Goal: Information Seeking & Learning: Learn about a topic

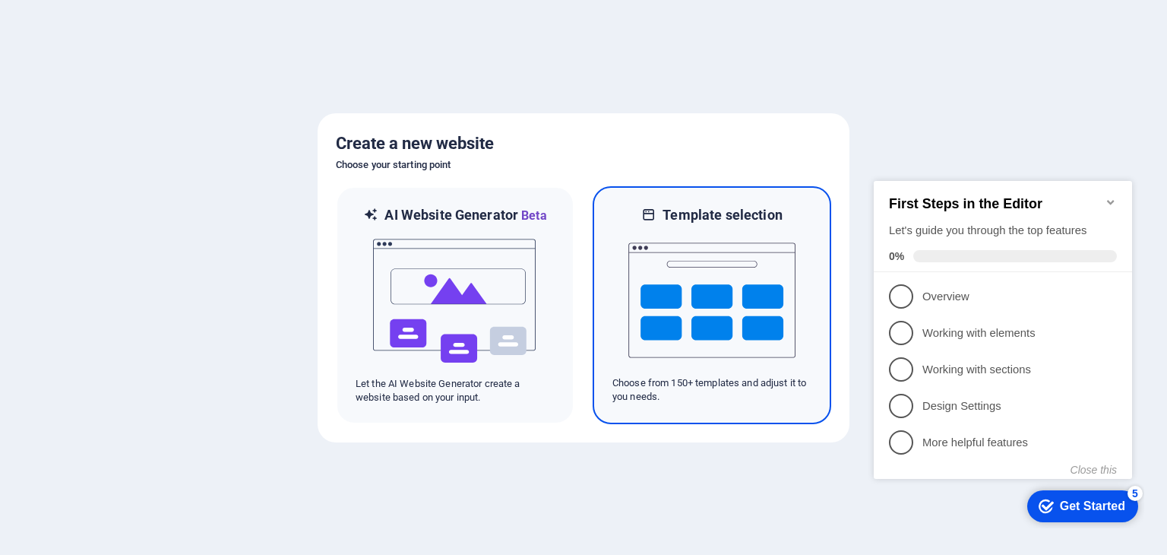
click at [735, 287] on img at bounding box center [712, 300] width 167 height 152
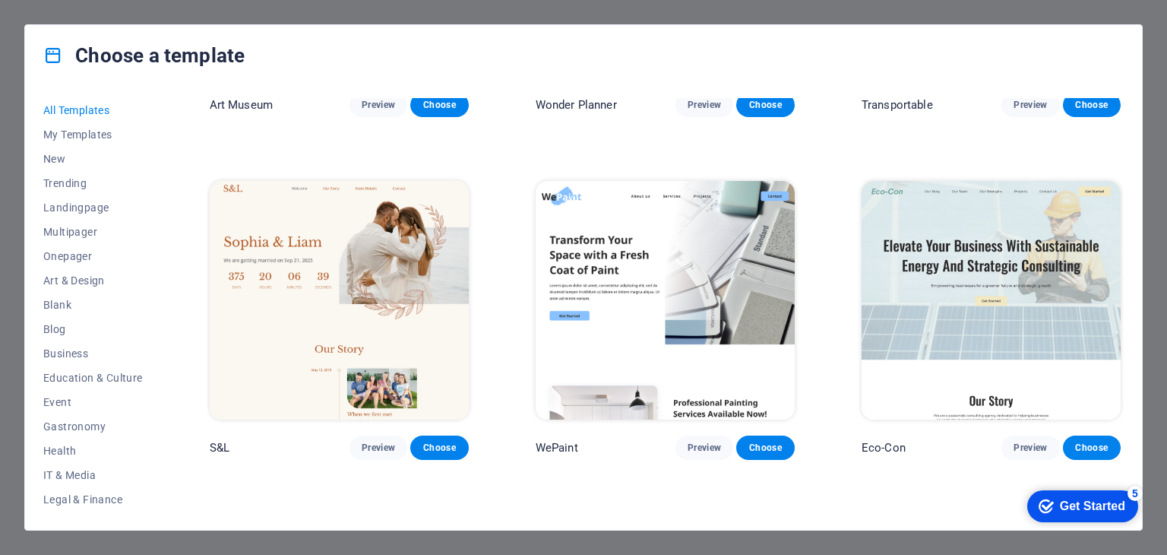
scroll to position [608, 0]
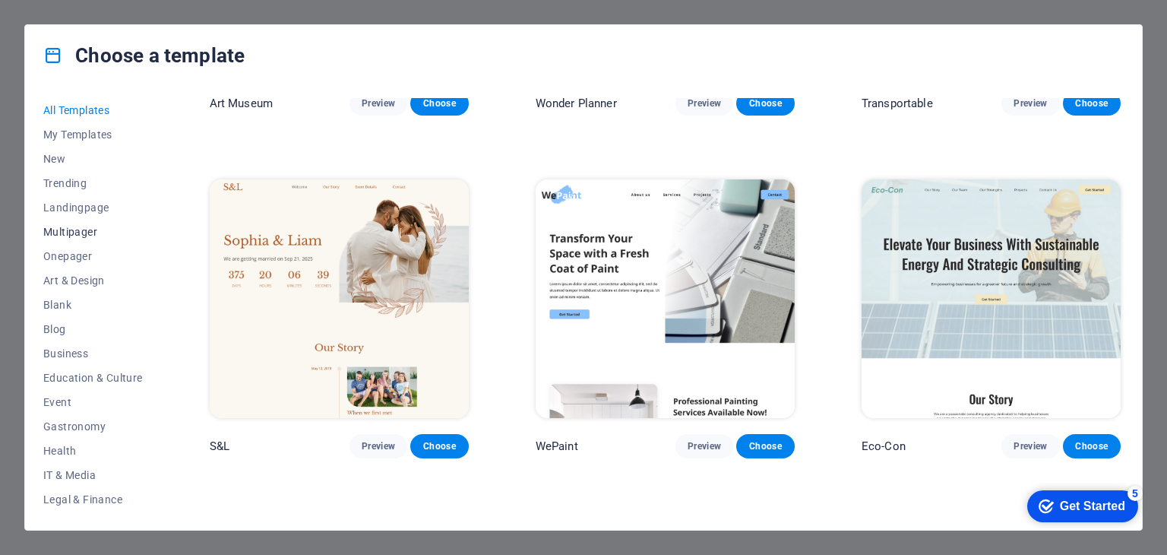
click at [85, 231] on span "Multipager" at bounding box center [93, 232] width 100 height 12
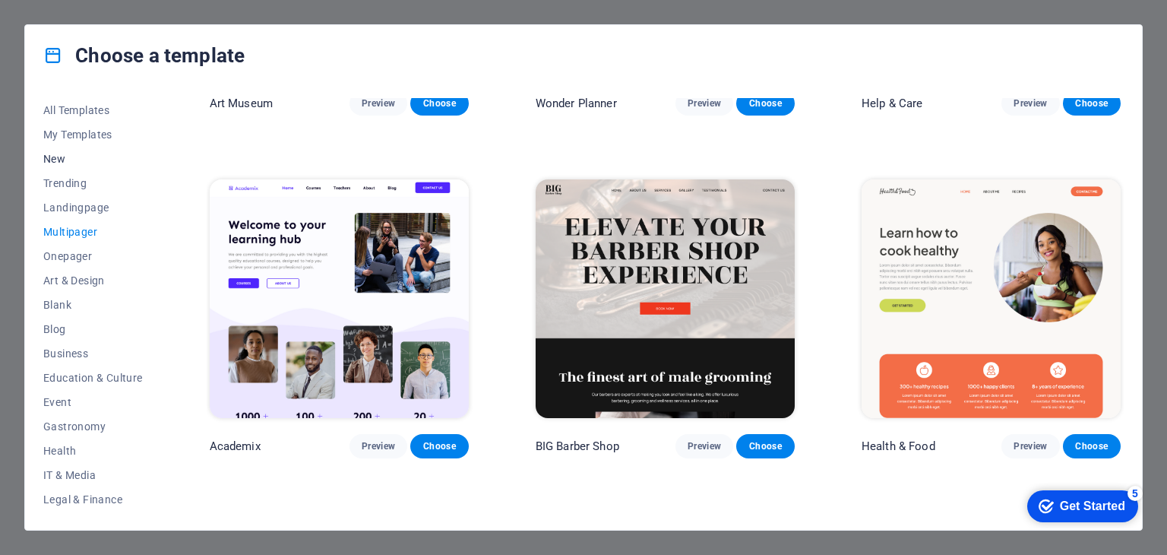
click at [56, 164] on span "New" at bounding box center [93, 159] width 100 height 12
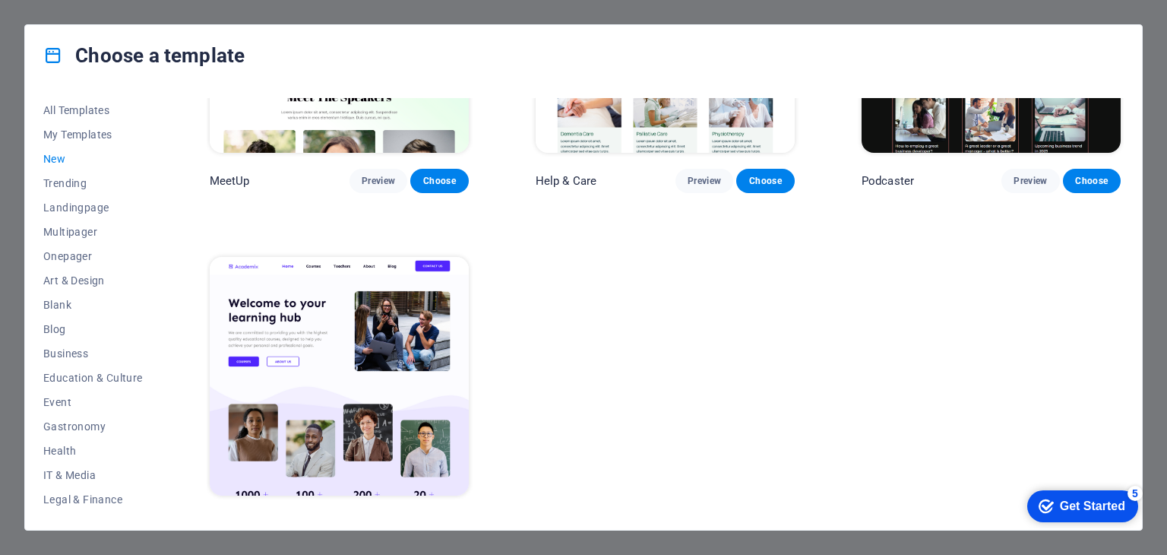
scroll to position [1234, 0]
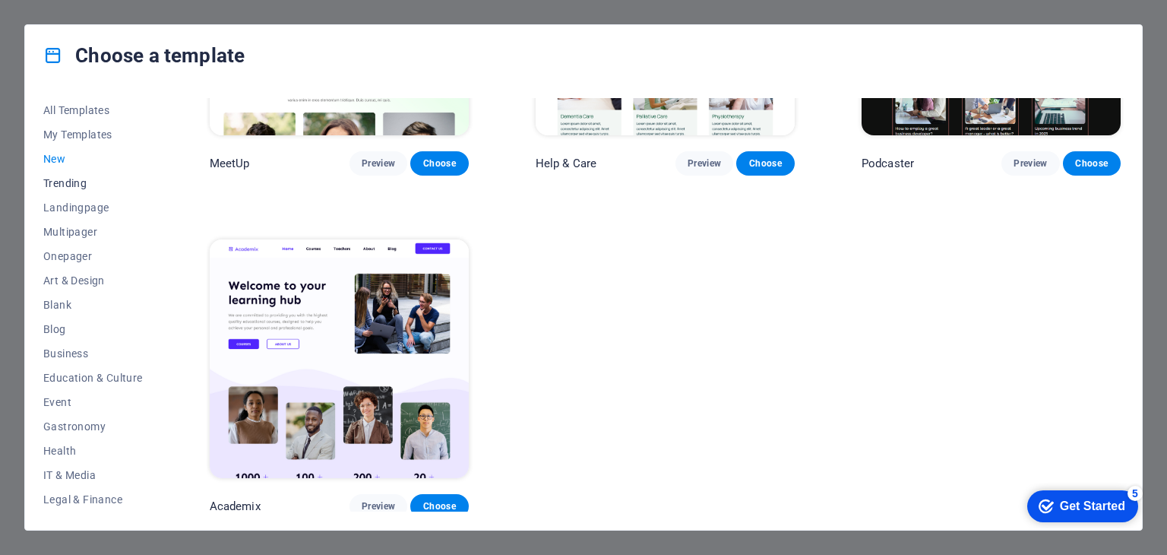
click at [69, 184] on span "Trending" at bounding box center [93, 183] width 100 height 12
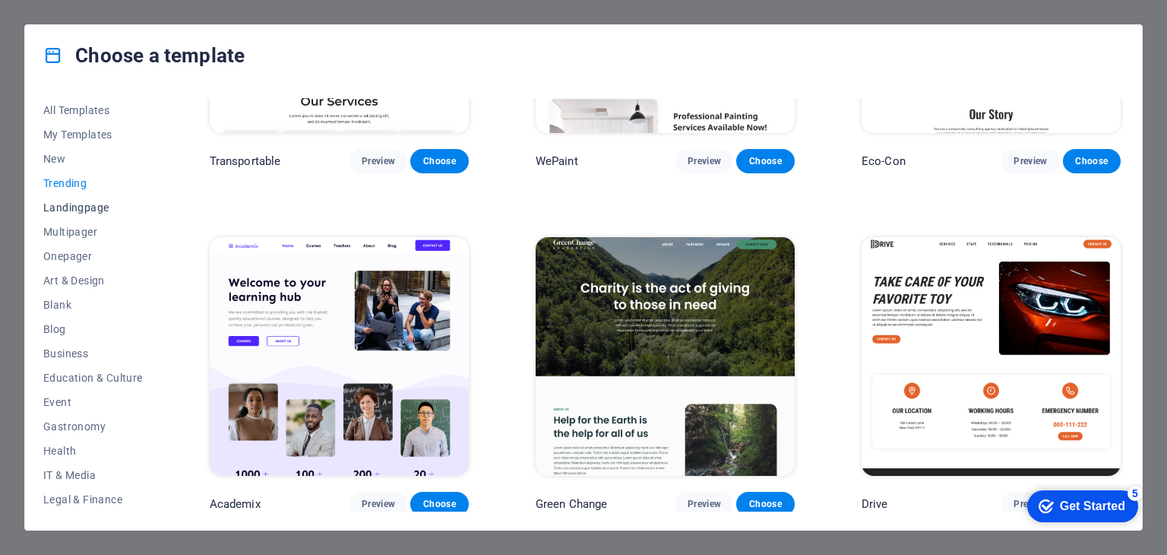
click at [65, 201] on span "Landingpage" at bounding box center [93, 207] width 100 height 12
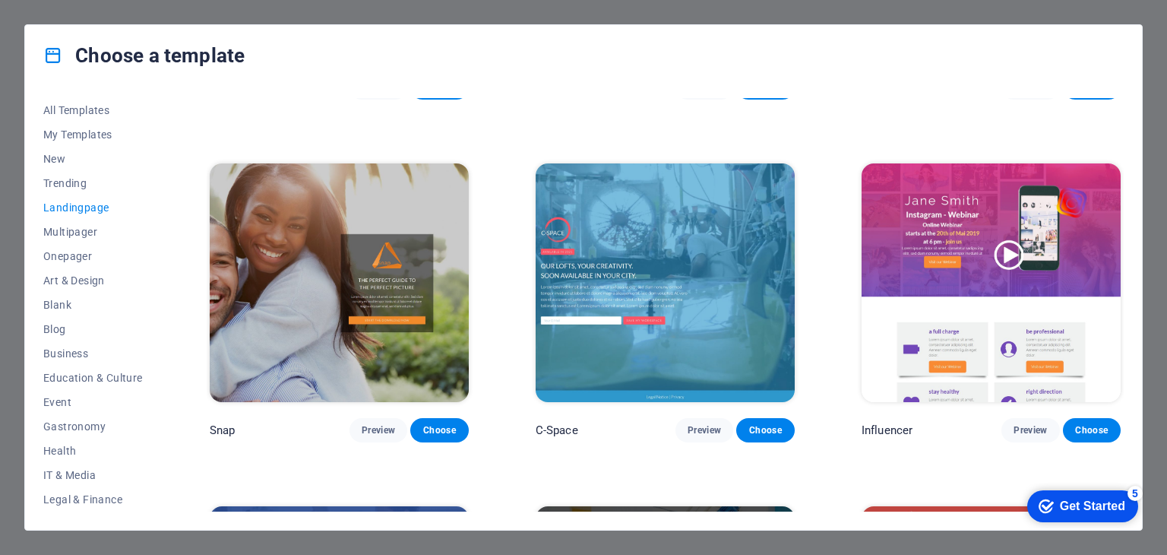
scroll to position [1310, 0]
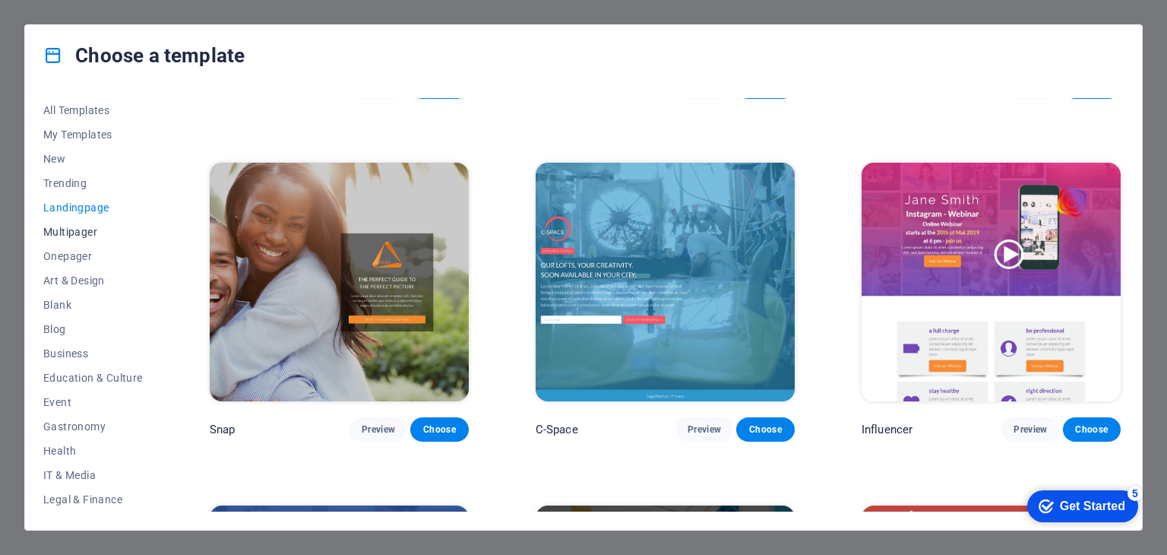
click at [85, 226] on span "Multipager" at bounding box center [93, 232] width 100 height 12
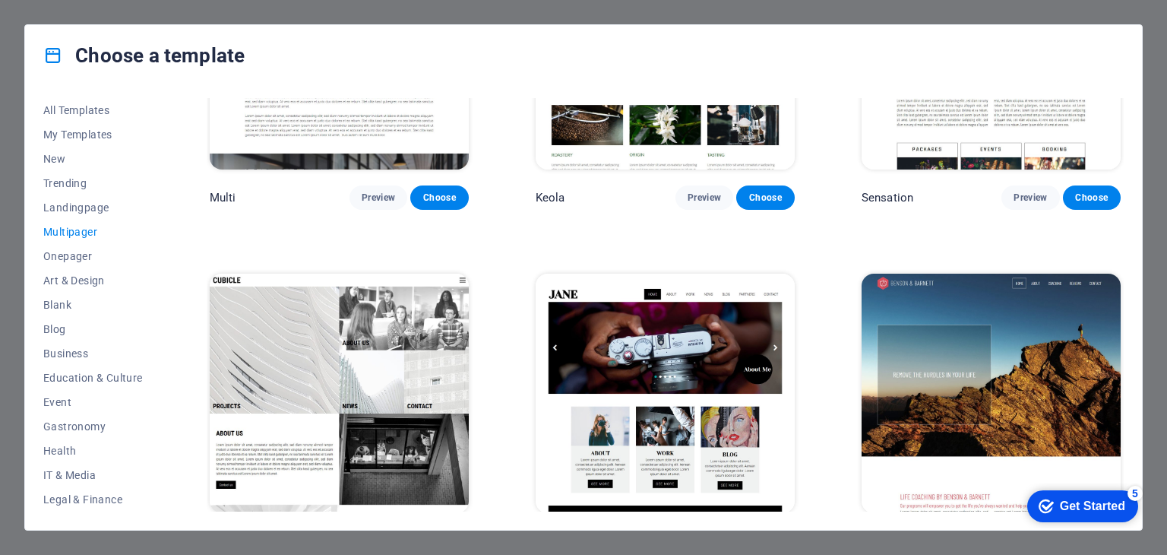
scroll to position [7040, 0]
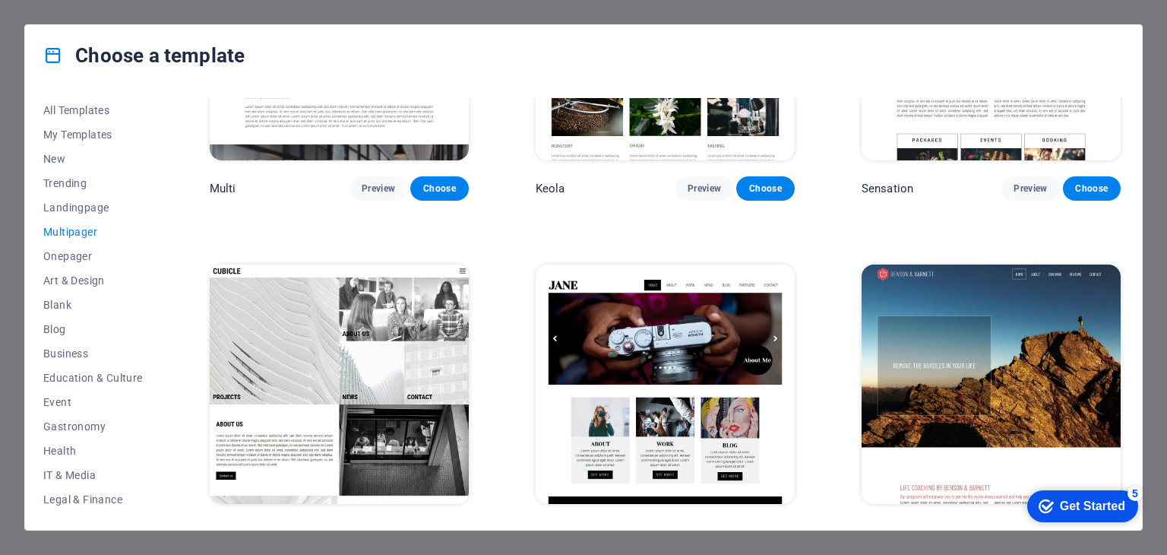
click at [705, 526] on span "Preview" at bounding box center [704, 532] width 33 height 12
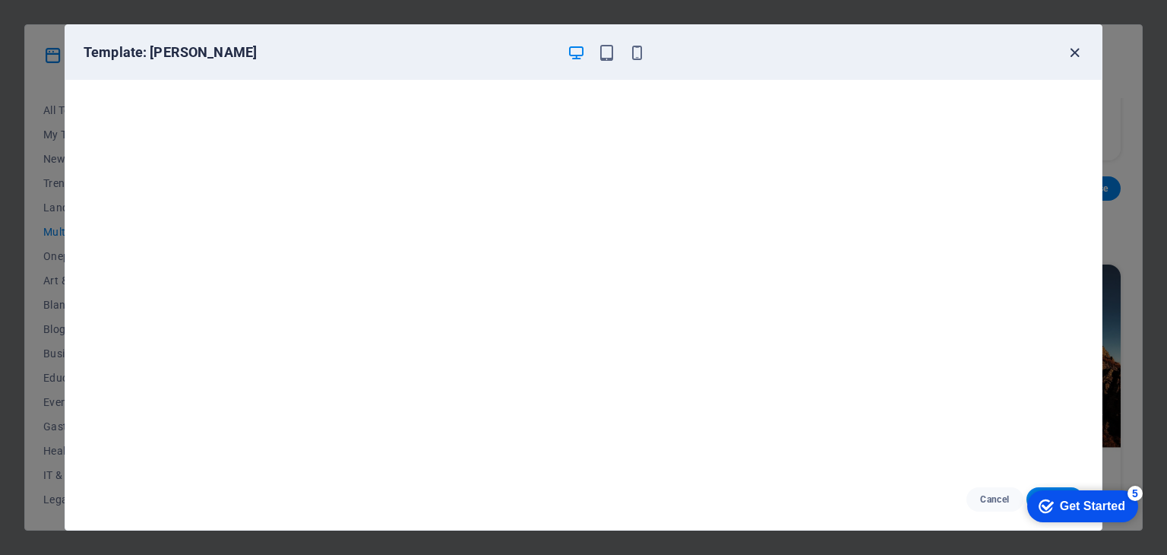
click at [1078, 50] on icon "button" at bounding box center [1074, 52] width 17 height 17
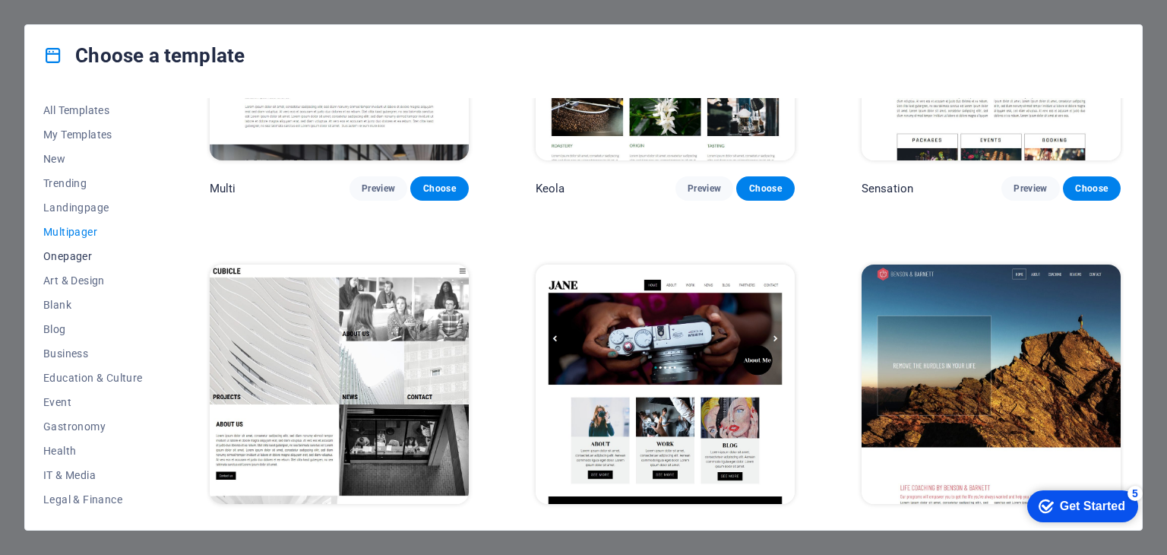
click at [87, 257] on span "Onepager" at bounding box center [93, 256] width 100 height 12
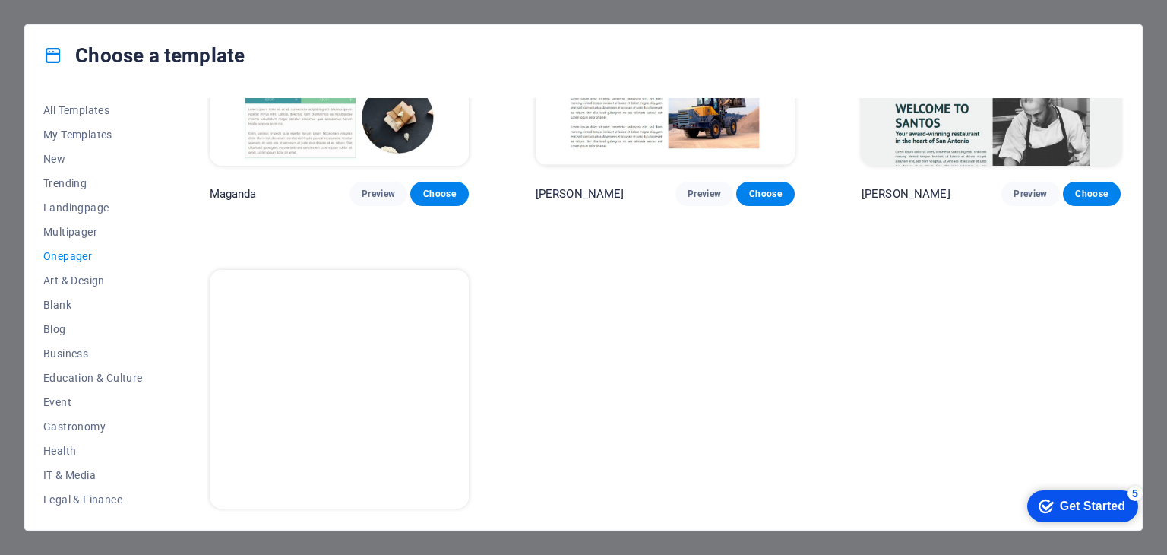
scroll to position [7722, 0]
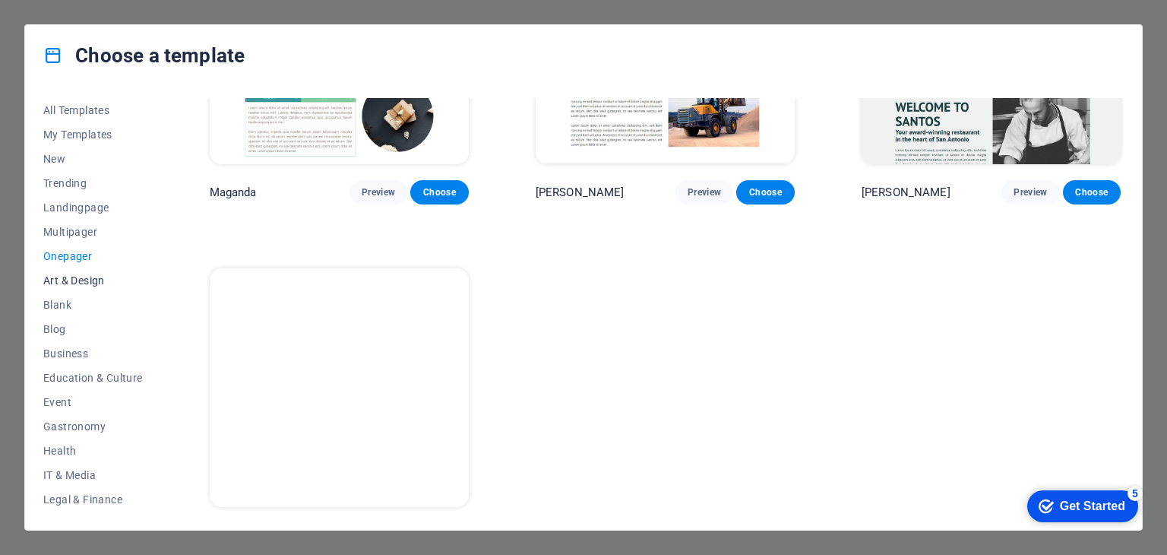
click at [91, 279] on span "Art & Design" at bounding box center [93, 280] width 100 height 12
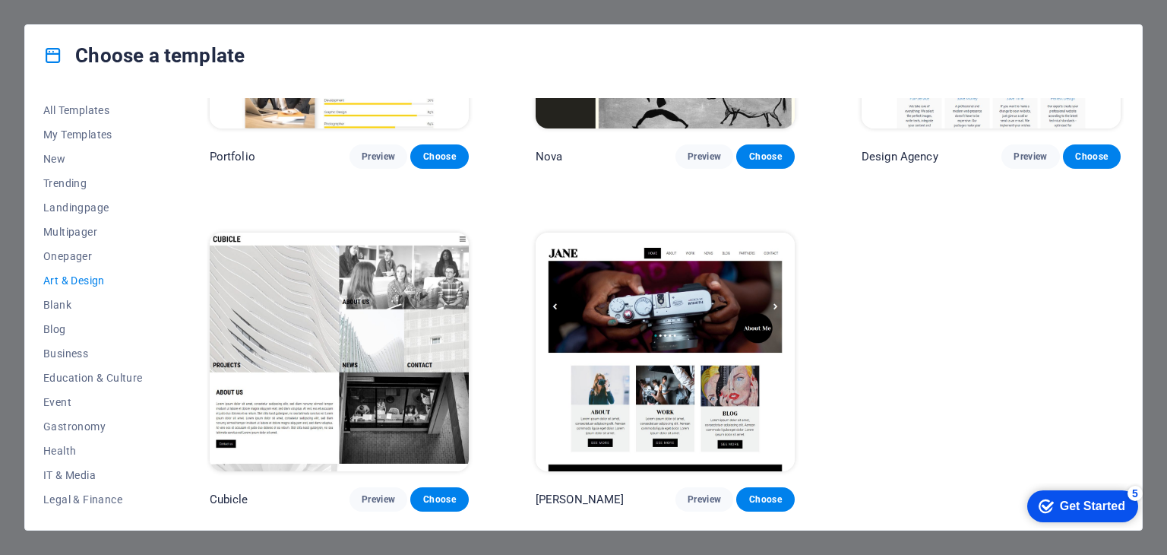
scroll to position [1234, 0]
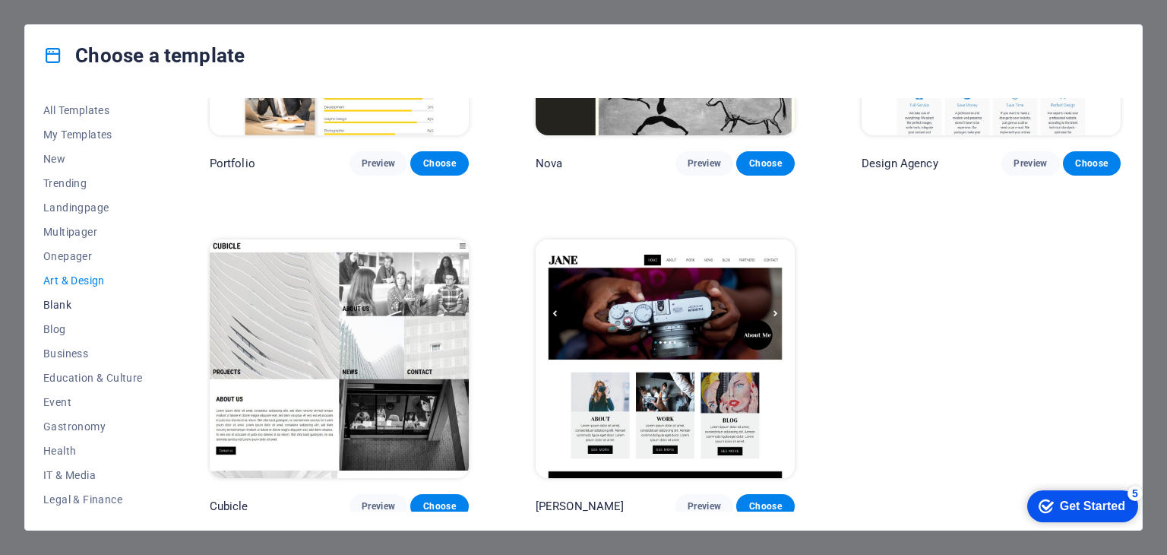
click at [60, 301] on span "Blank" at bounding box center [93, 305] width 100 height 12
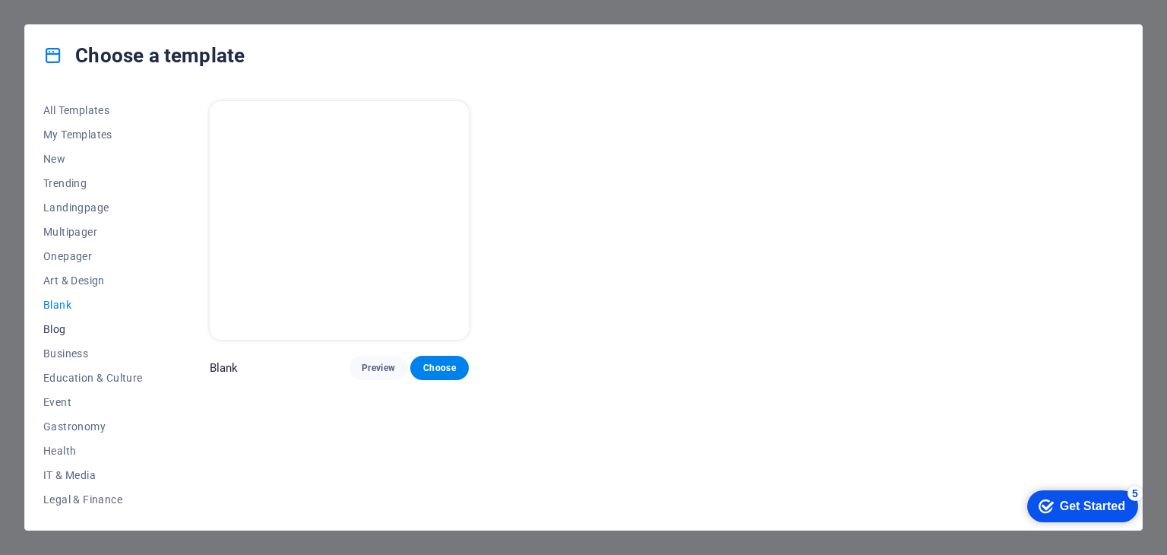
click at [56, 334] on span "Blog" at bounding box center [93, 329] width 100 height 12
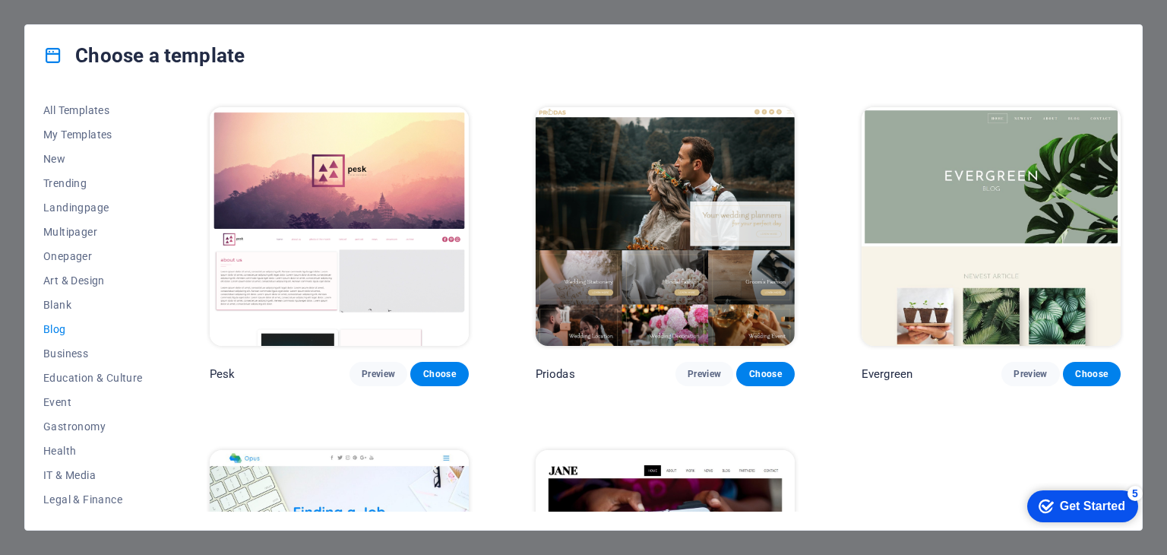
scroll to position [2258, 0]
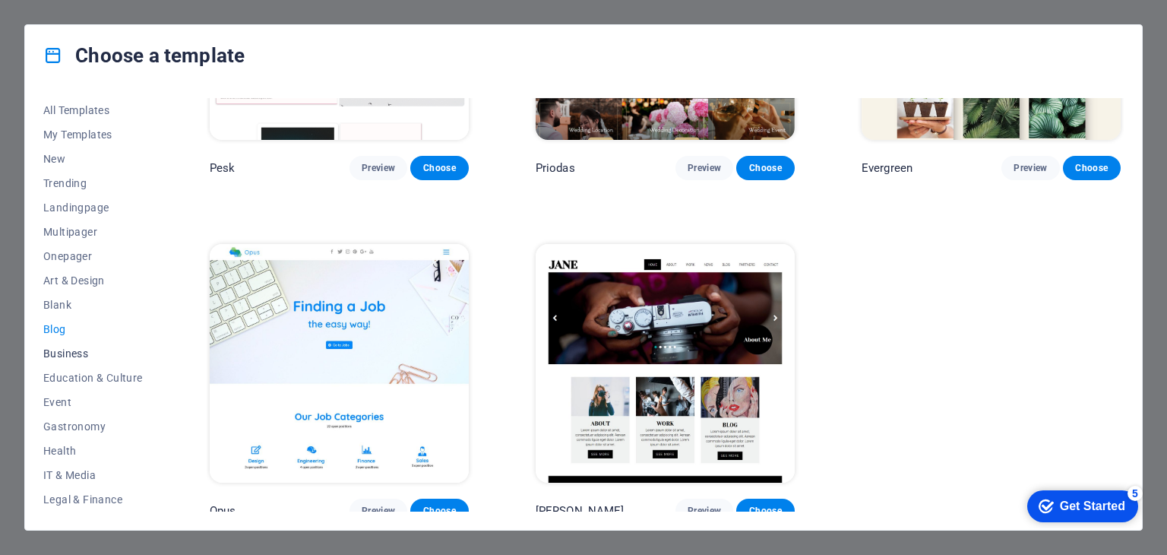
click at [68, 349] on span "Business" at bounding box center [93, 353] width 100 height 12
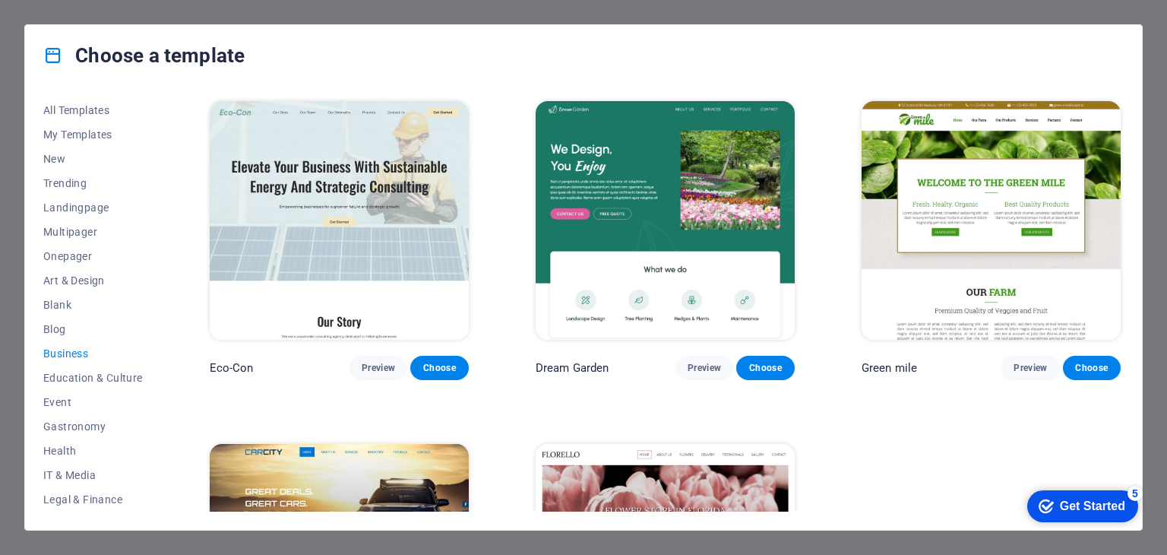
scroll to position [208, 0]
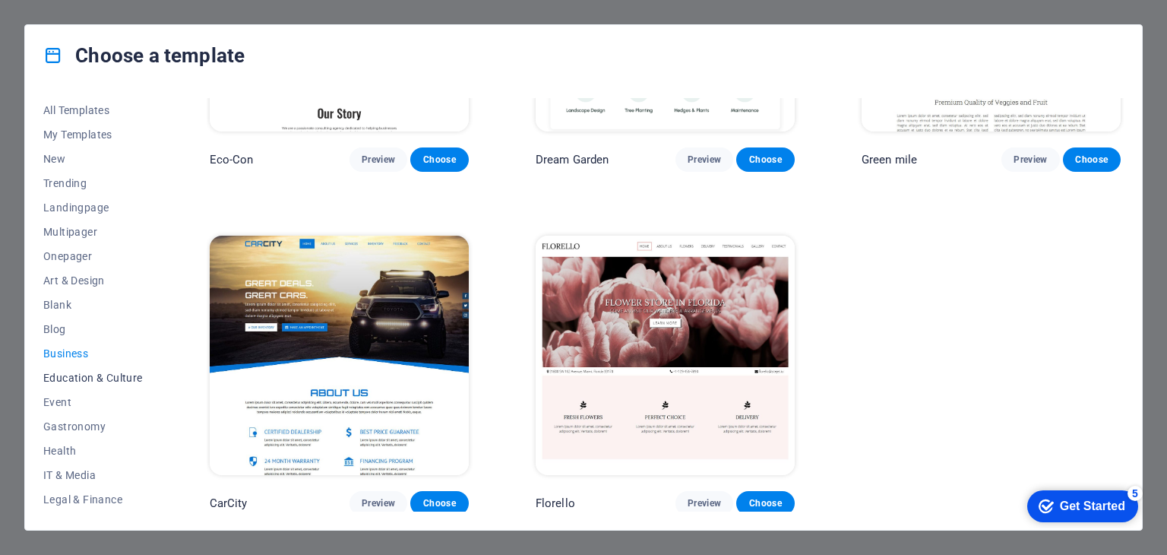
click at [74, 382] on span "Education & Culture" at bounding box center [93, 378] width 100 height 12
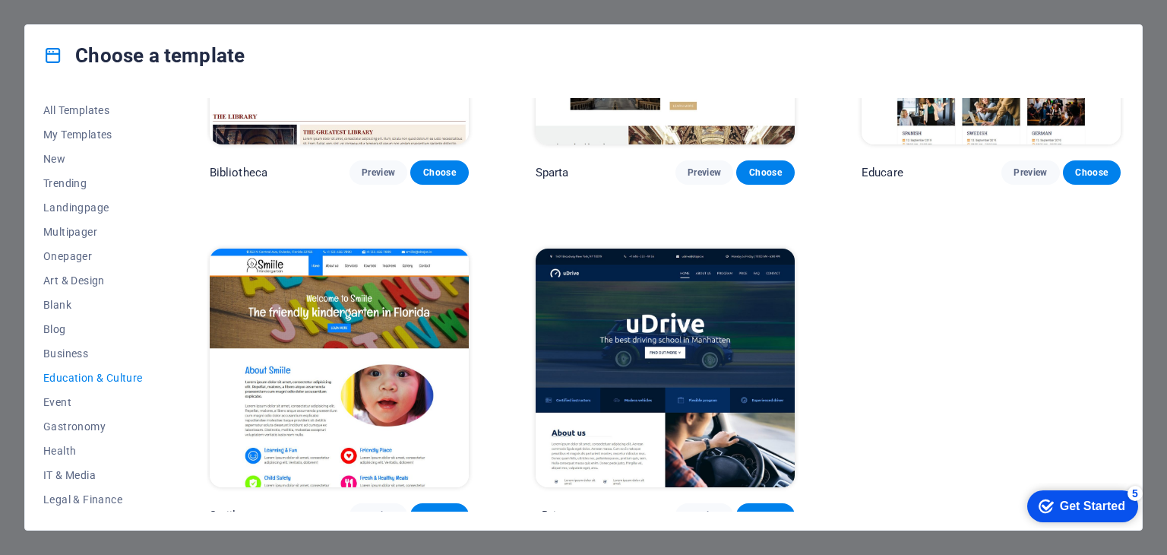
scroll to position [550, 0]
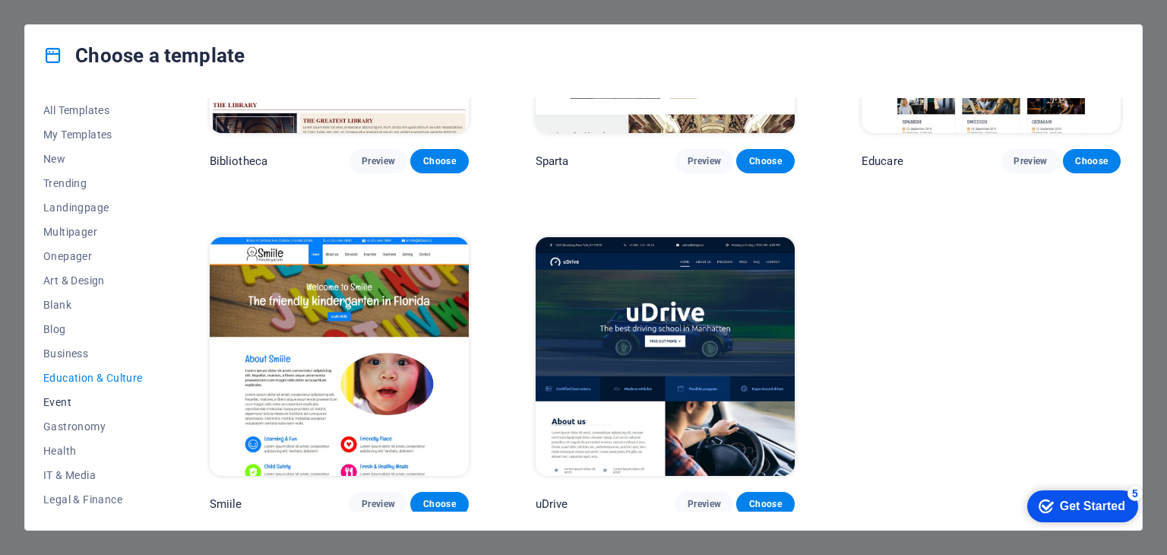
click at [67, 407] on span "Event" at bounding box center [93, 402] width 100 height 12
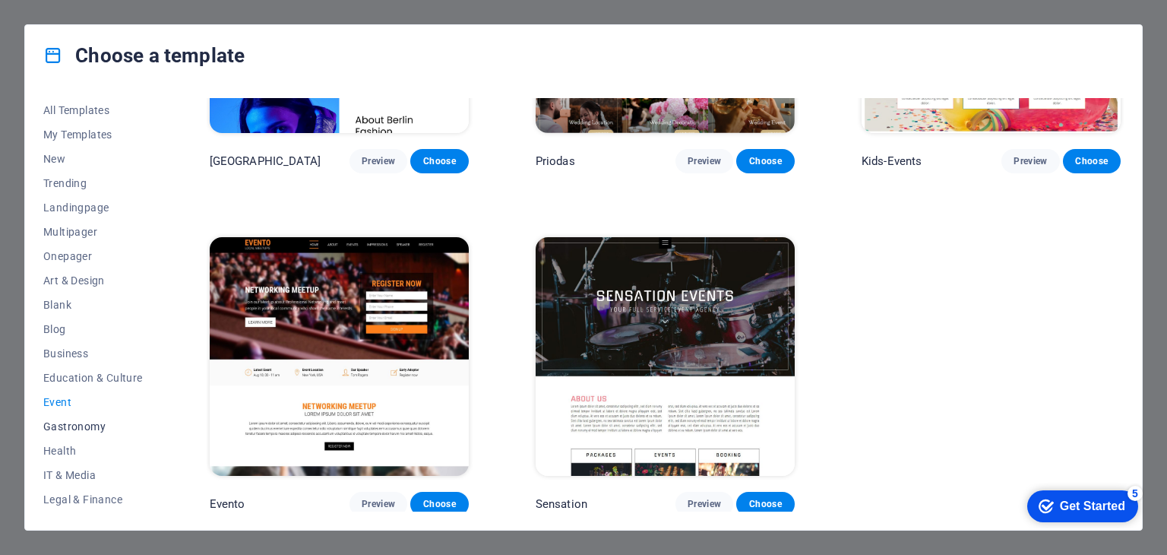
click at [65, 423] on span "Gastronomy" at bounding box center [93, 426] width 100 height 12
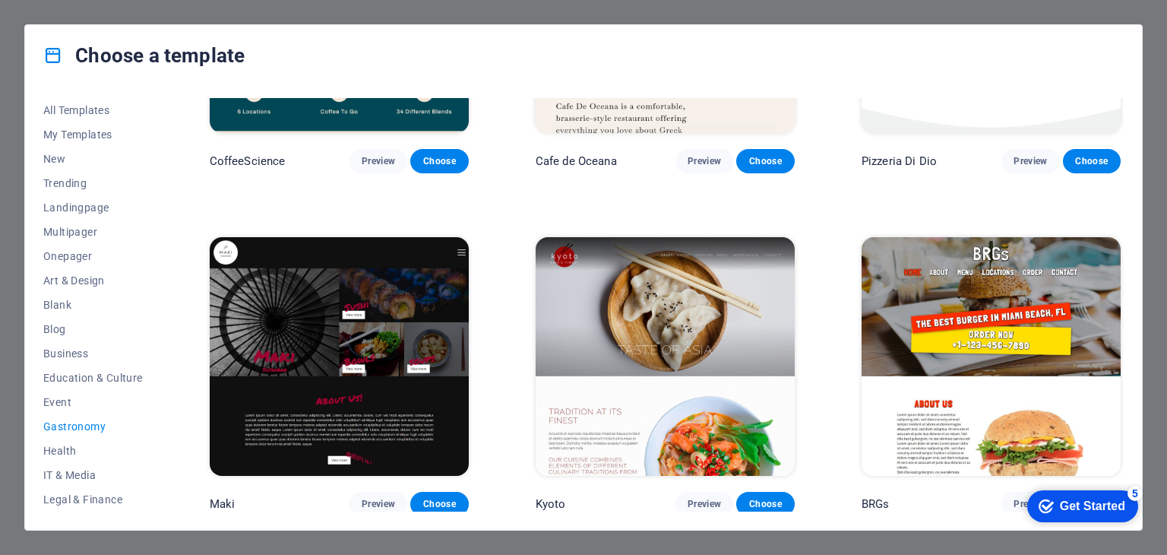
scroll to position [195, 0]
click at [62, 253] on span "Health" at bounding box center [93, 256] width 100 height 12
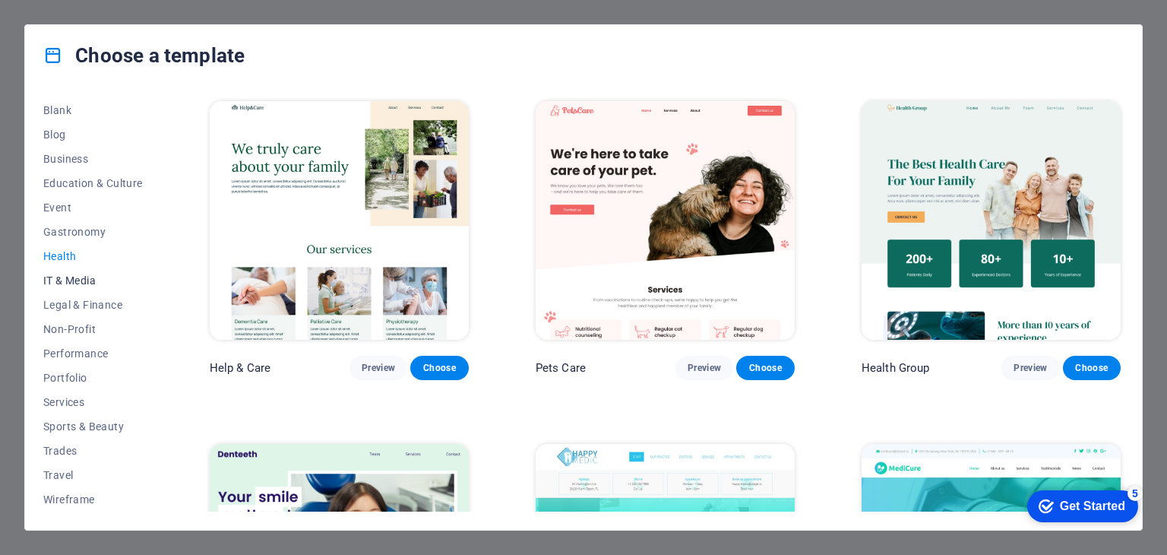
click at [64, 274] on span "IT & Media" at bounding box center [93, 280] width 100 height 12
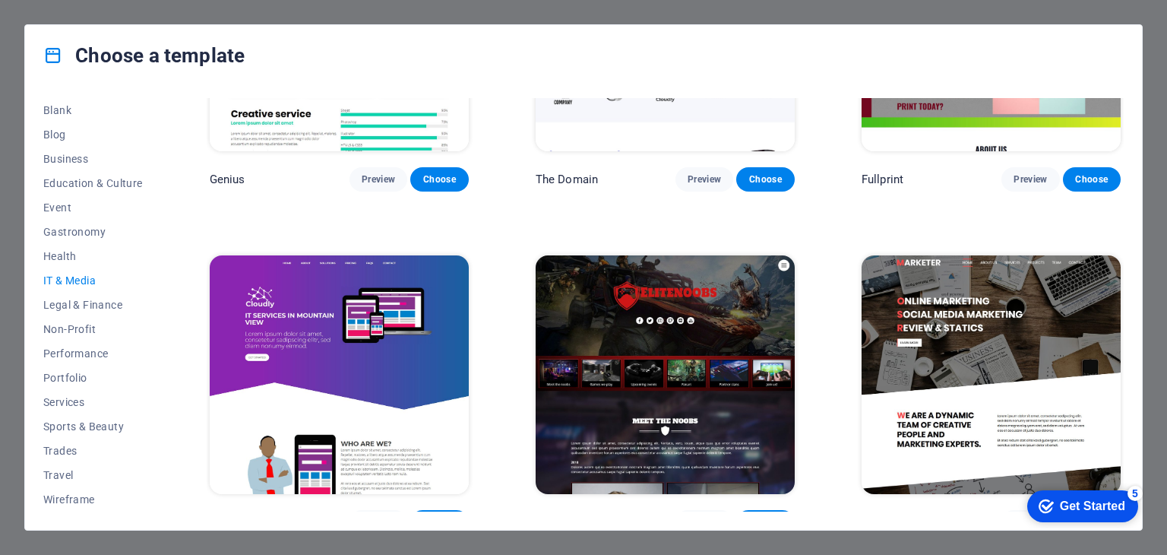
scroll to position [892, 0]
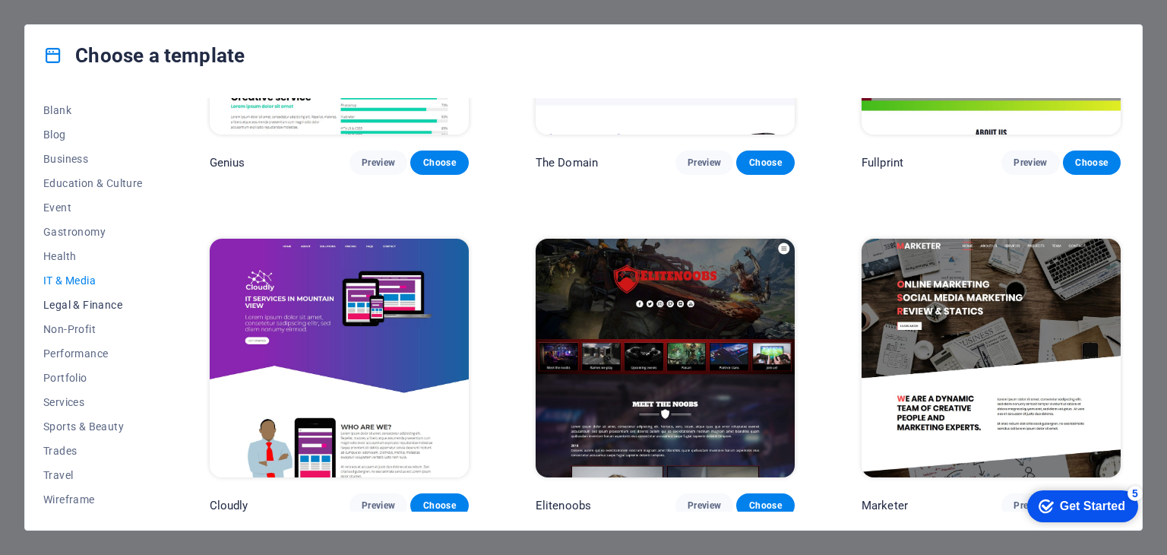
click at [76, 302] on span "Legal & Finance" at bounding box center [93, 305] width 100 height 12
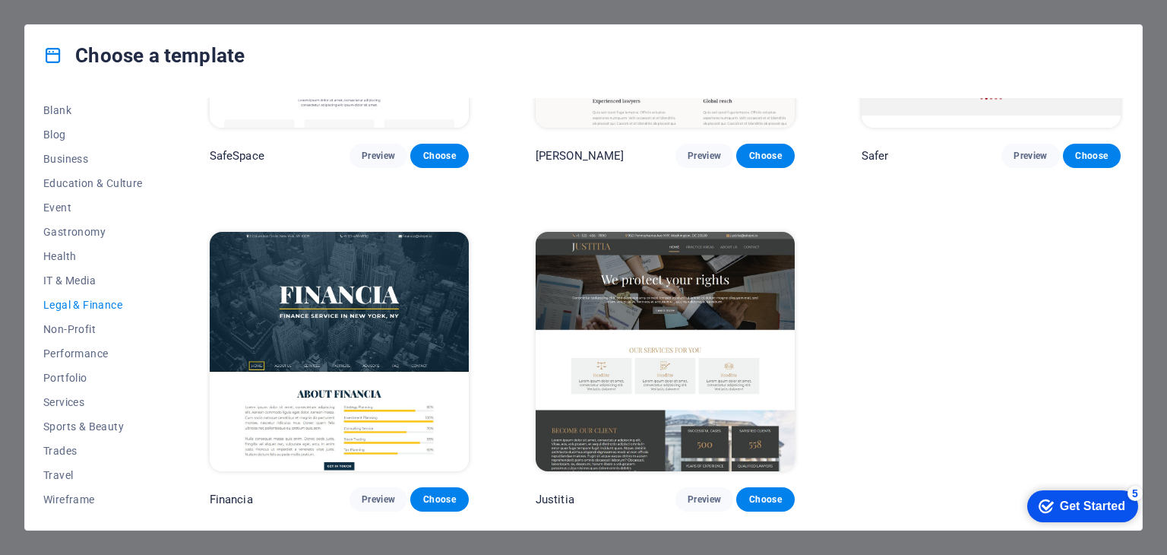
scroll to position [0, 0]
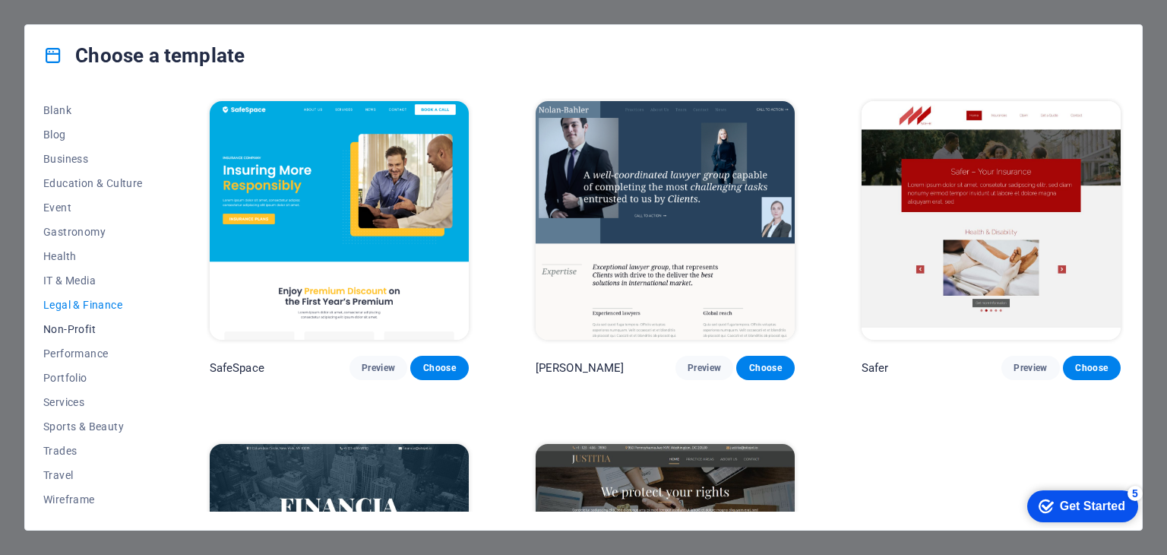
click at [78, 325] on span "Non-Profit" at bounding box center [93, 329] width 100 height 12
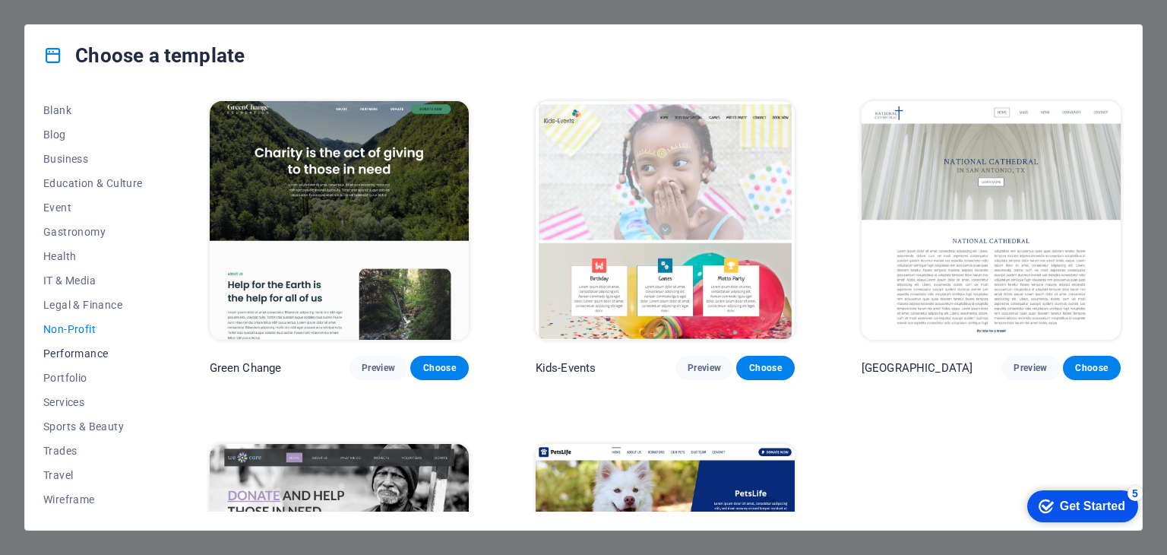
click at [57, 358] on span "Performance" at bounding box center [93, 353] width 100 height 12
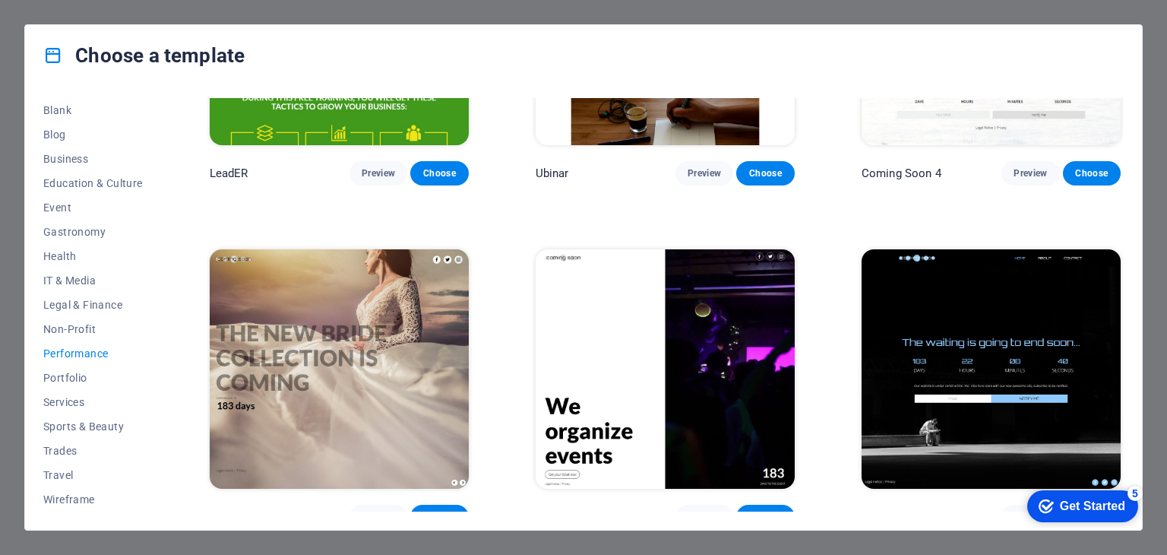
scroll to position [1575, 0]
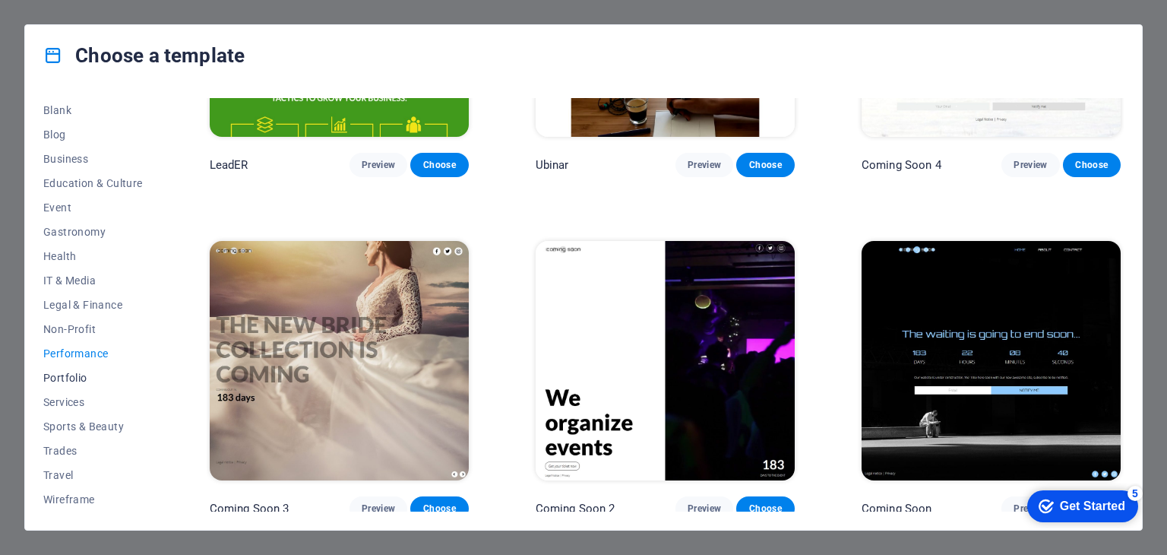
click at [46, 377] on span "Portfolio" at bounding box center [93, 378] width 100 height 12
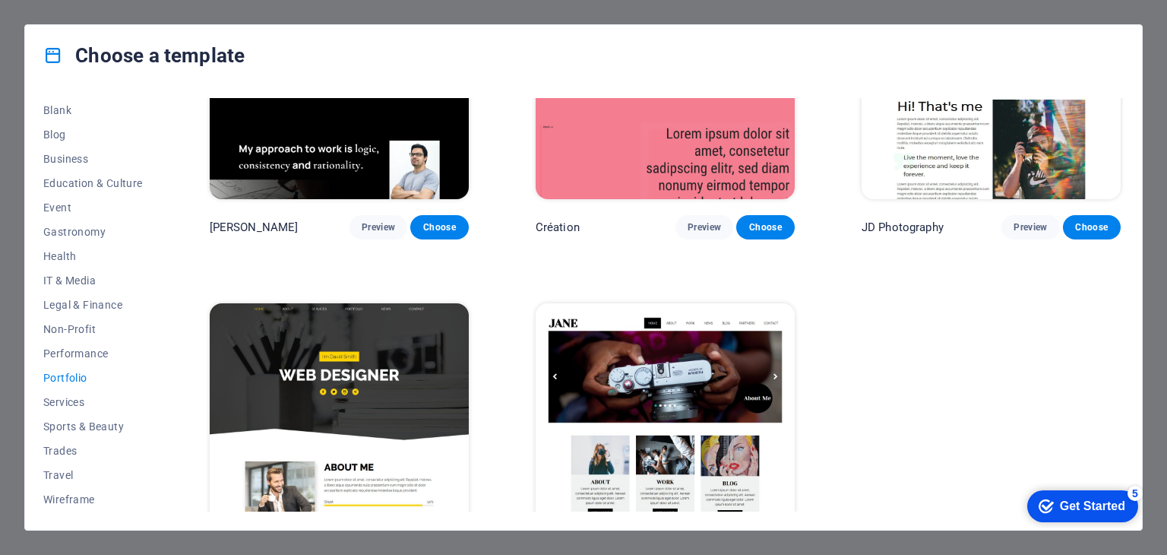
scroll to position [550, 0]
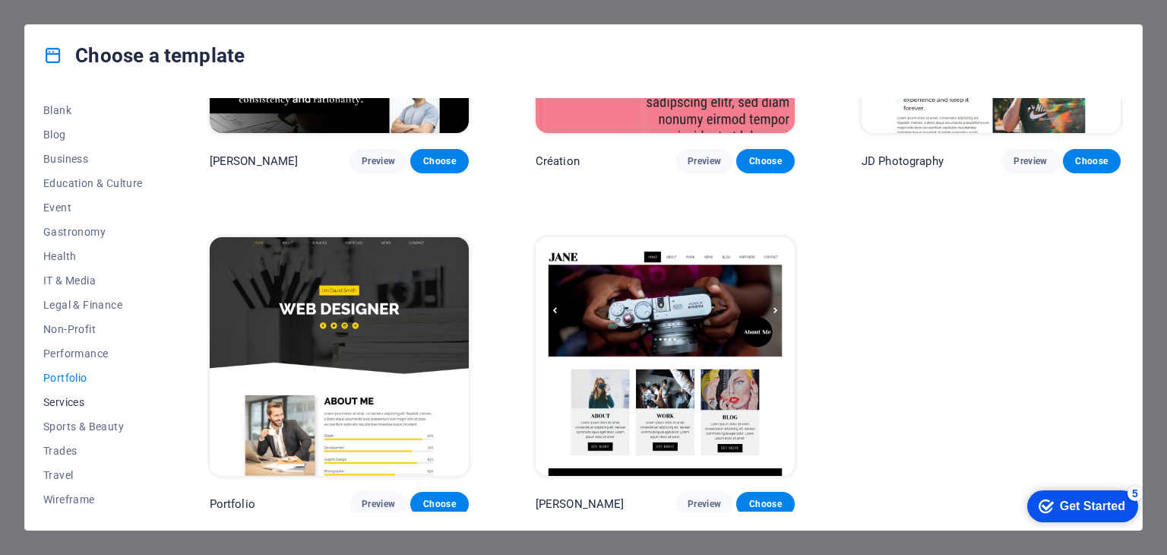
click at [62, 402] on span "Services" at bounding box center [93, 402] width 100 height 12
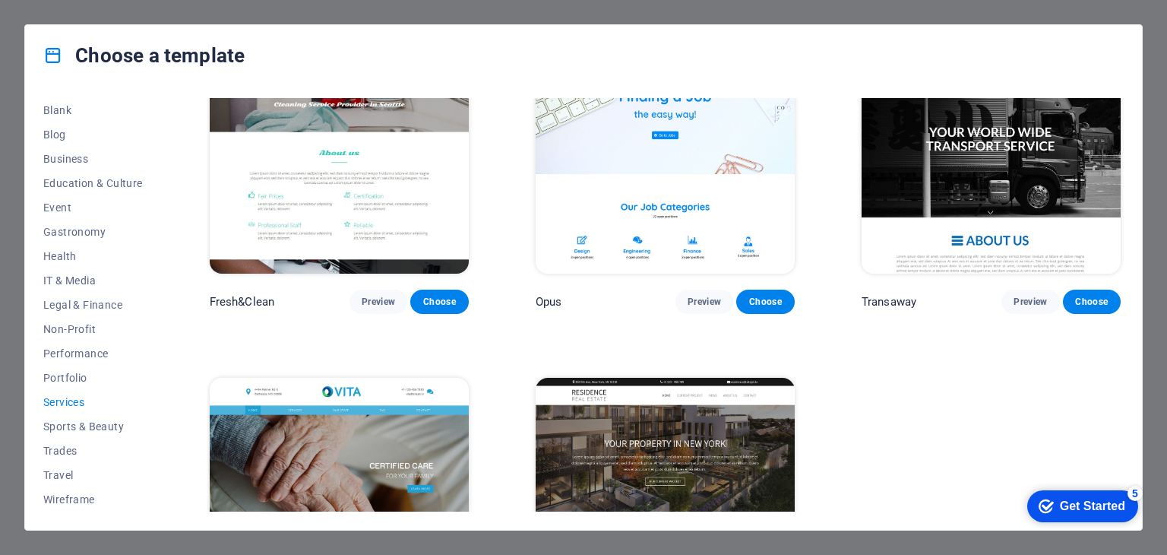
scroll to position [1916, 0]
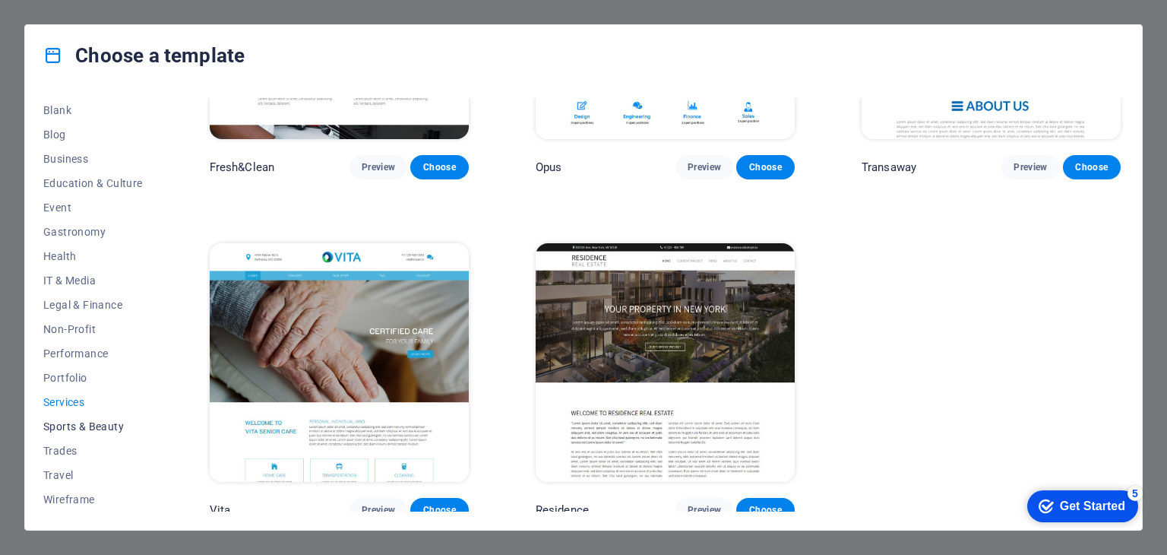
click at [61, 426] on span "Sports & Beauty" at bounding box center [93, 426] width 100 height 12
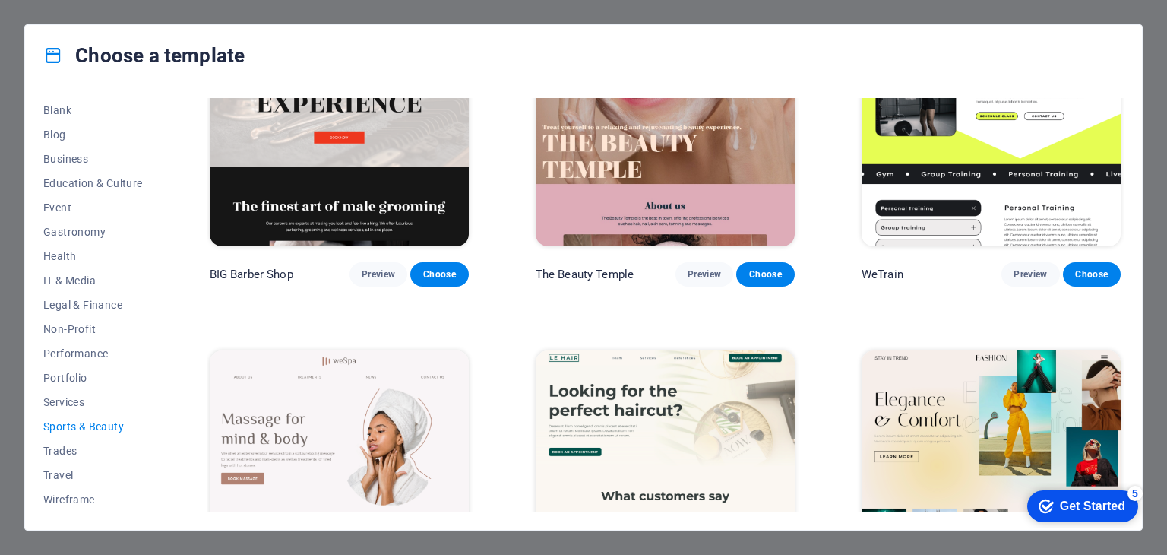
scroll to position [0, 0]
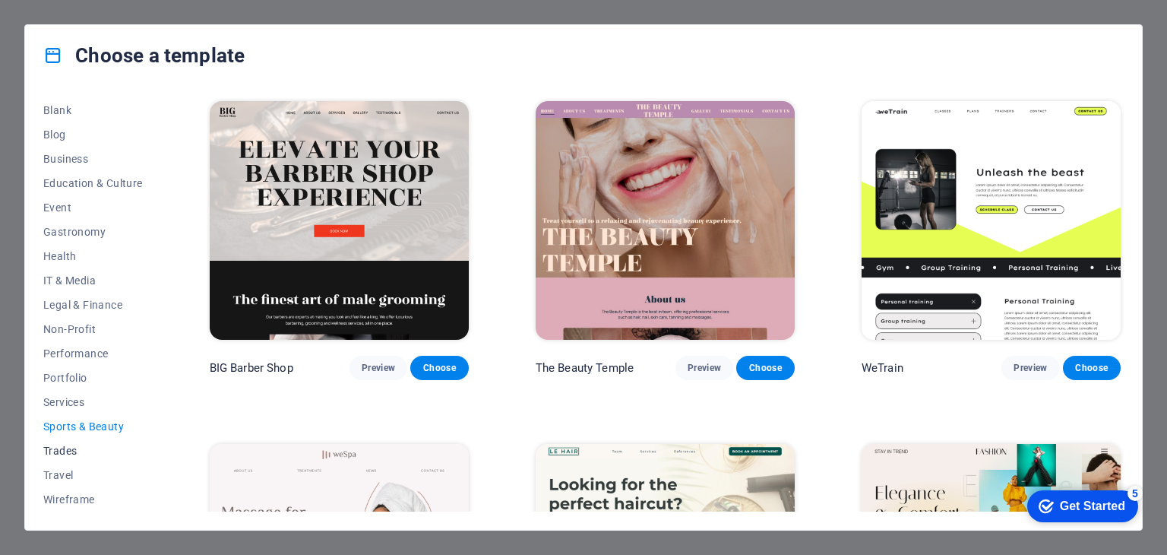
click at [56, 448] on span "Trades" at bounding box center [93, 451] width 100 height 12
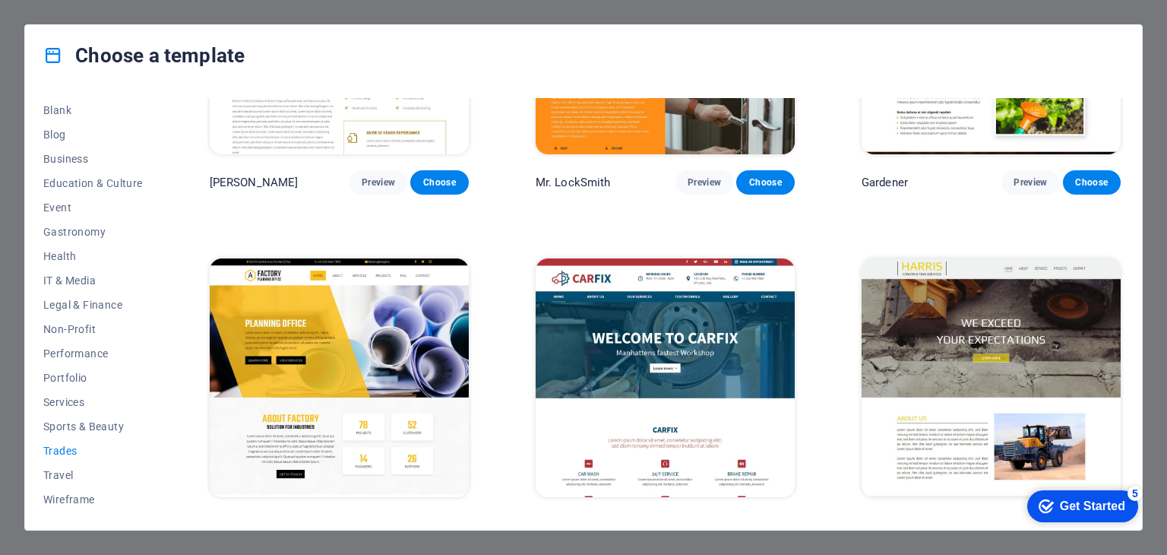
scroll to position [550, 0]
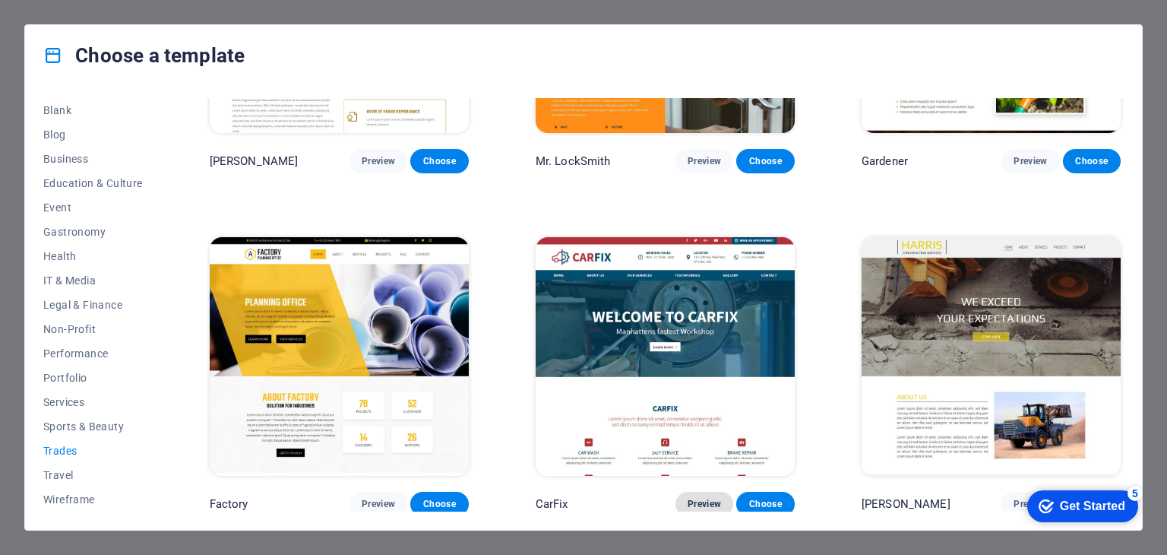
click at [705, 499] on span "Preview" at bounding box center [704, 504] width 33 height 12
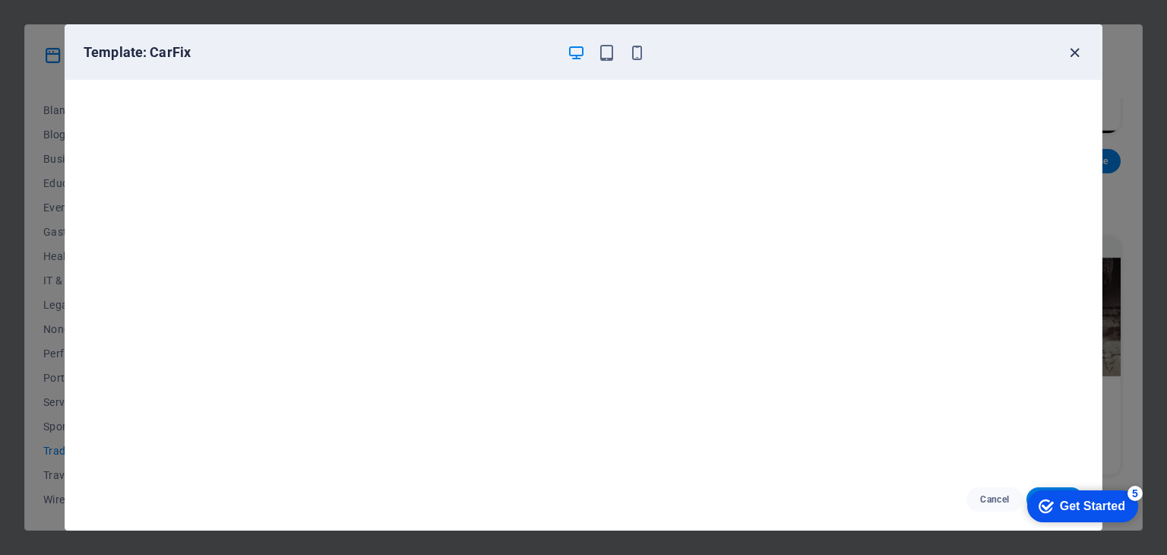
click at [1075, 53] on icon "button" at bounding box center [1074, 52] width 17 height 17
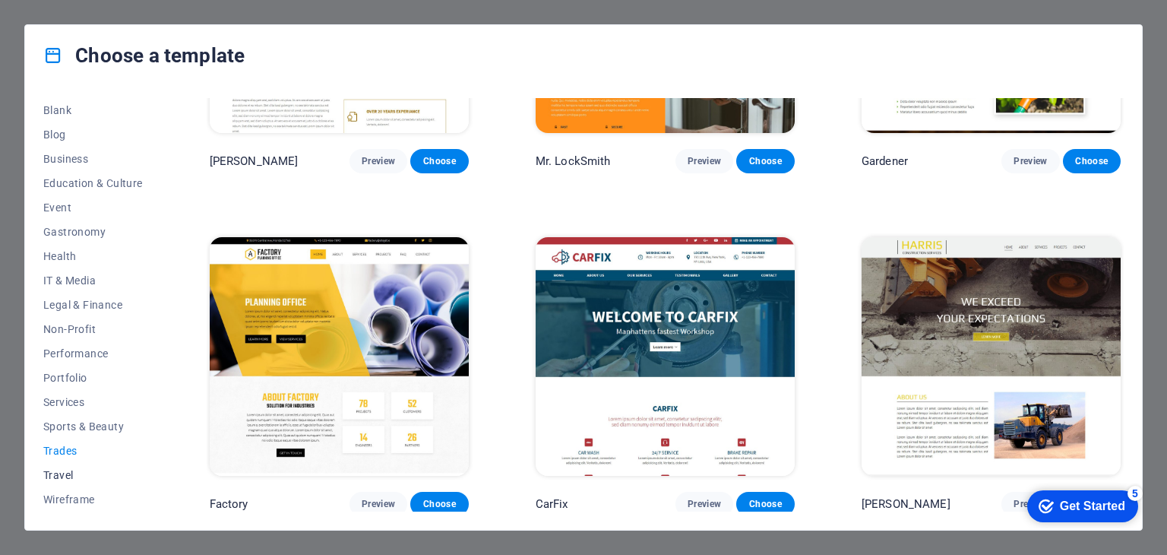
click at [74, 480] on span "Travel" at bounding box center [93, 475] width 100 height 12
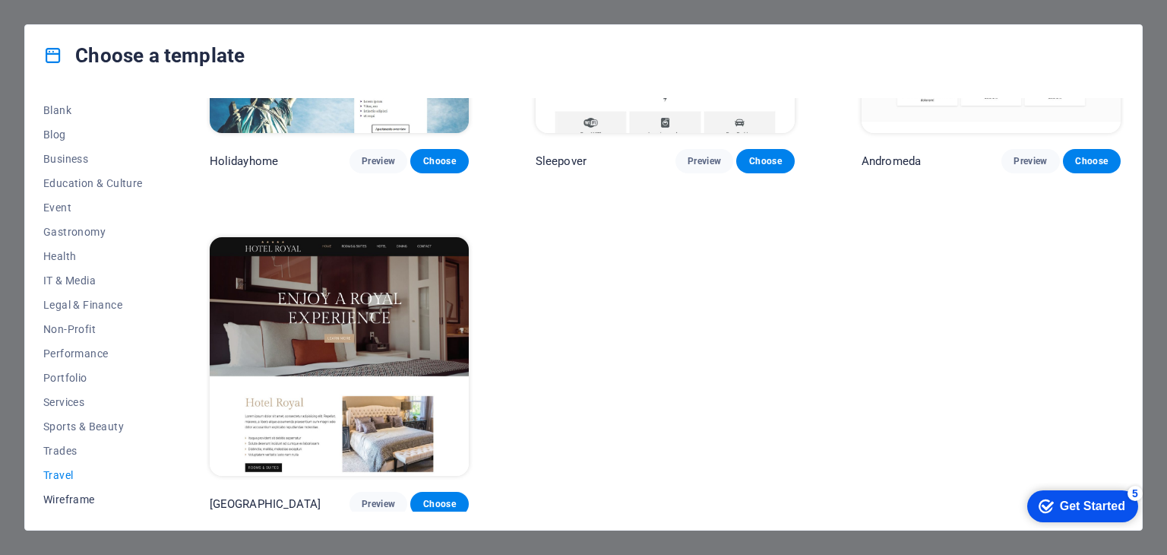
click at [65, 493] on span "Wireframe" at bounding box center [93, 499] width 100 height 12
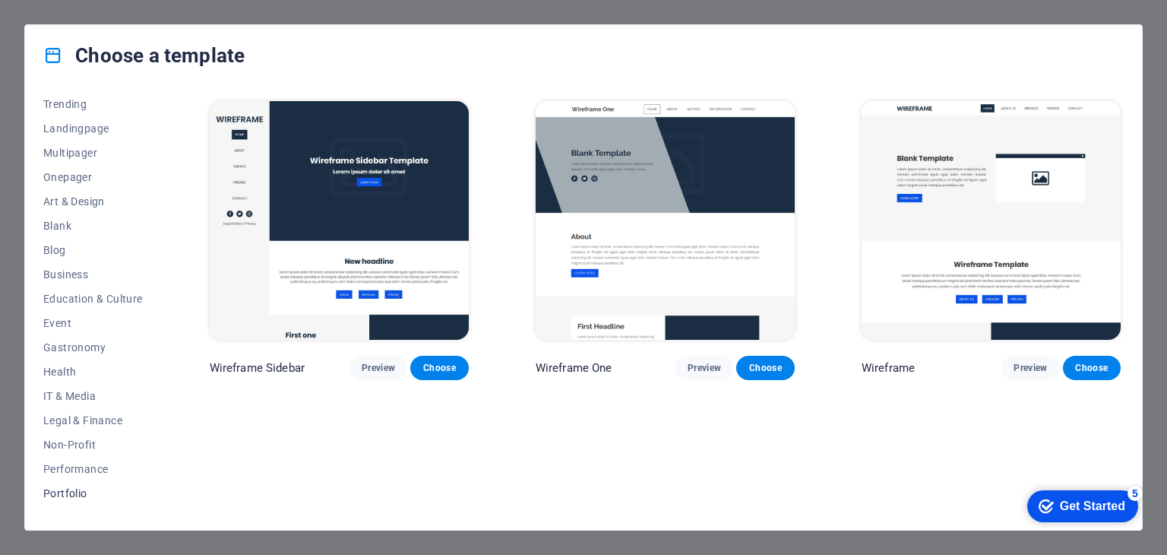
scroll to position [0, 0]
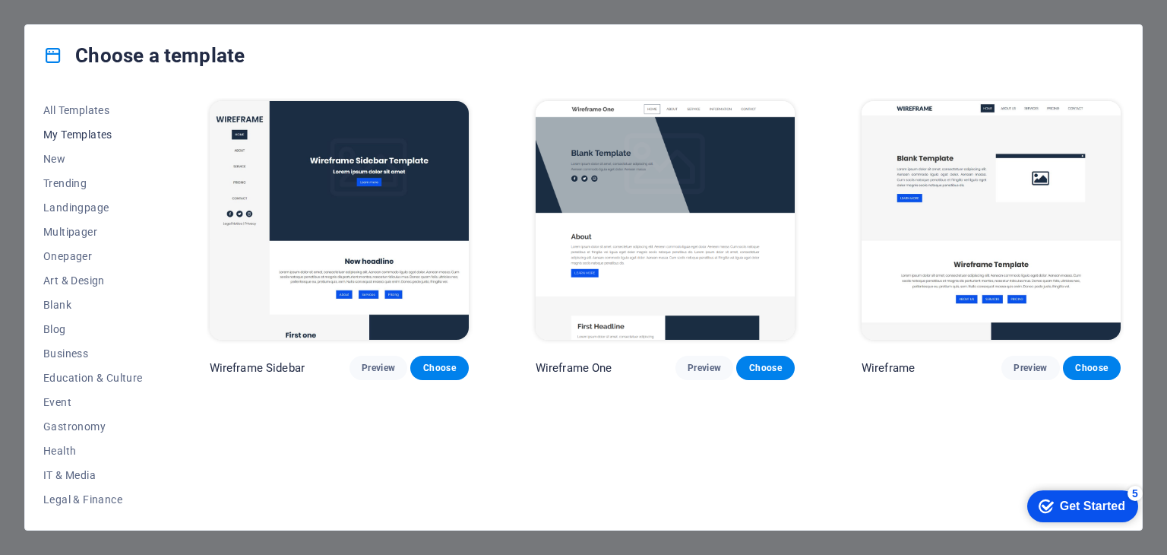
click at [76, 131] on span "My Templates" at bounding box center [93, 134] width 100 height 12
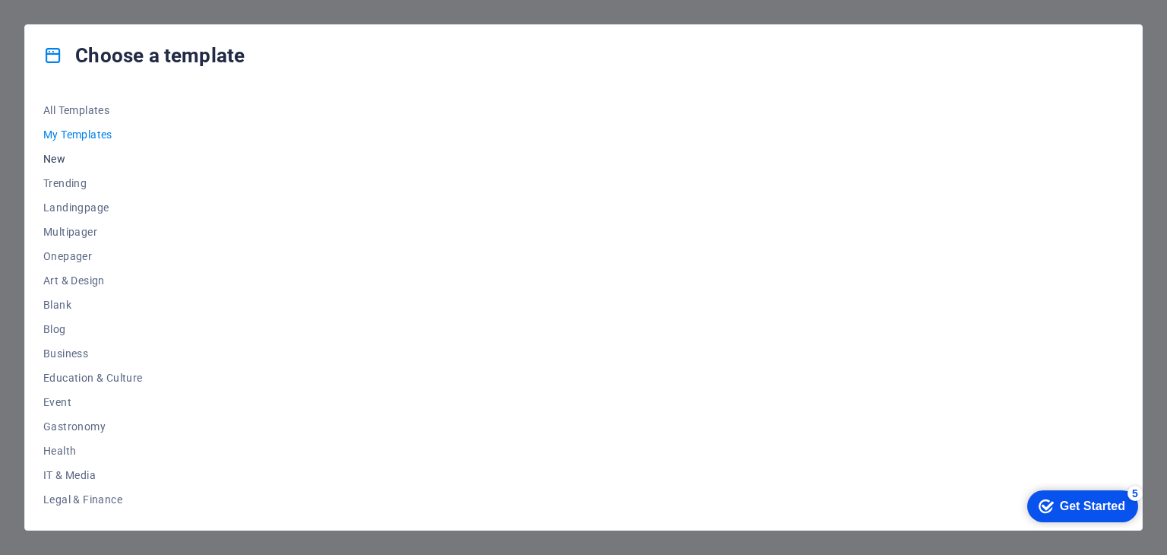
click at [52, 154] on span "New" at bounding box center [93, 159] width 100 height 12
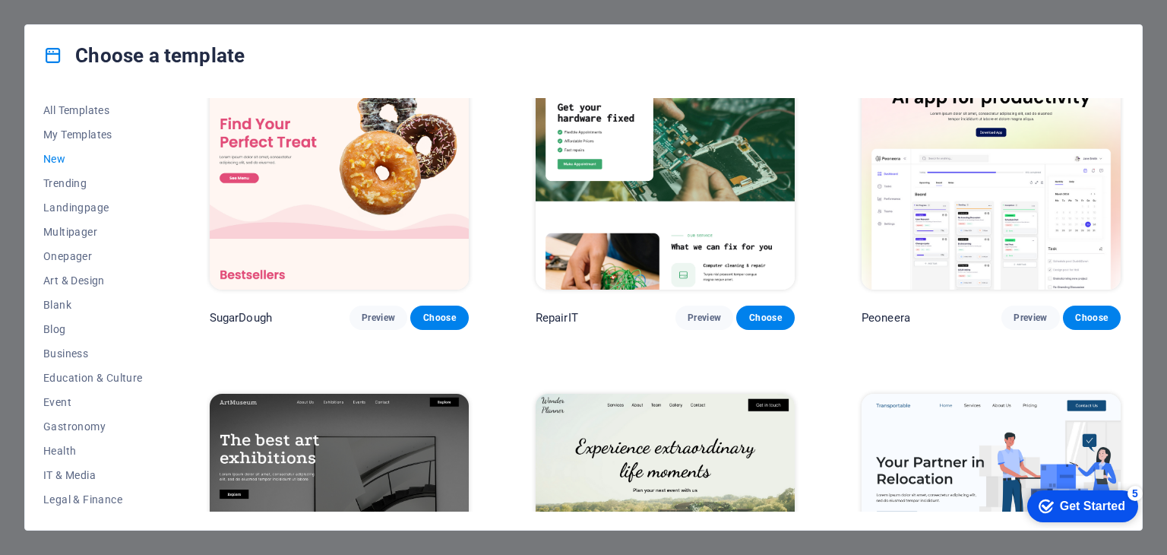
scroll to position [76, 0]
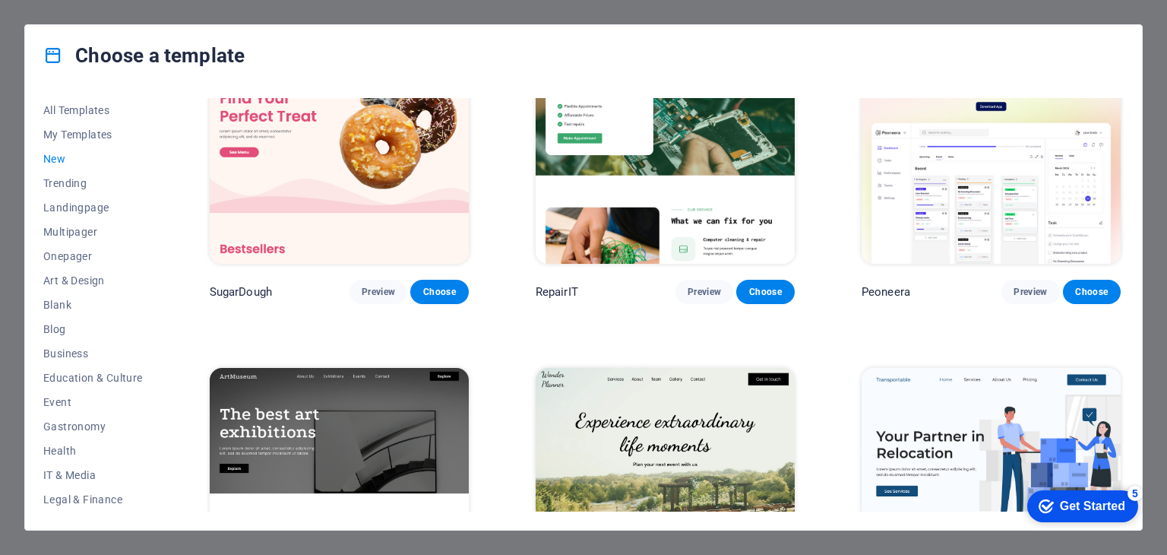
click at [971, 161] on img at bounding box center [991, 144] width 259 height 239
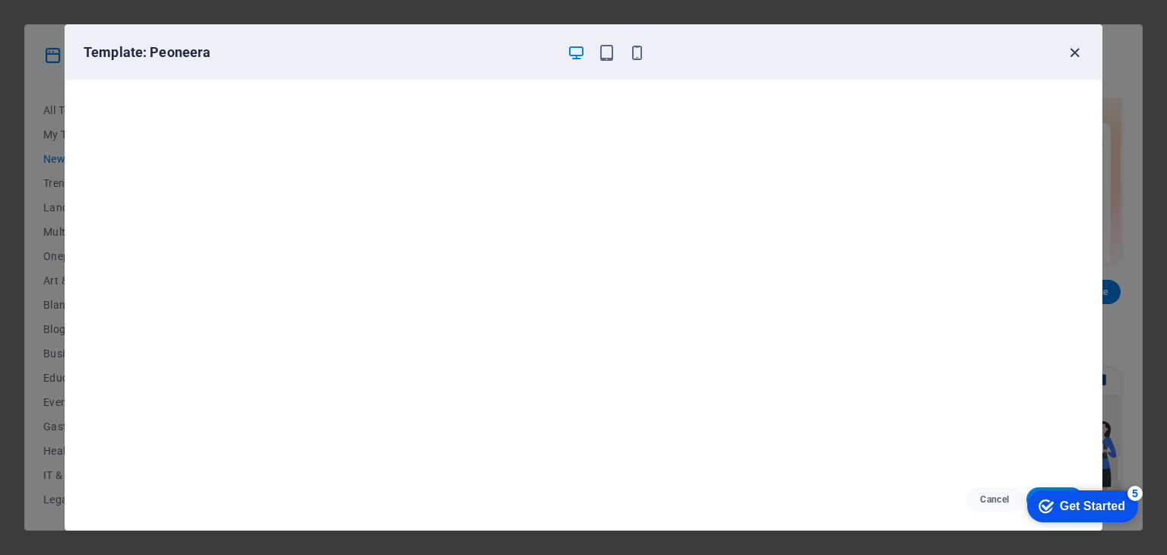
click at [1067, 50] on icon "button" at bounding box center [1074, 52] width 17 height 17
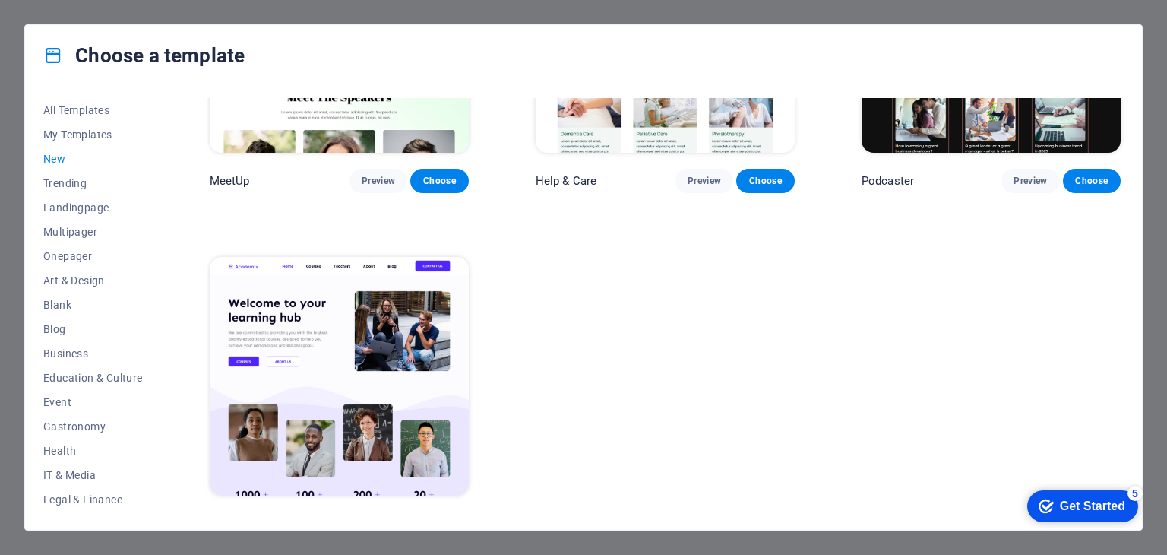
scroll to position [1234, 0]
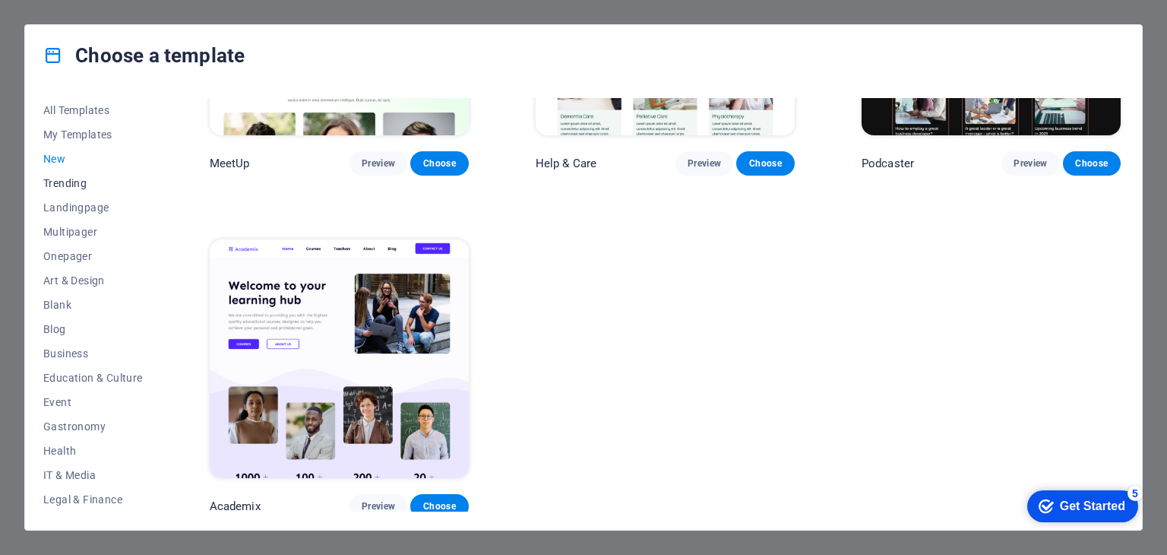
click at [65, 183] on span "Trending" at bounding box center [93, 183] width 100 height 12
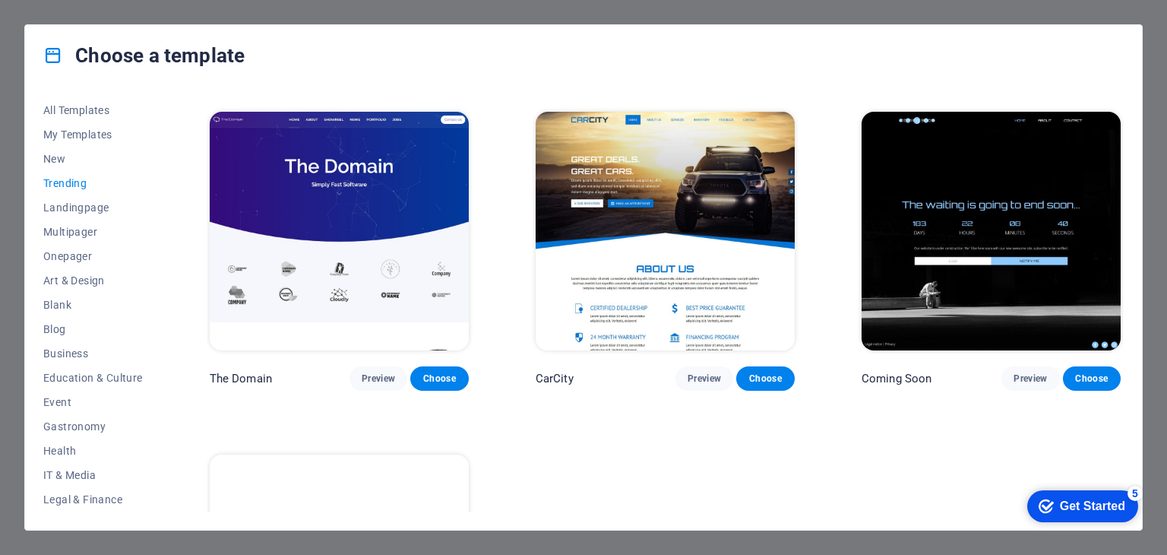
scroll to position [1347, 0]
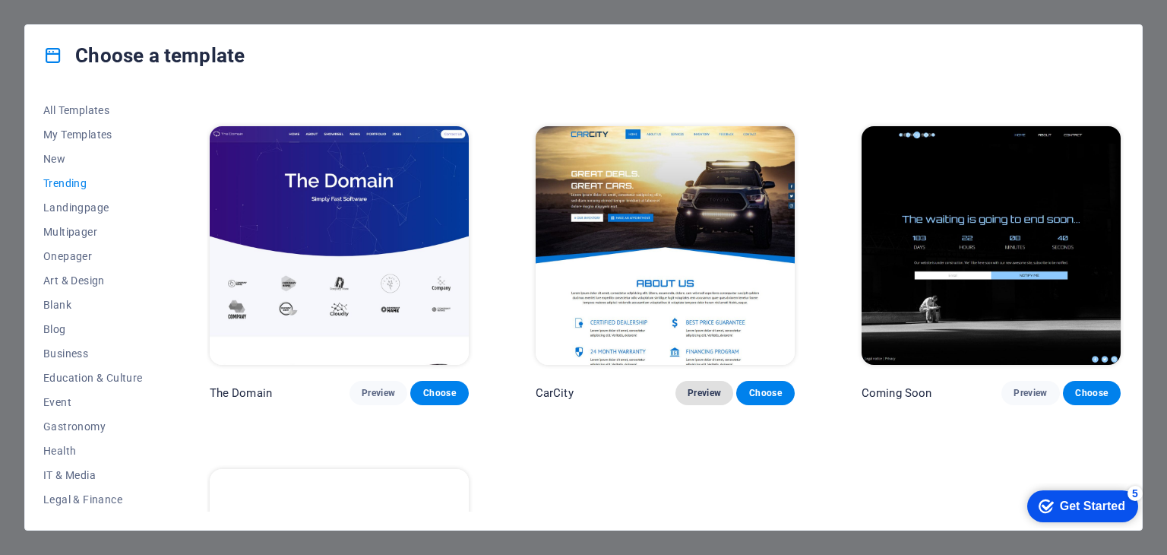
click at [699, 387] on span "Preview" at bounding box center [704, 393] width 33 height 12
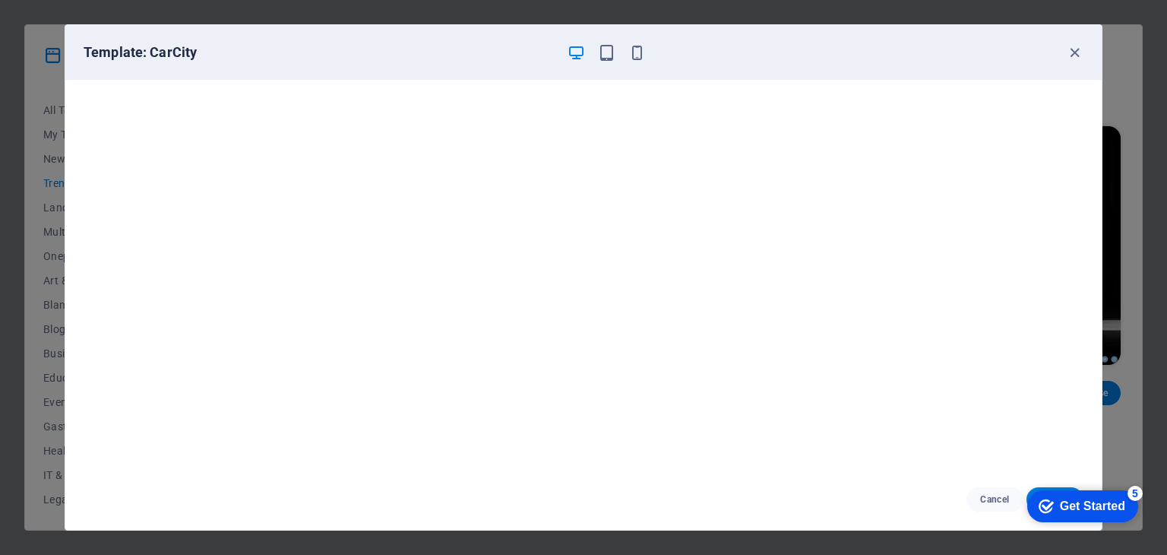
scroll to position [4, 0]
click at [1080, 49] on icon "button" at bounding box center [1074, 52] width 17 height 17
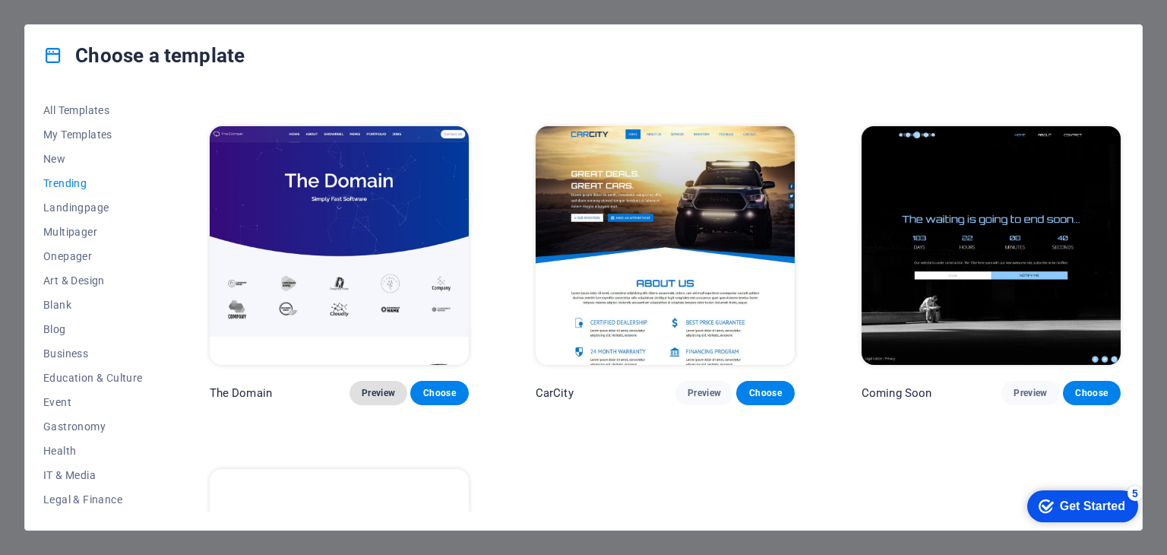
click at [379, 387] on span "Preview" at bounding box center [378, 393] width 33 height 12
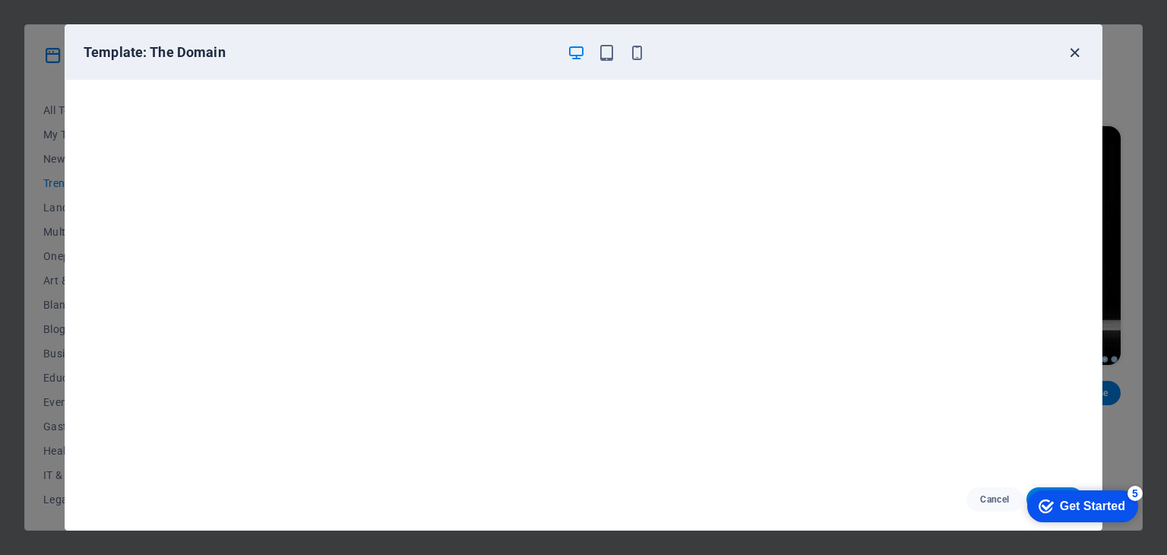
click at [1073, 51] on icon "button" at bounding box center [1074, 52] width 17 height 17
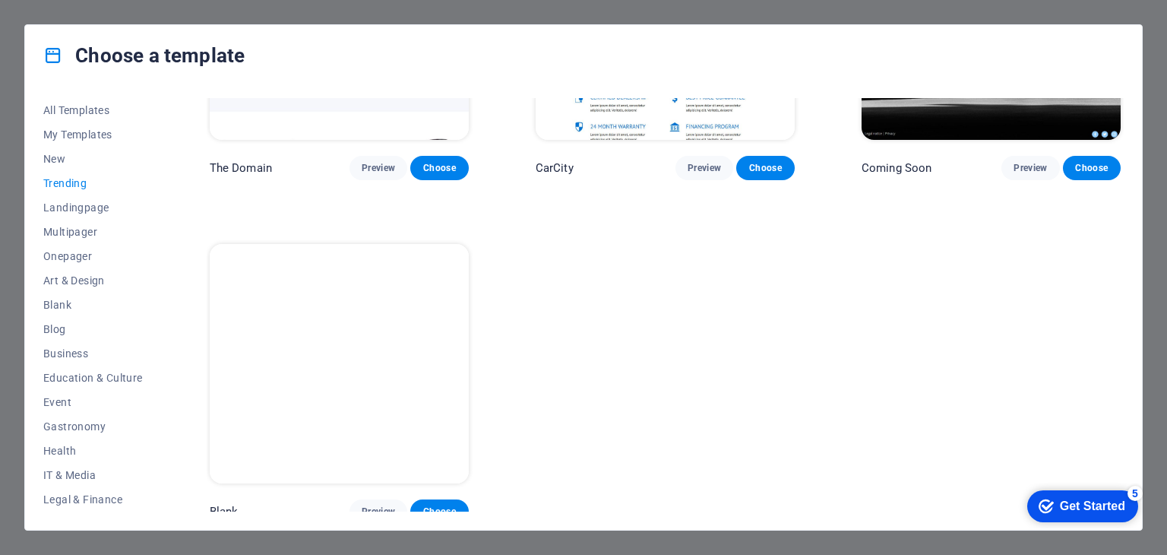
scroll to position [1575, 0]
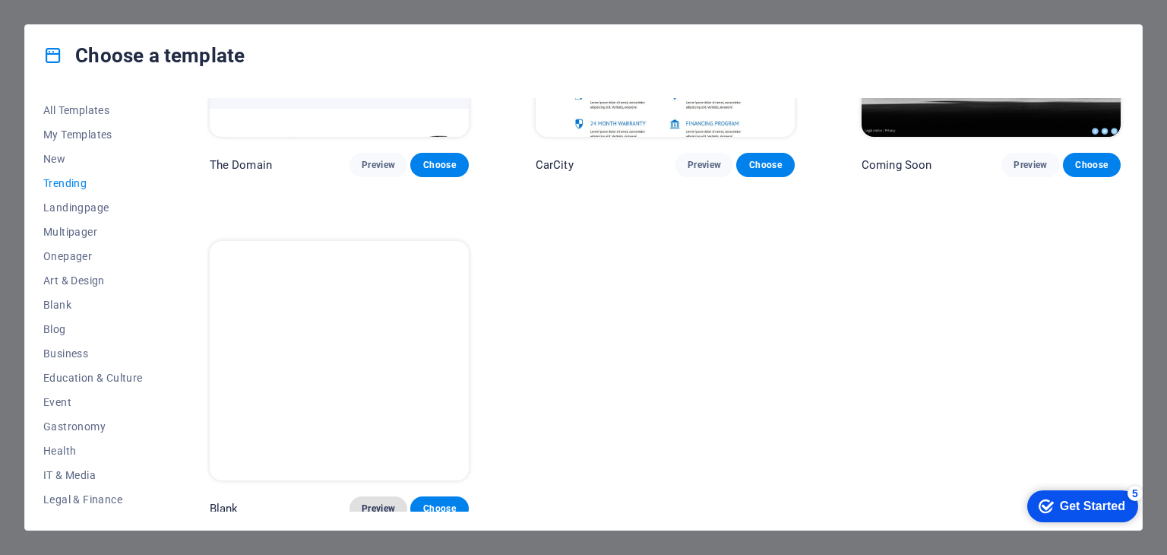
click at [371, 502] on span "Preview" at bounding box center [378, 508] width 33 height 12
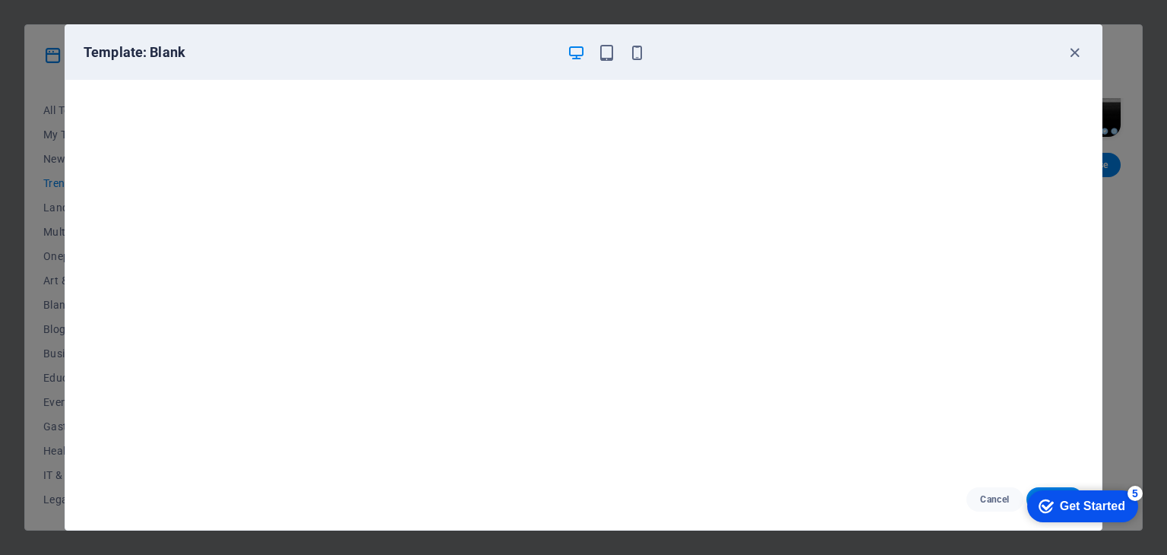
scroll to position [4, 0]
click at [1076, 53] on icon "button" at bounding box center [1074, 52] width 17 height 17
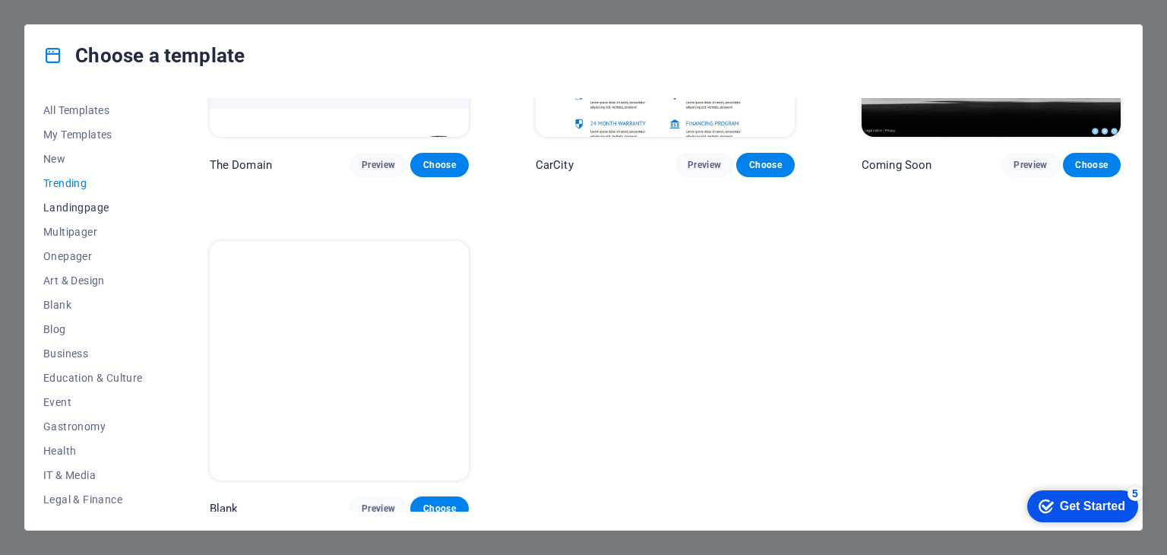
click at [97, 207] on span "Landingpage" at bounding box center [93, 207] width 100 height 12
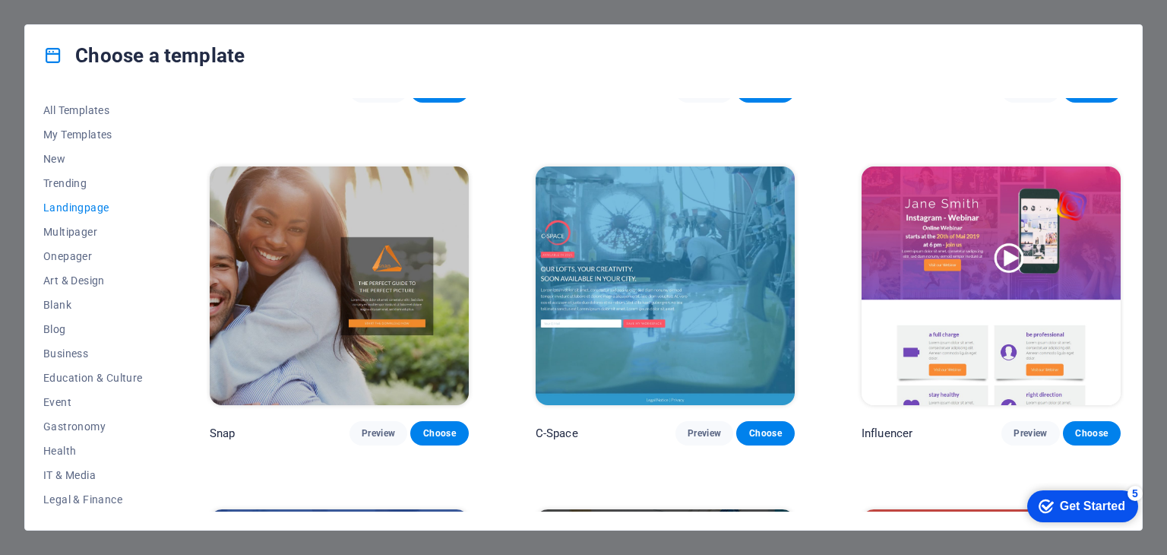
scroll to position [1307, 0]
click at [1034, 426] on span "Preview" at bounding box center [1030, 432] width 33 height 12
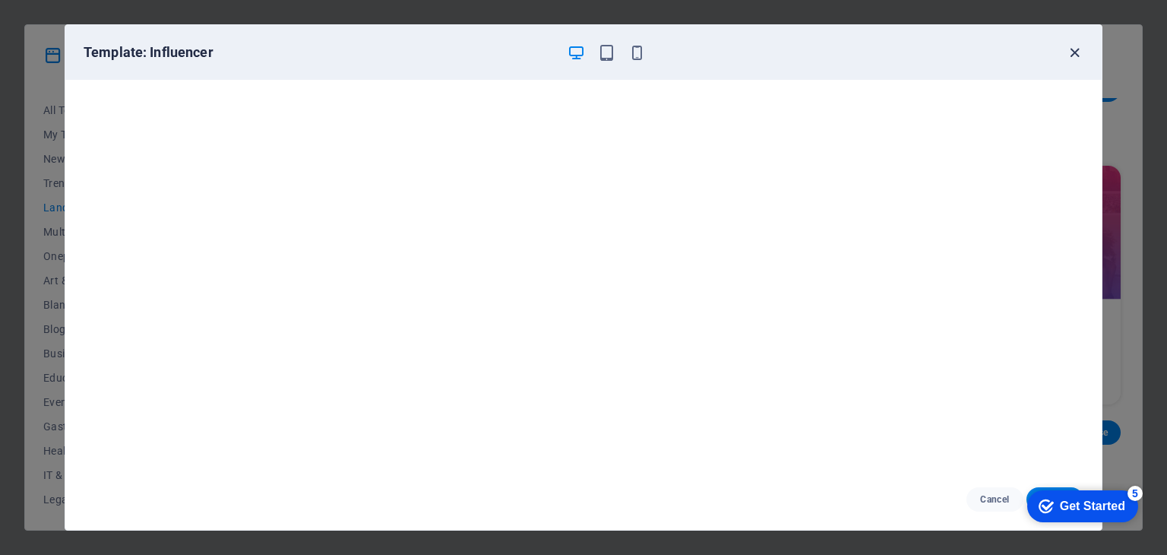
click at [1077, 48] on icon "button" at bounding box center [1074, 52] width 17 height 17
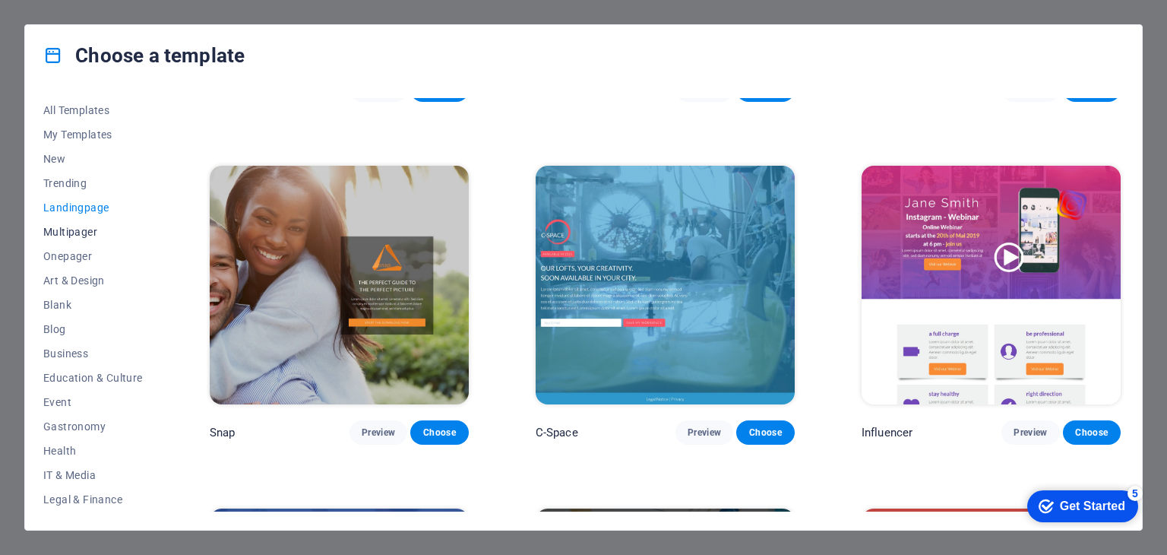
click at [65, 231] on span "Multipager" at bounding box center [93, 232] width 100 height 12
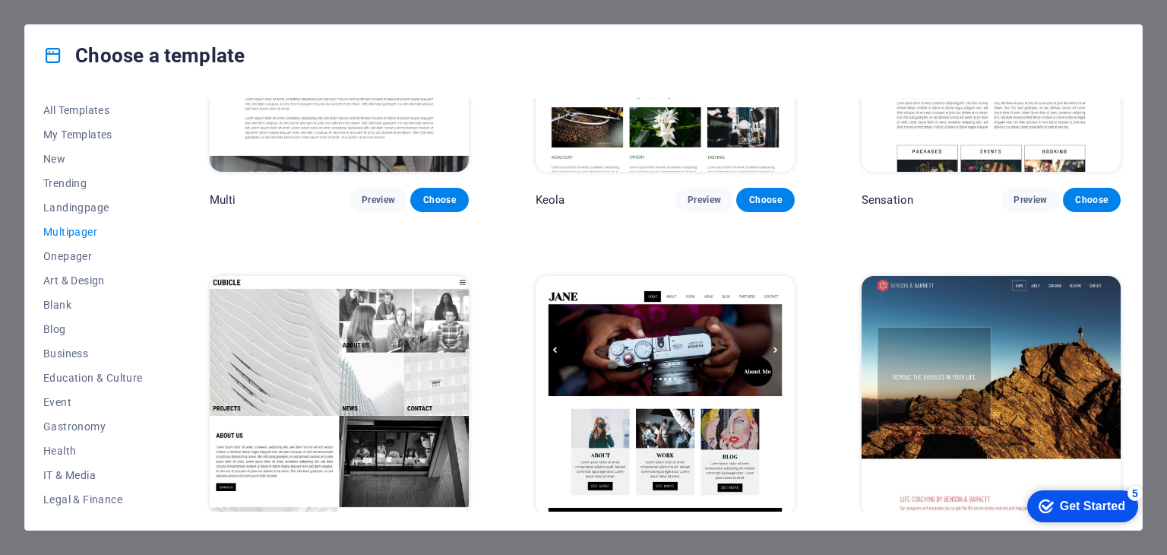
scroll to position [7040, 0]
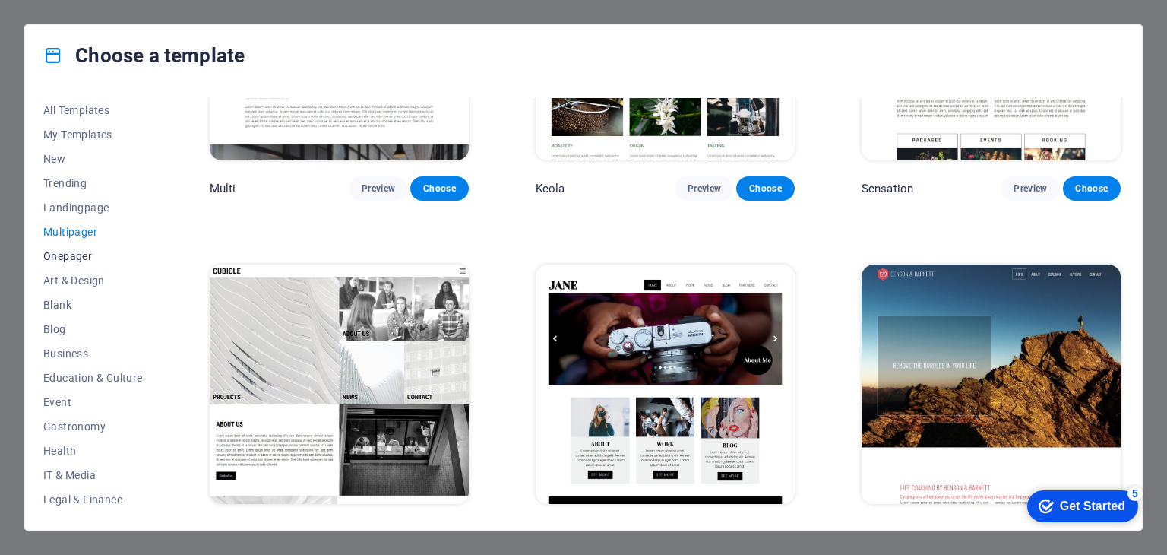
click at [58, 255] on span "Onepager" at bounding box center [93, 256] width 100 height 12
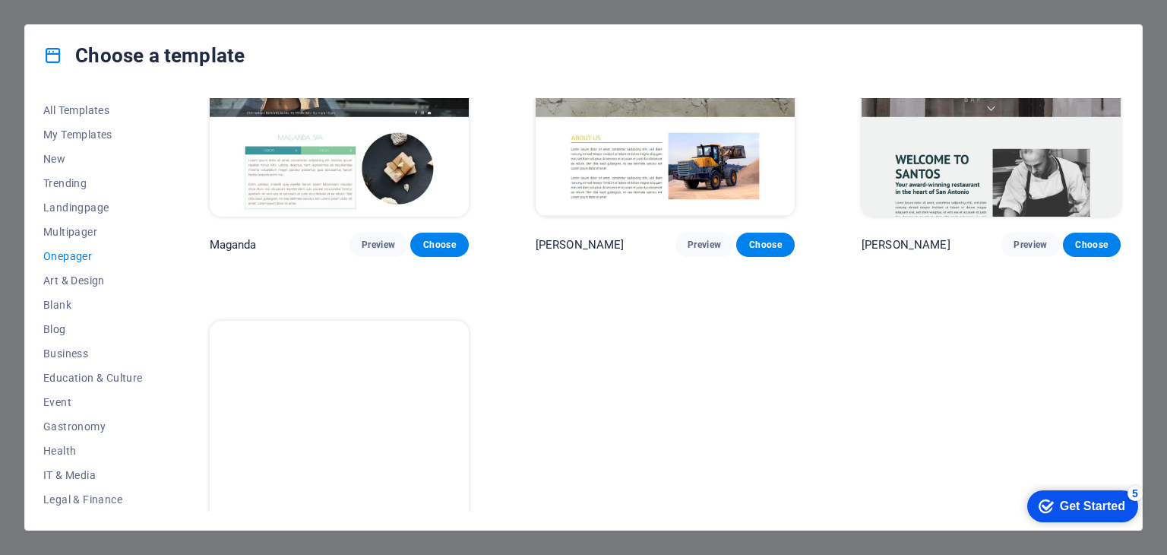
scroll to position [7722, 0]
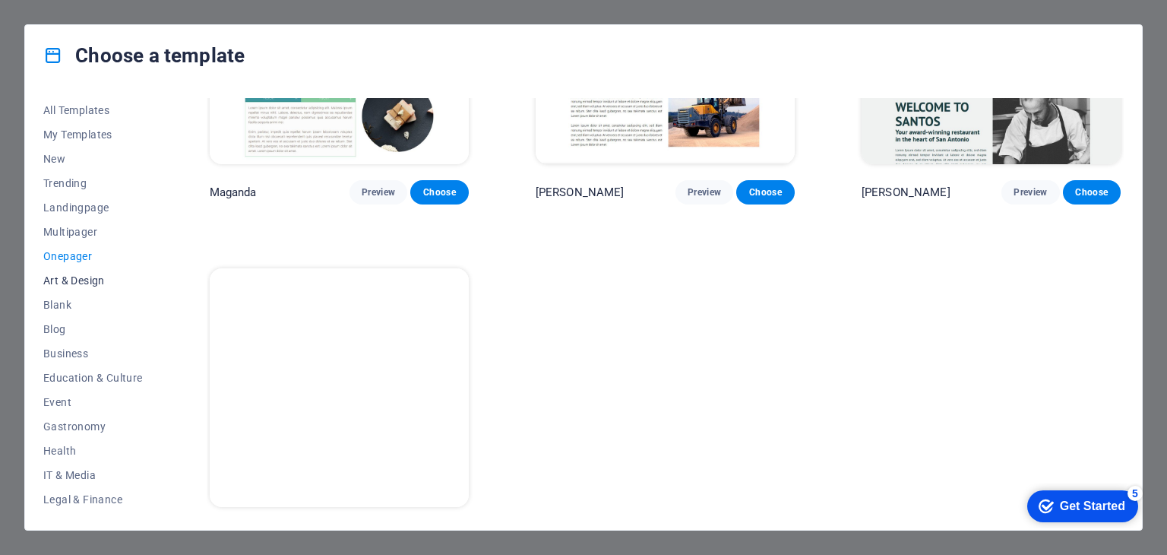
click at [81, 271] on button "Art & Design" at bounding box center [93, 280] width 100 height 24
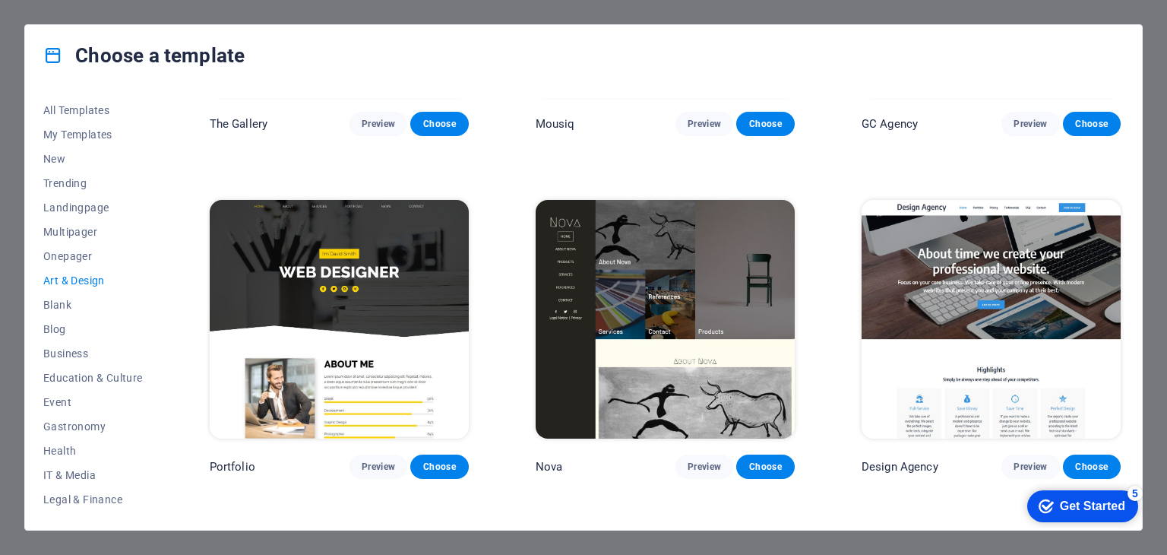
scroll to position [930, 0]
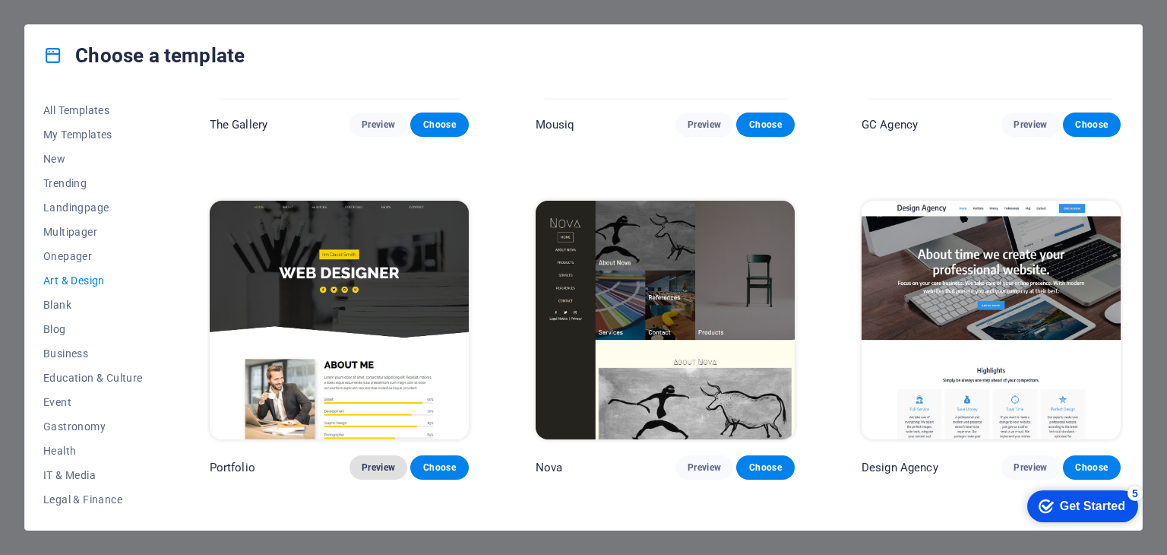
click at [377, 467] on span "Preview" at bounding box center [378, 467] width 33 height 12
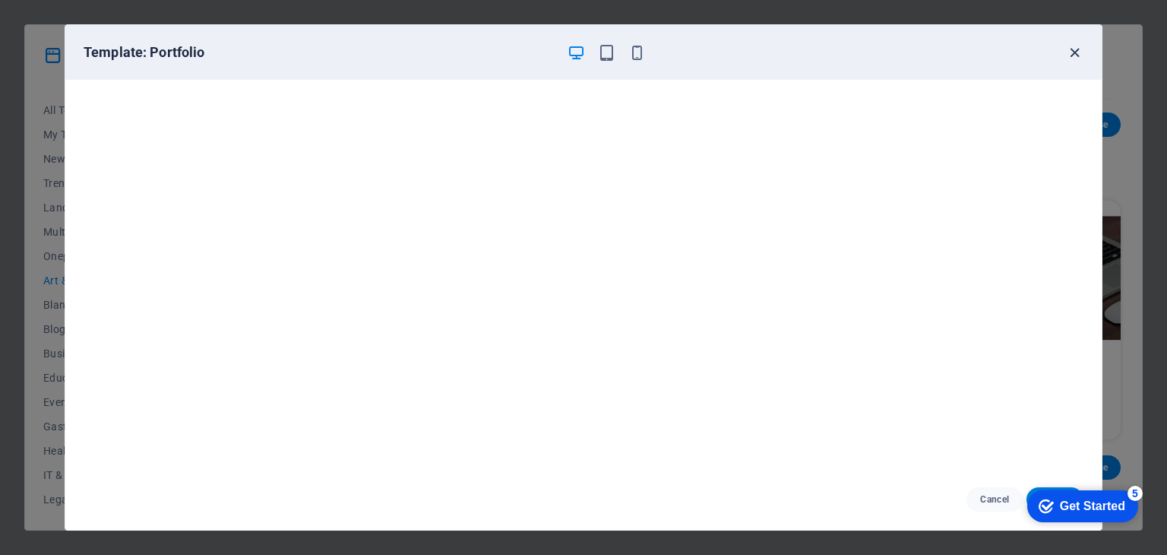
click at [1081, 52] on icon "button" at bounding box center [1074, 52] width 17 height 17
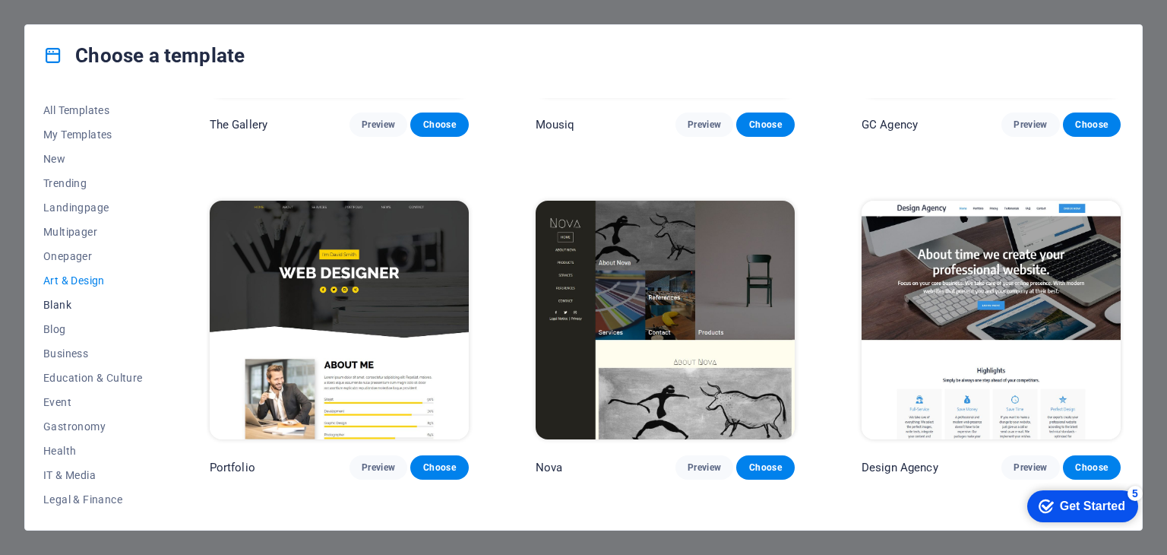
click at [58, 304] on span "Blank" at bounding box center [93, 305] width 100 height 12
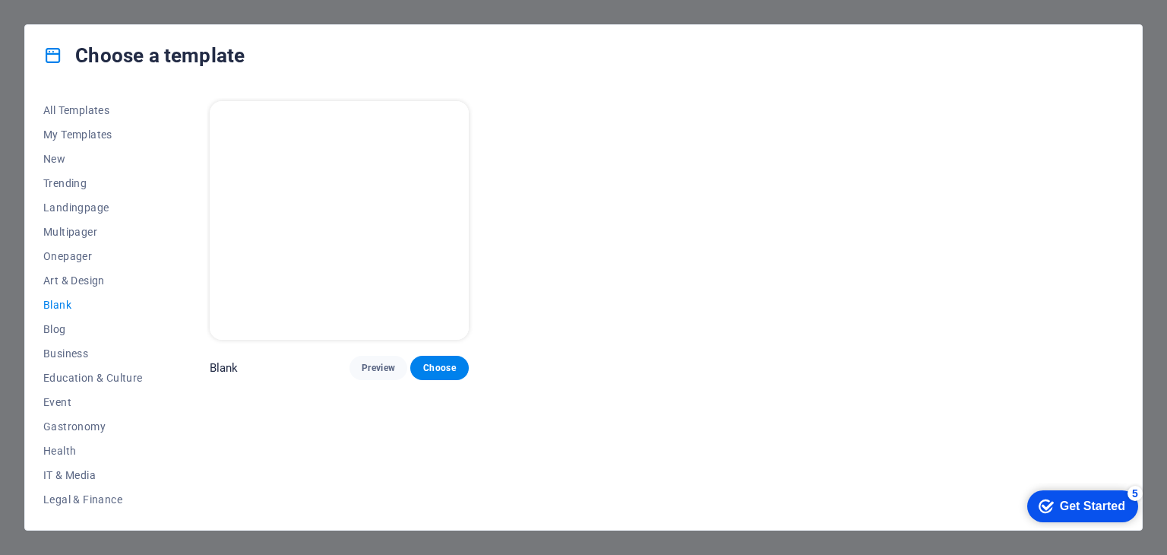
scroll to position [0, 0]
click at [62, 328] on span "Blog" at bounding box center [93, 329] width 100 height 12
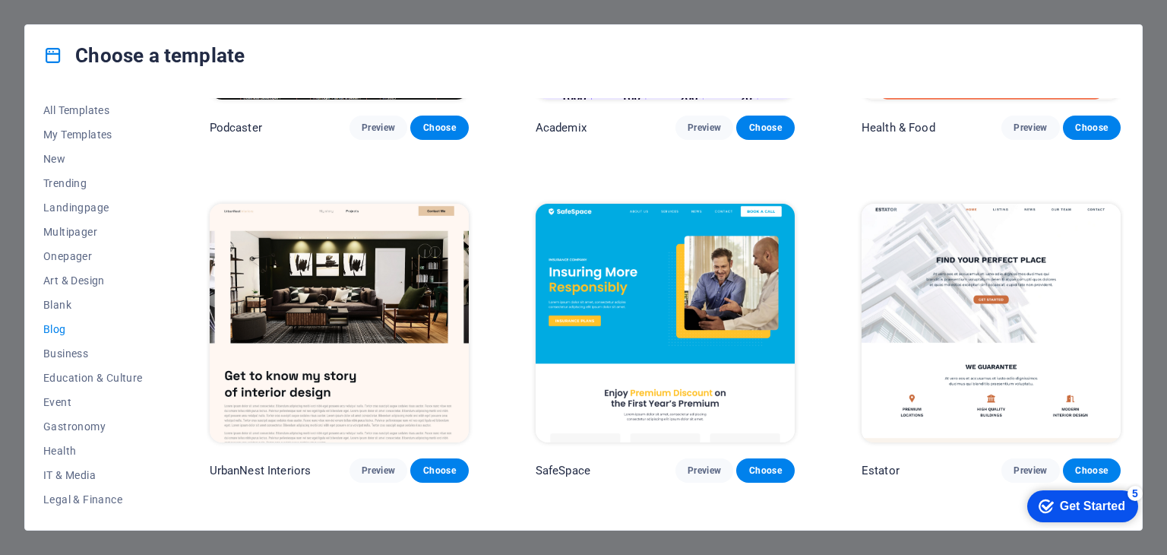
scroll to position [684, 0]
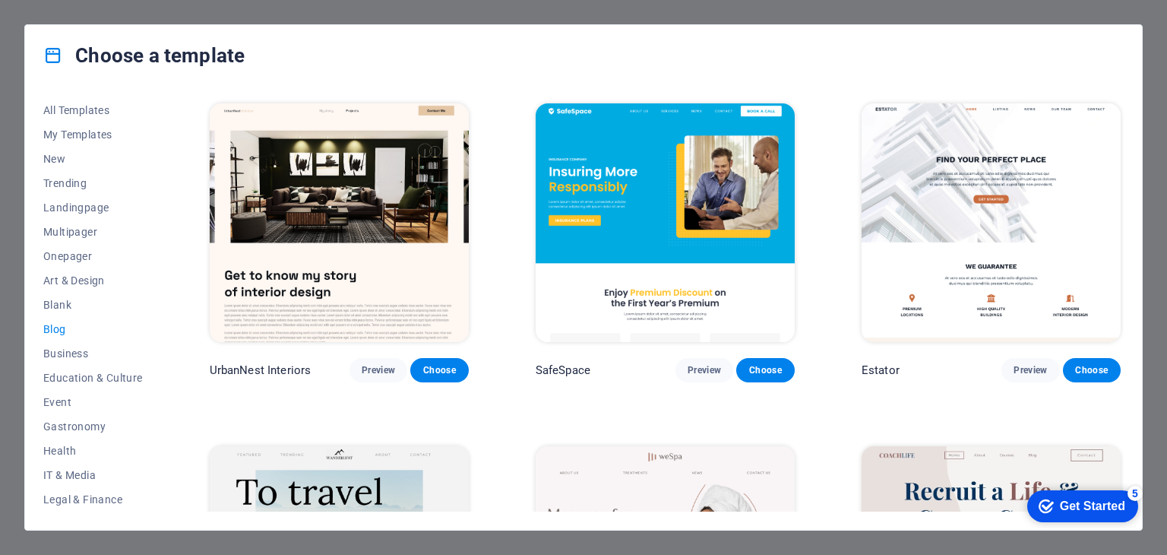
click at [711, 366] on span "Preview" at bounding box center [704, 370] width 33 height 12
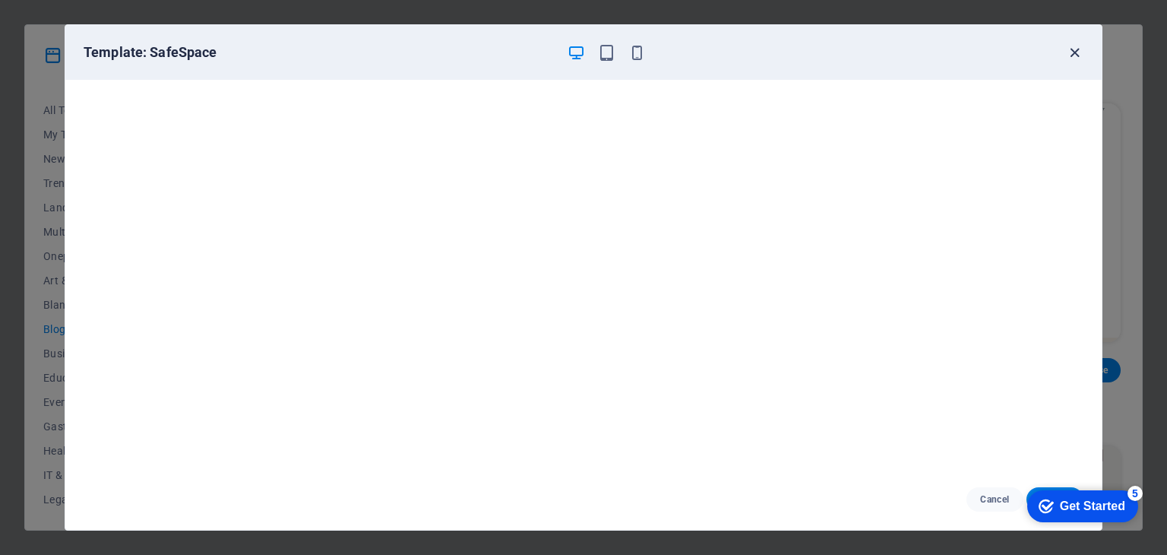
click at [1076, 46] on icon "button" at bounding box center [1074, 52] width 17 height 17
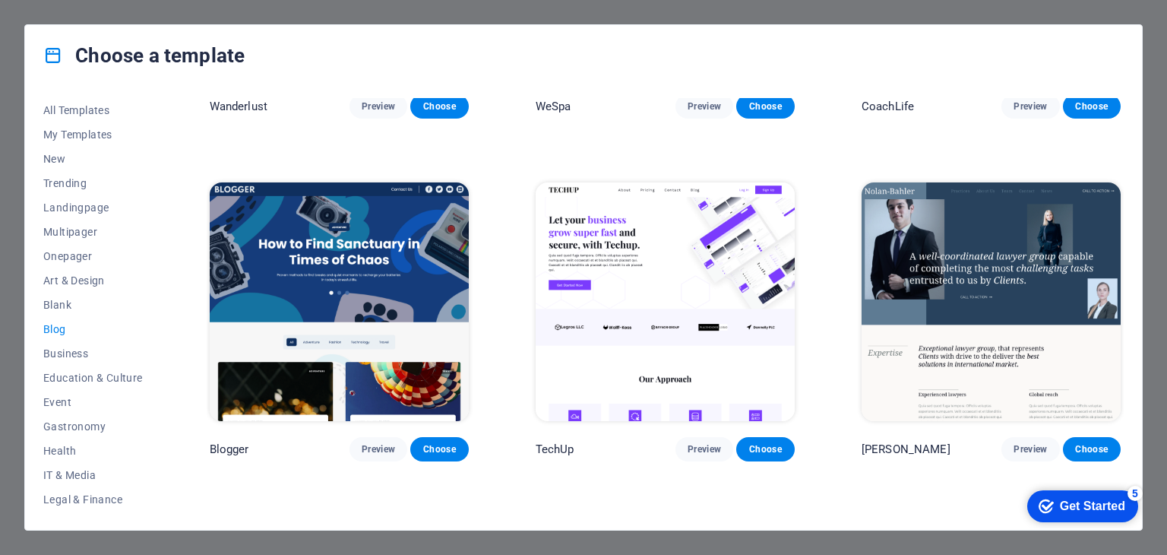
scroll to position [1292, 0]
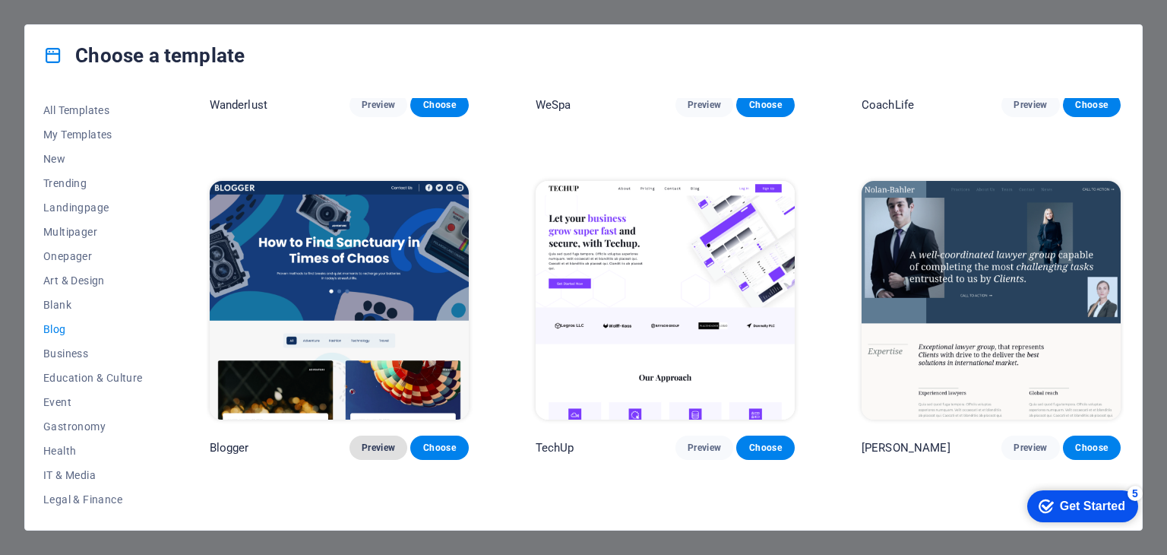
click at [391, 444] on span "Preview" at bounding box center [378, 448] width 33 height 12
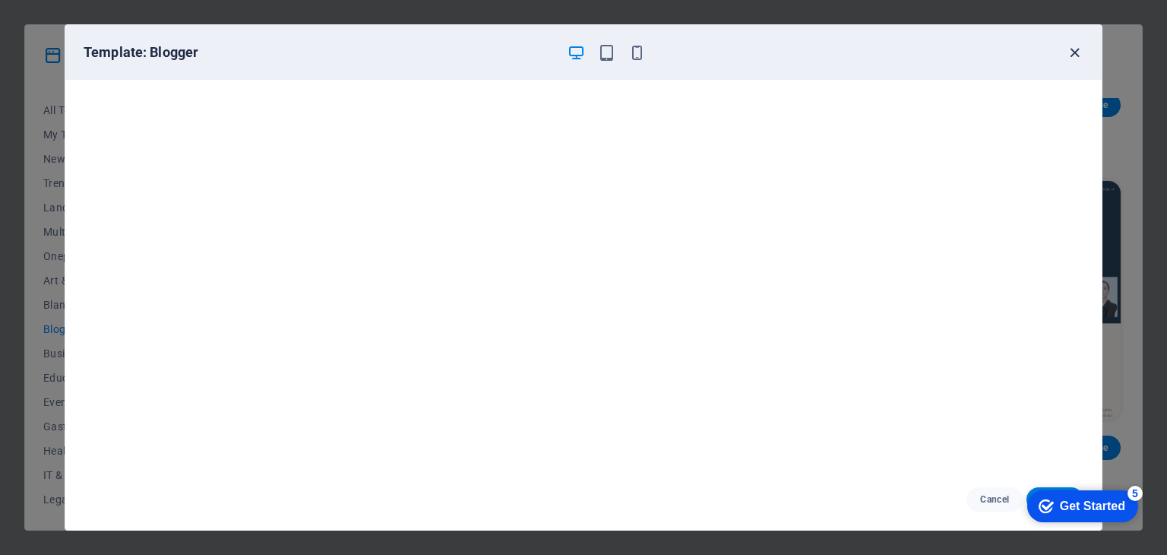
click at [1079, 52] on icon "button" at bounding box center [1074, 52] width 17 height 17
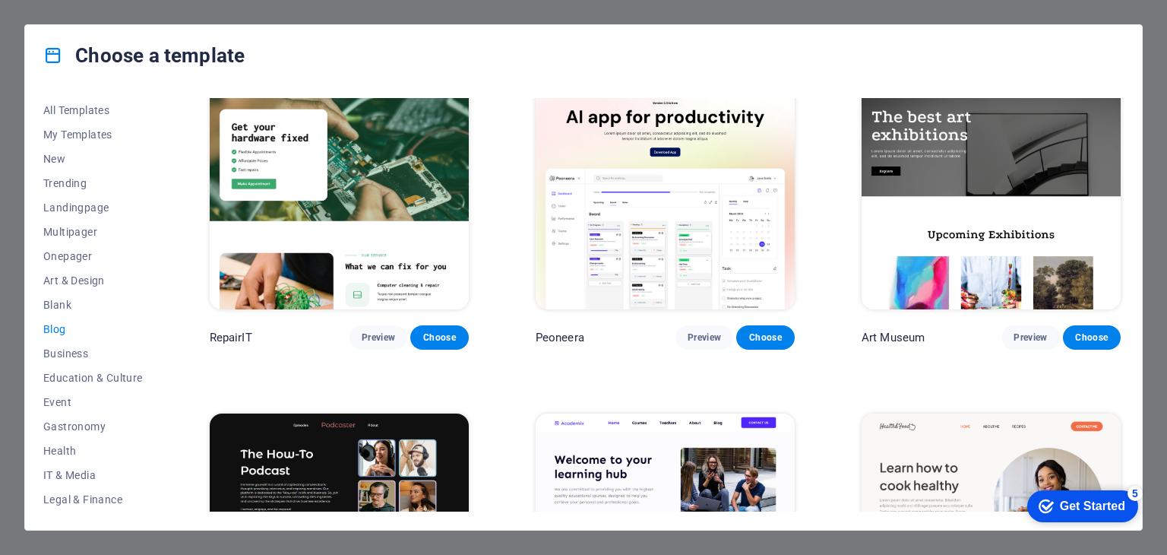
scroll to position [0, 0]
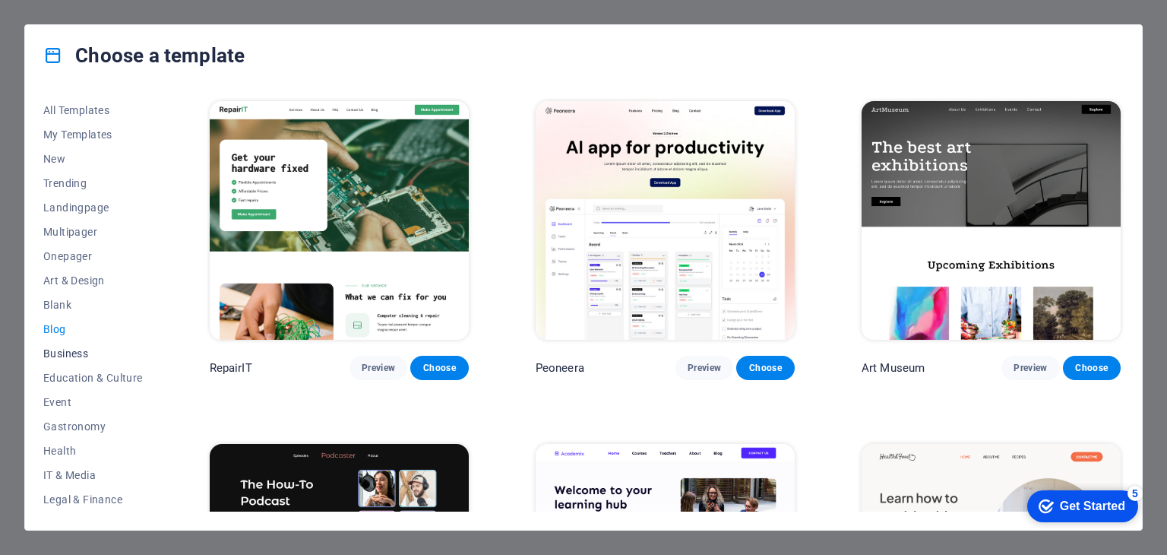
click at [78, 351] on span "Business" at bounding box center [93, 353] width 100 height 12
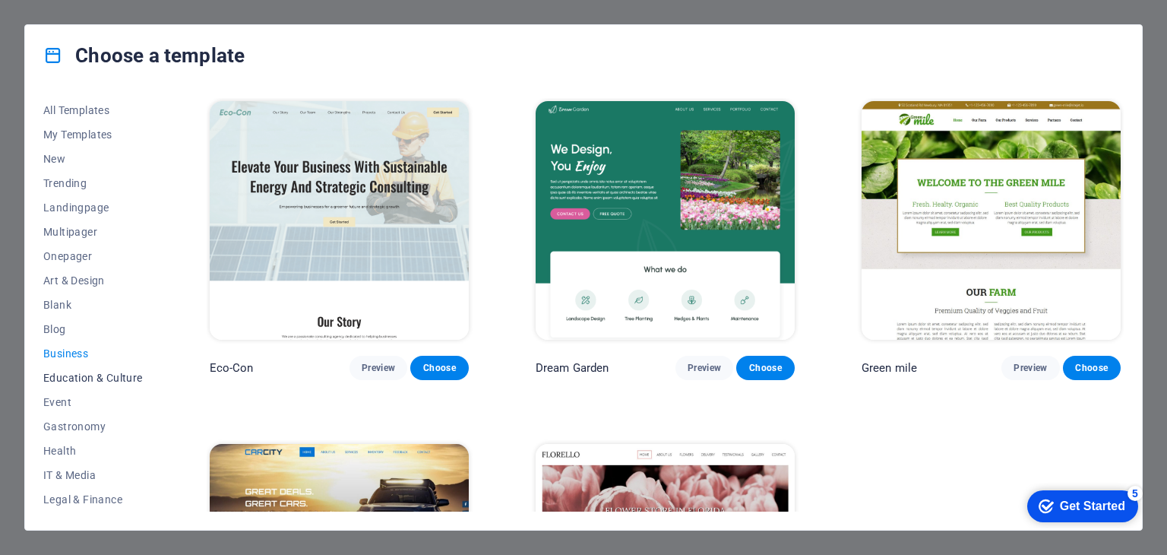
click at [84, 373] on span "Education & Culture" at bounding box center [93, 378] width 100 height 12
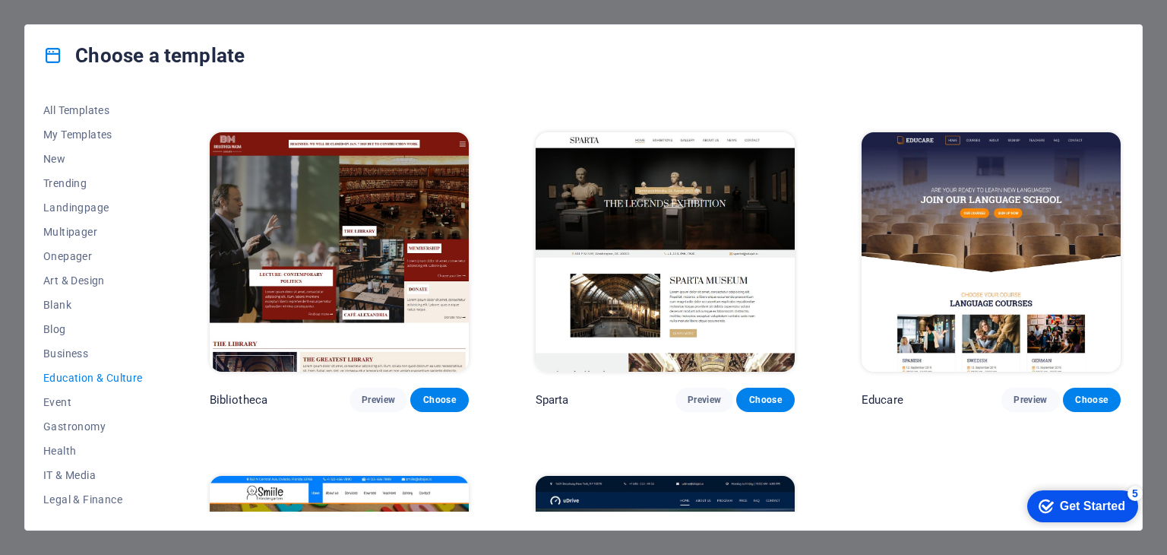
scroll to position [304, 0]
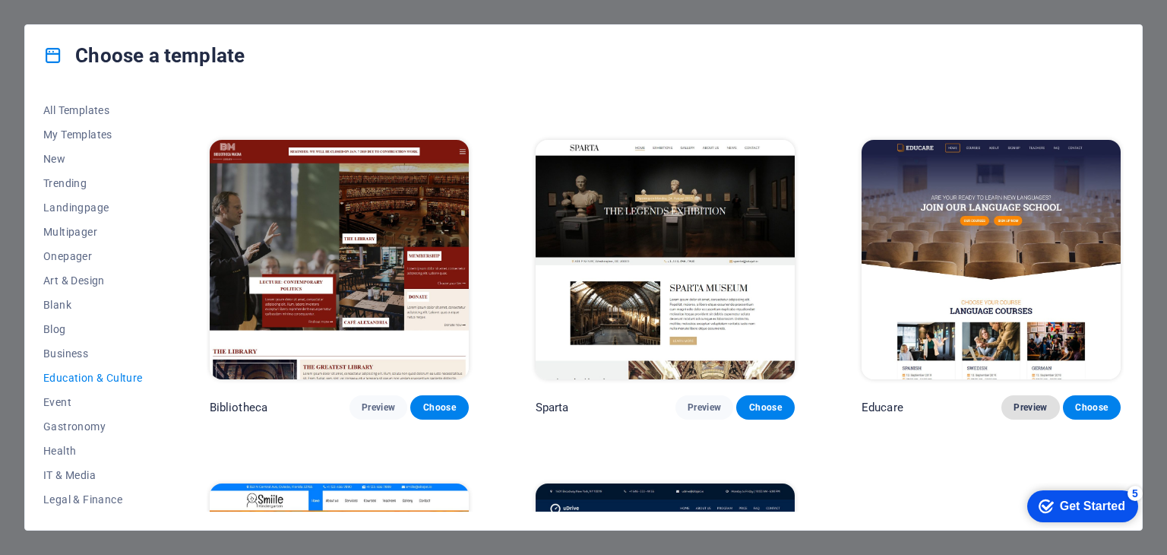
click at [1031, 401] on span "Preview" at bounding box center [1030, 407] width 33 height 12
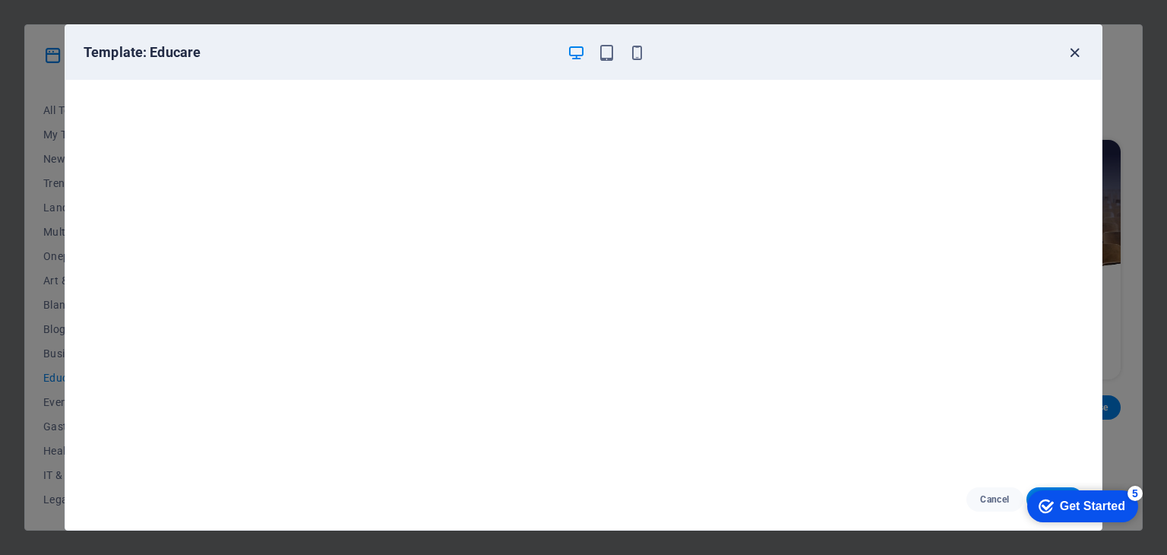
click at [1074, 51] on icon "button" at bounding box center [1074, 52] width 17 height 17
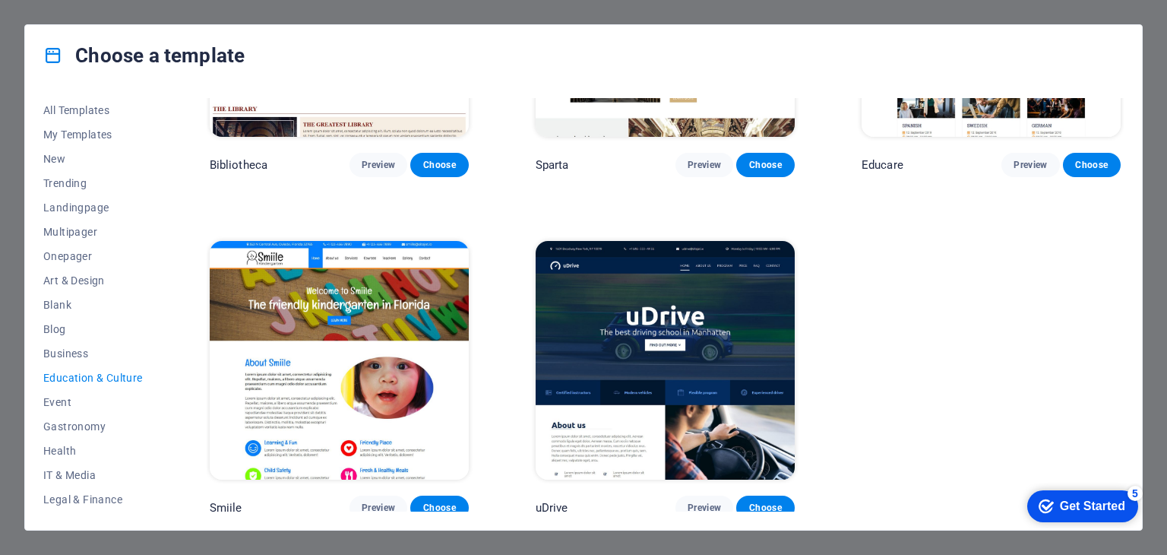
scroll to position [550, 0]
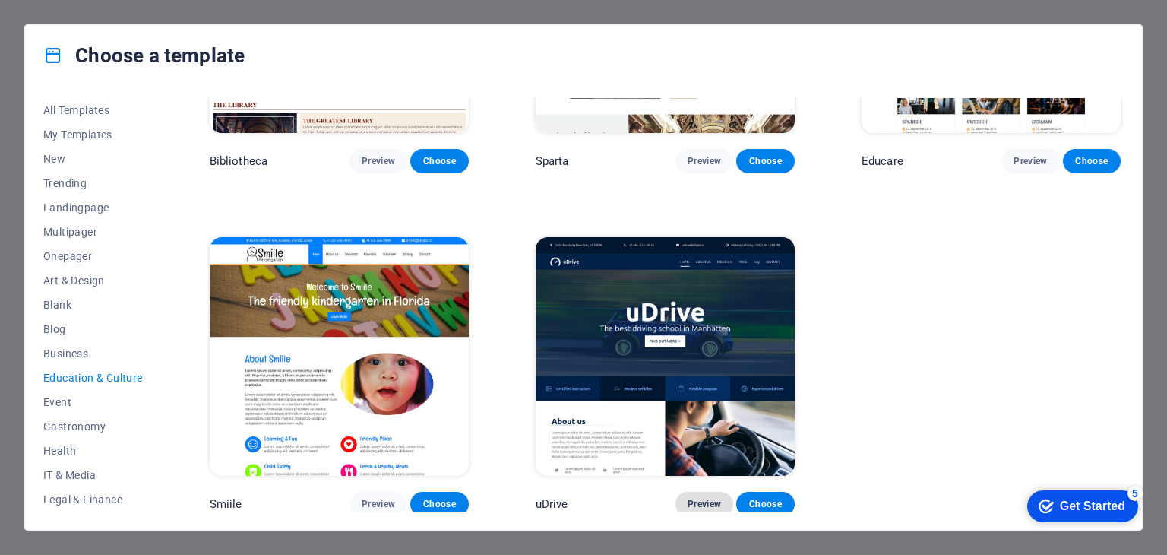
click at [699, 498] on span "Preview" at bounding box center [704, 504] width 33 height 12
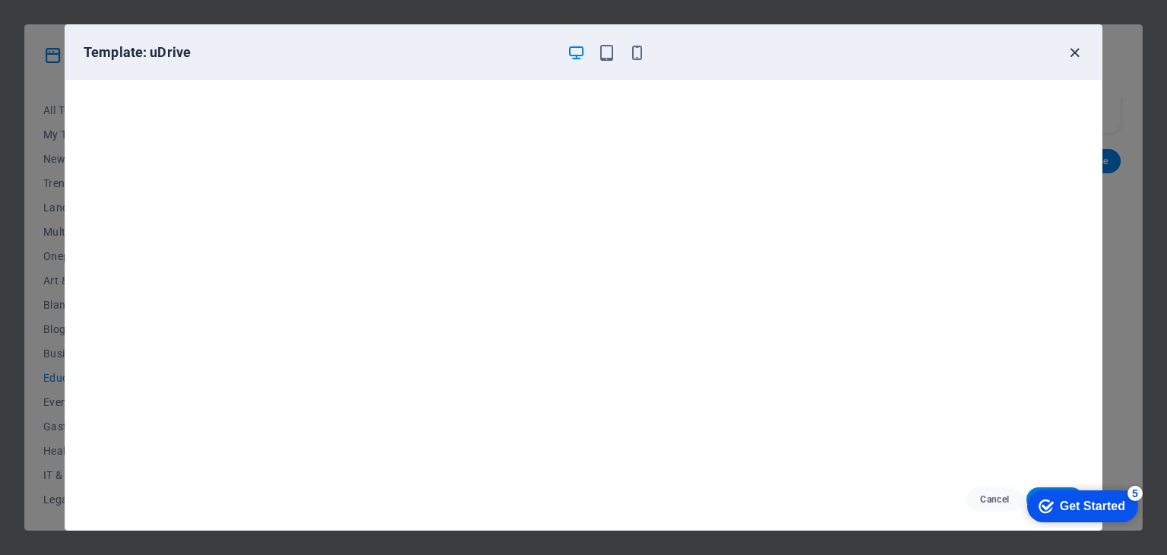
click at [1080, 50] on icon "button" at bounding box center [1074, 52] width 17 height 17
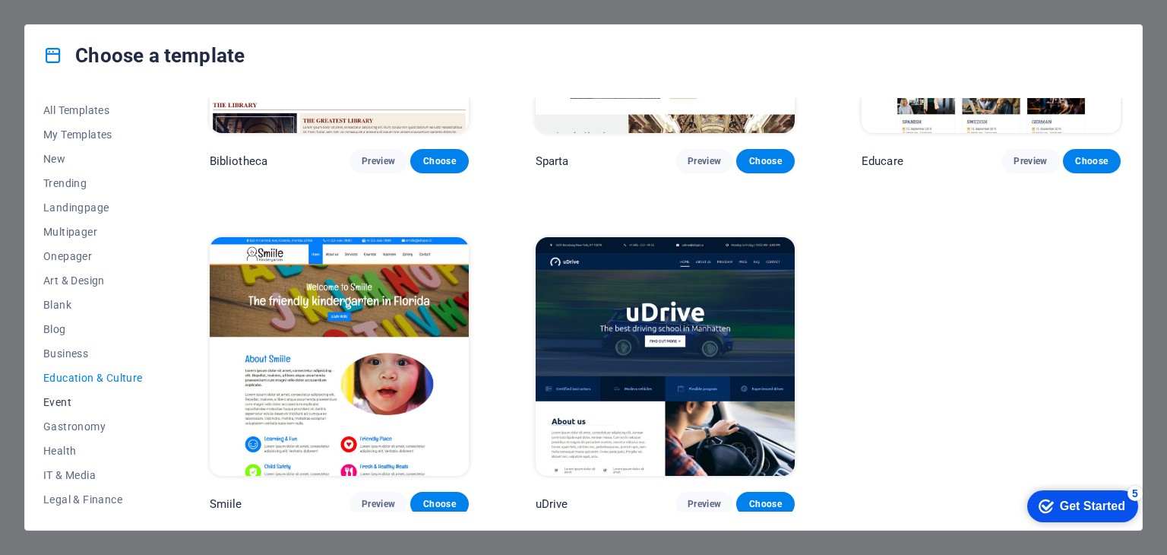
click at [61, 402] on span "Event" at bounding box center [93, 402] width 100 height 12
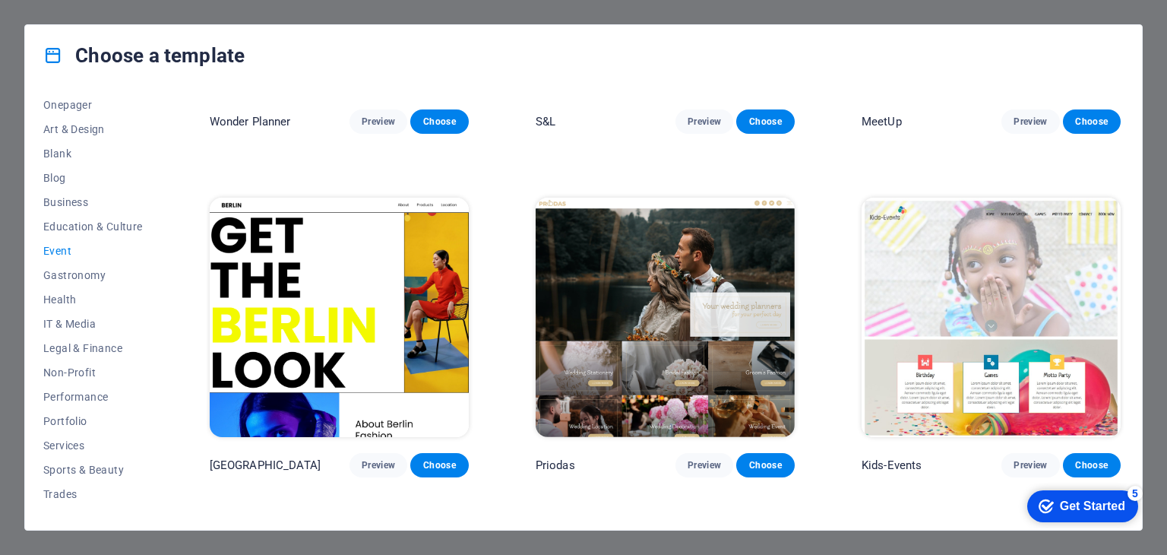
scroll to position [195, 0]
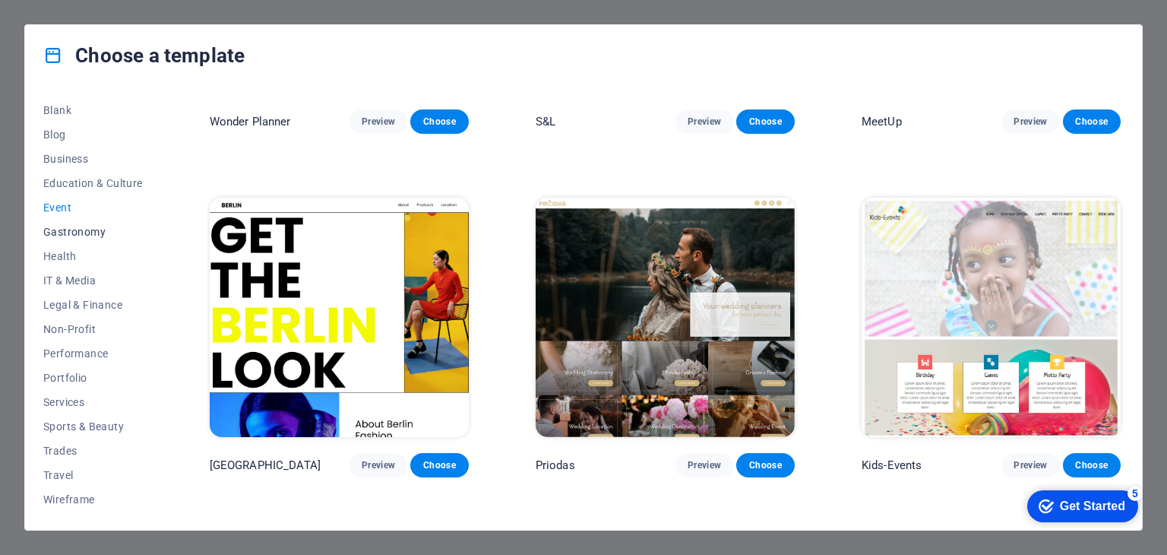
click at [71, 226] on span "Gastronomy" at bounding box center [93, 232] width 100 height 12
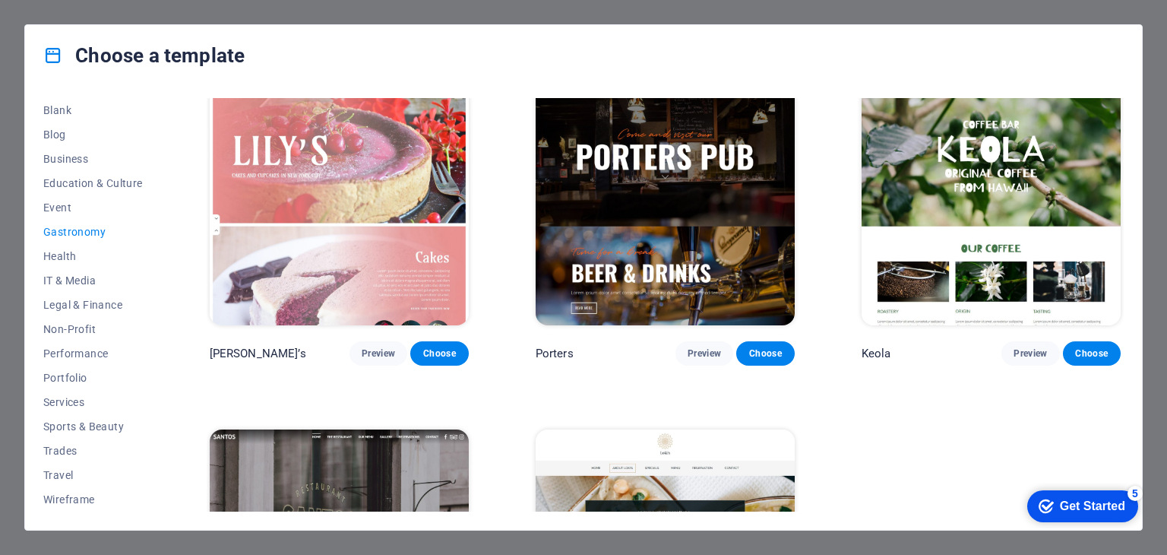
scroll to position [1575, 0]
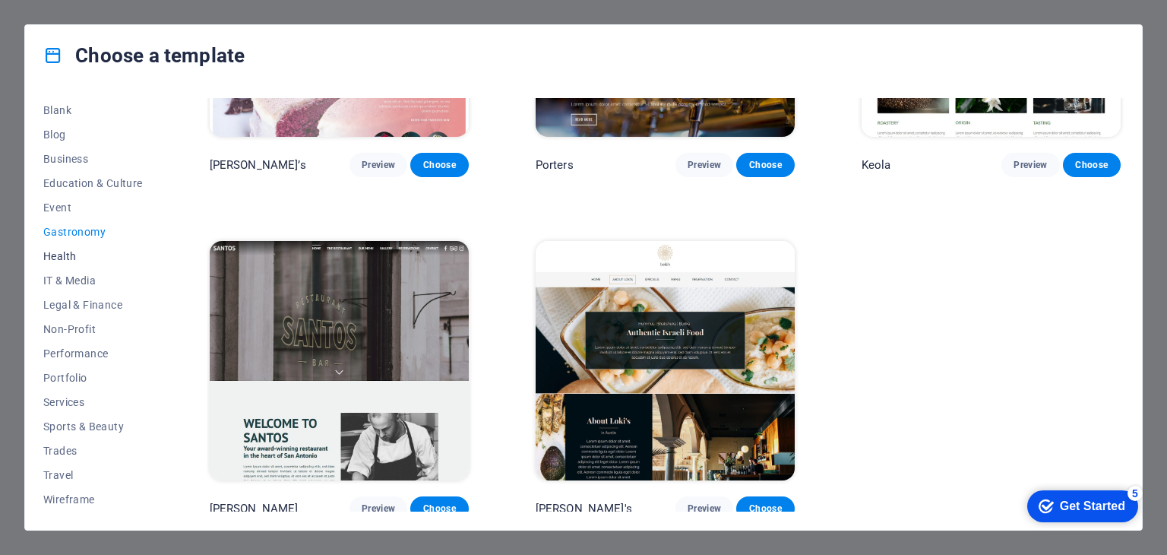
click at [53, 253] on span "Health" at bounding box center [93, 256] width 100 height 12
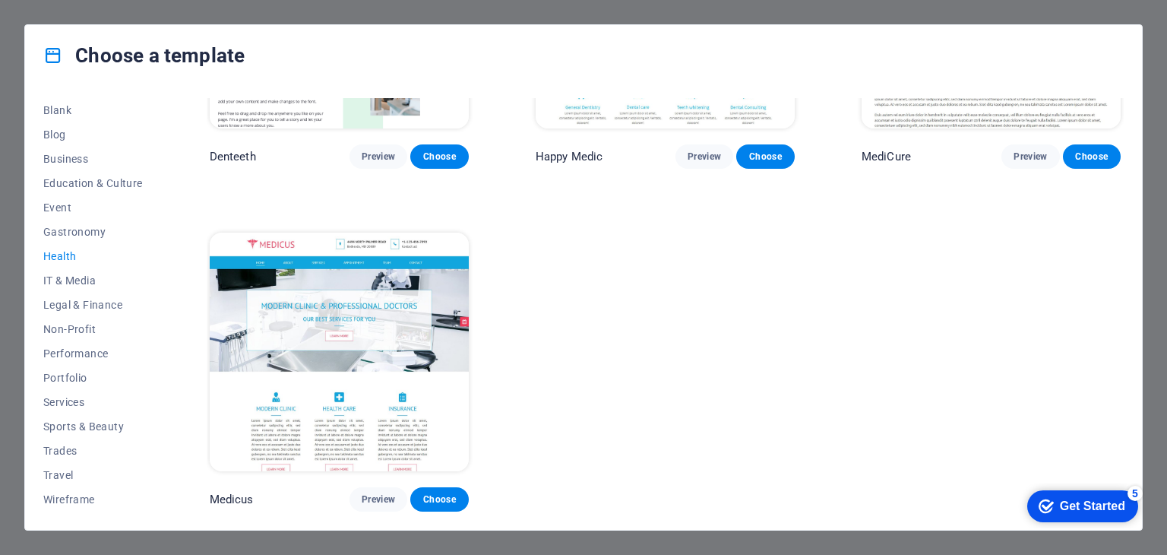
scroll to position [0, 0]
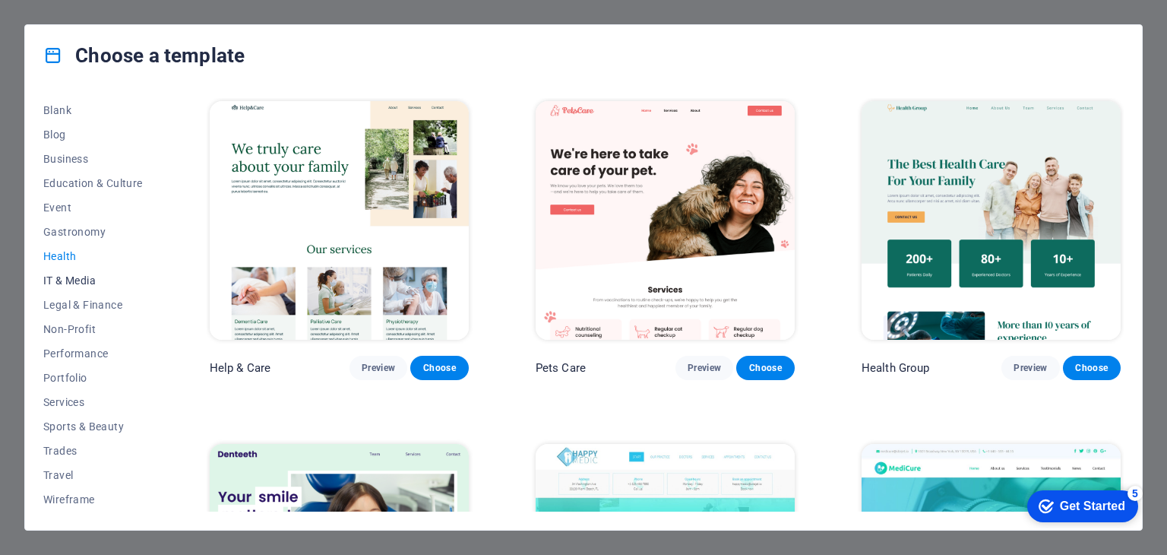
click at [70, 277] on span "IT & Media" at bounding box center [93, 280] width 100 height 12
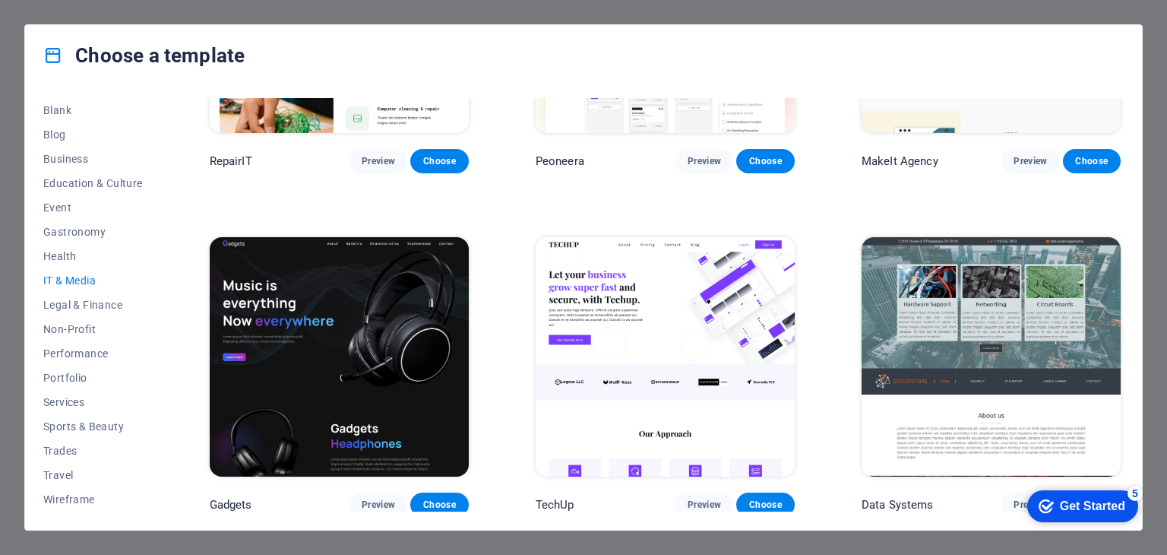
scroll to position [228, 0]
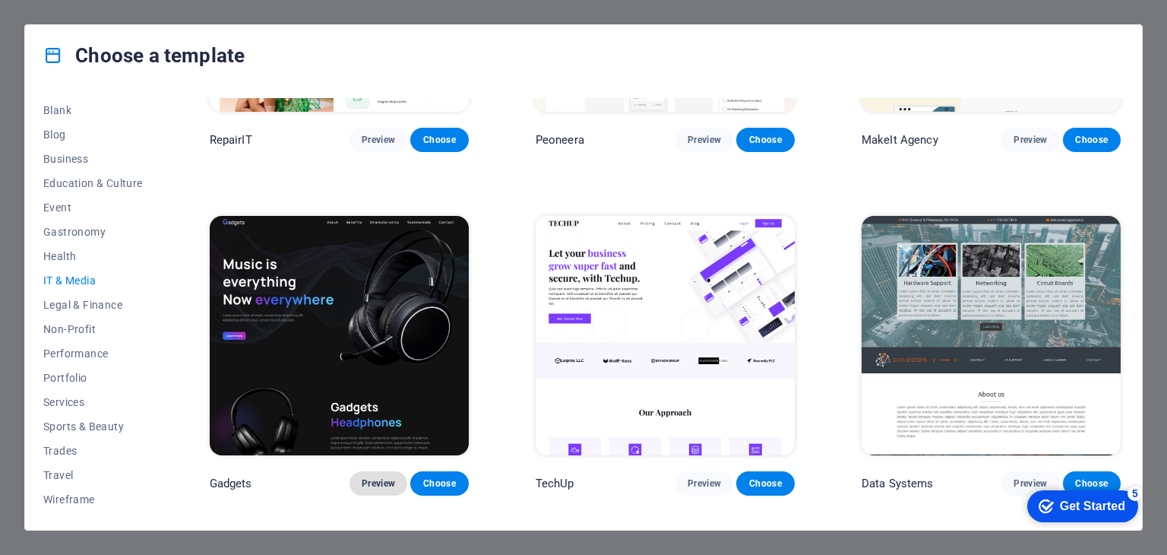
click at [376, 477] on span "Preview" at bounding box center [378, 483] width 33 height 12
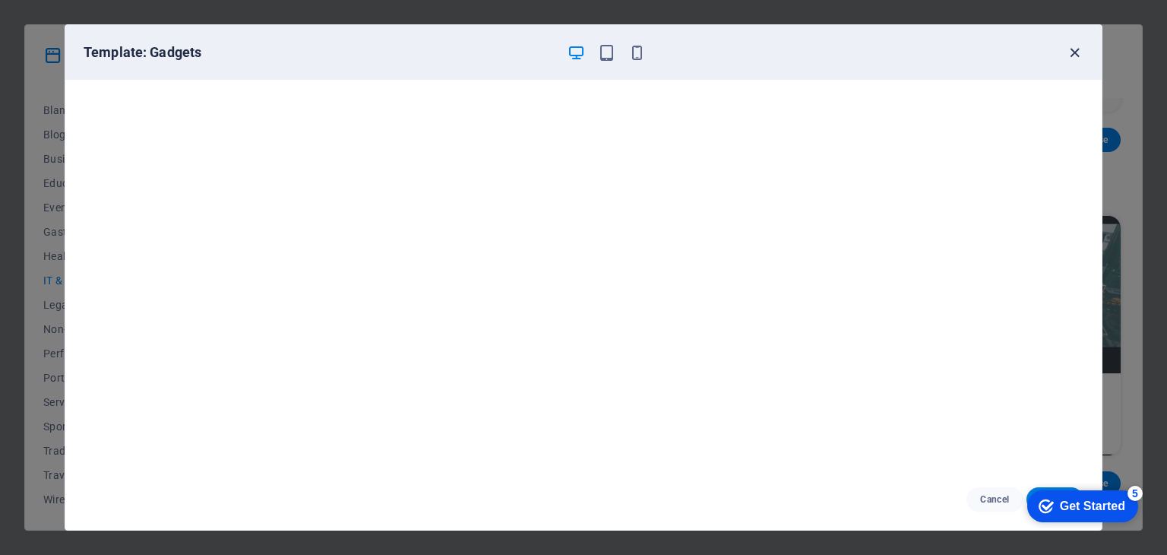
click at [1074, 53] on icon "button" at bounding box center [1074, 52] width 17 height 17
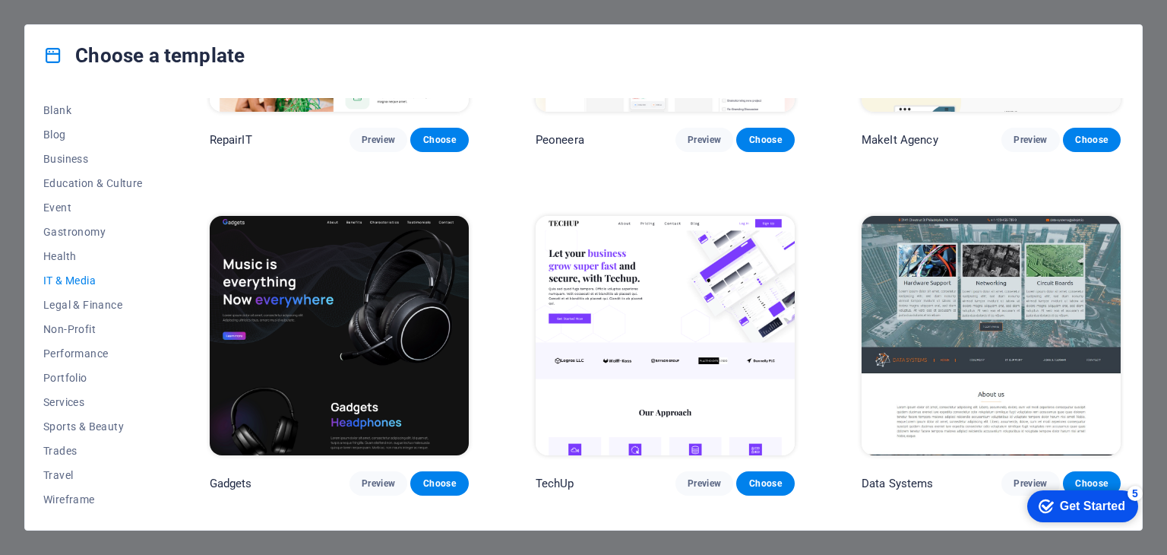
scroll to position [380, 0]
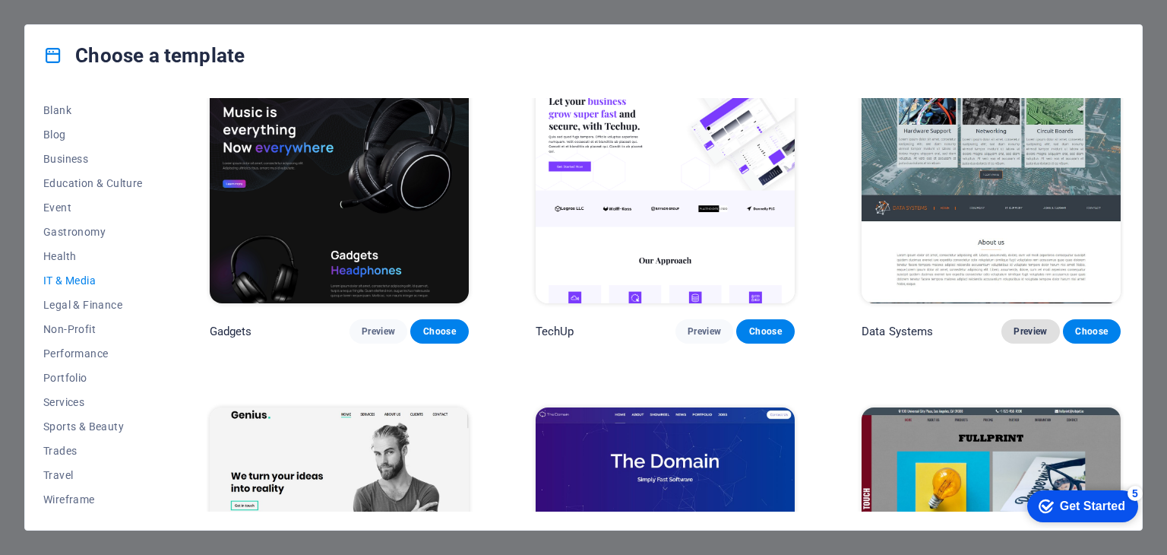
click at [1040, 320] on button "Preview" at bounding box center [1031, 331] width 58 height 24
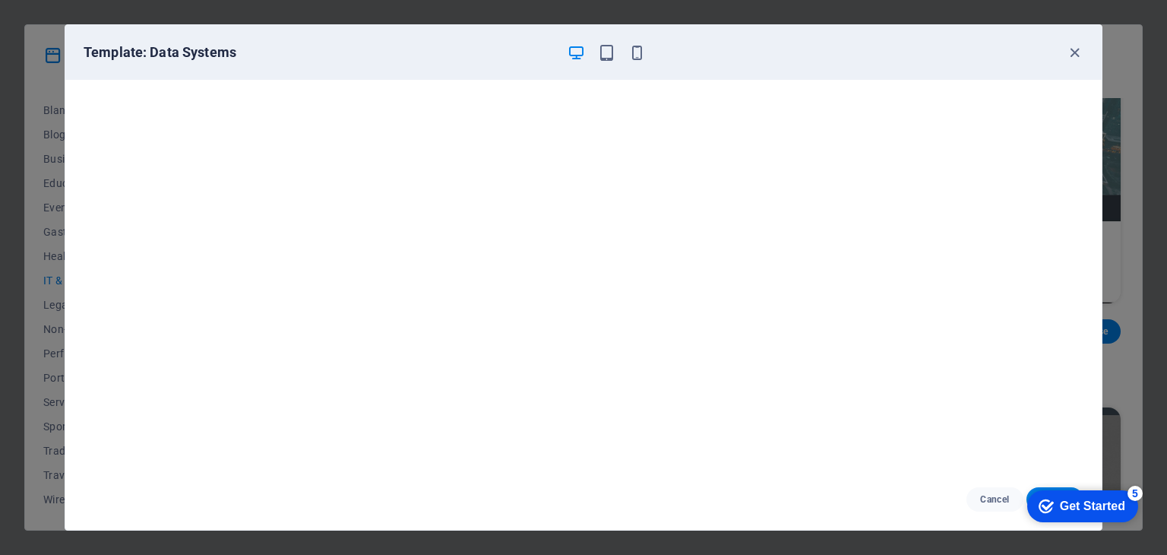
scroll to position [4, 0]
click at [1075, 49] on icon "button" at bounding box center [1074, 52] width 17 height 17
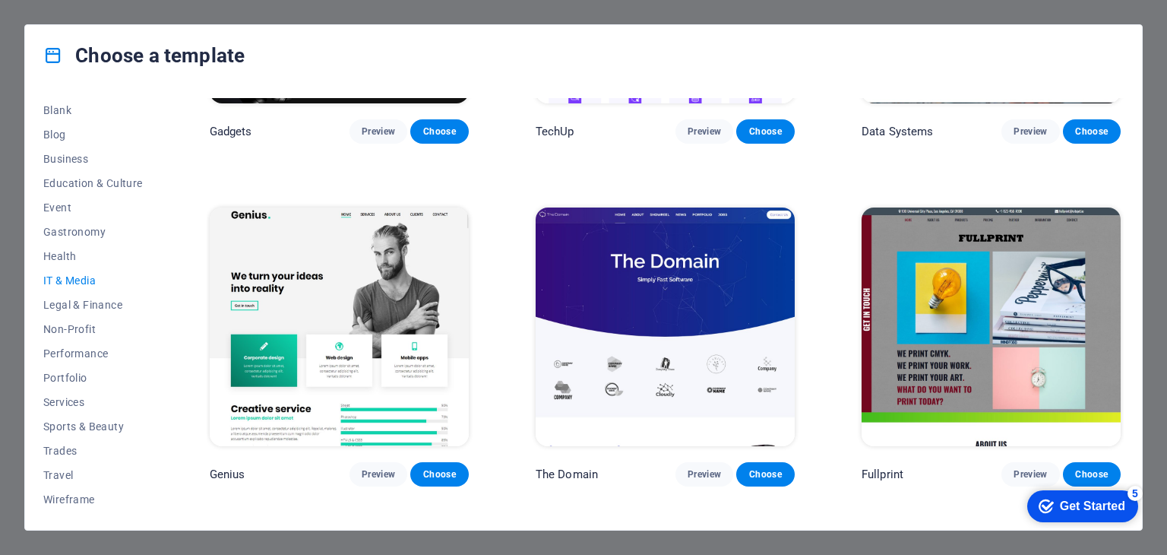
scroll to position [608, 0]
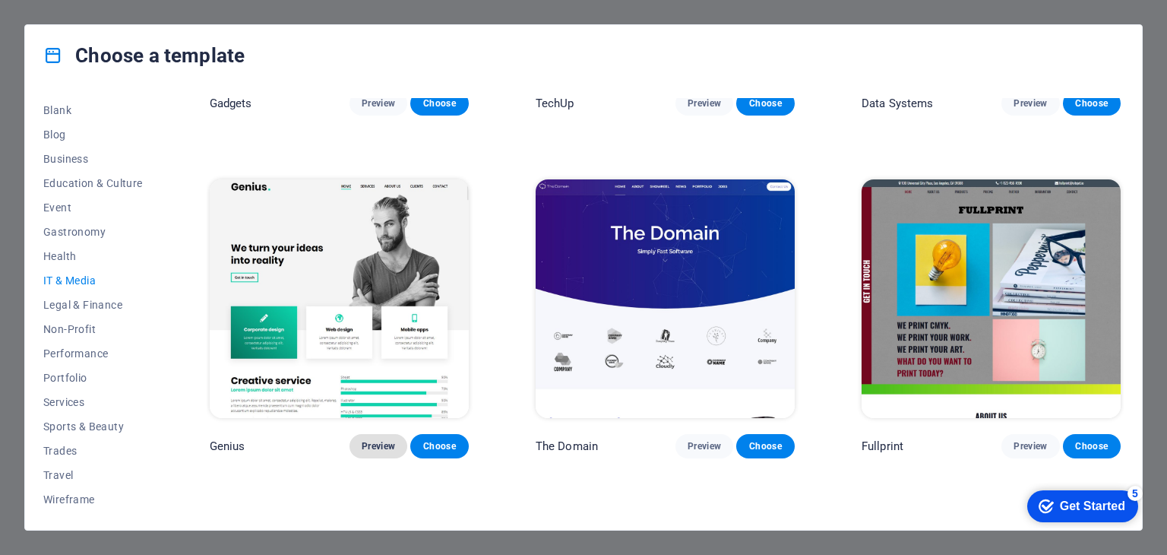
click at [377, 440] on span "Preview" at bounding box center [378, 446] width 33 height 12
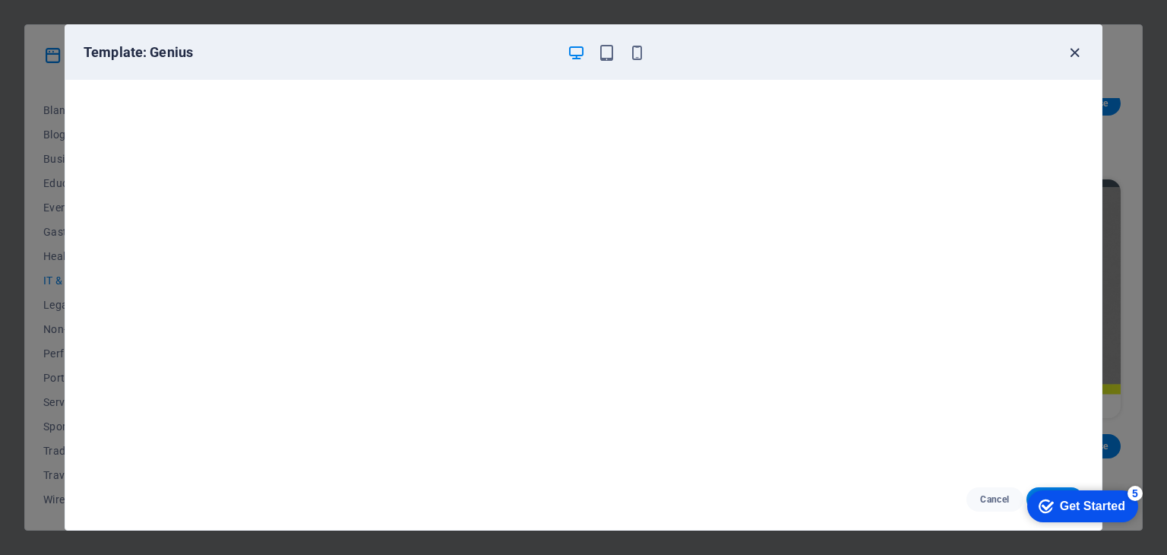
click at [1070, 52] on icon "button" at bounding box center [1074, 52] width 17 height 17
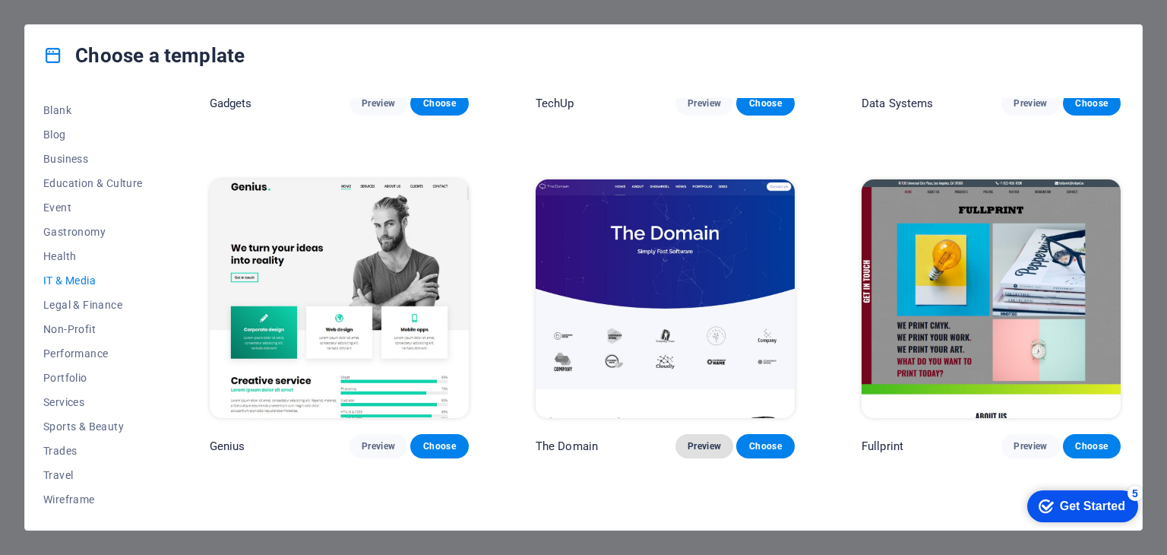
click at [695, 448] on button "Preview" at bounding box center [705, 446] width 58 height 24
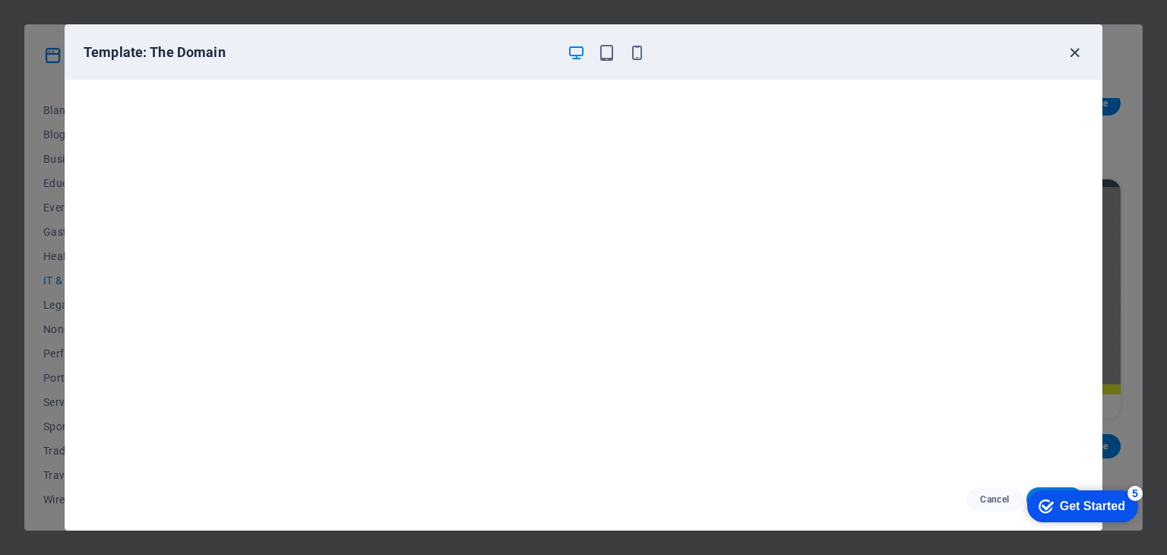
click at [1069, 49] on icon "button" at bounding box center [1074, 52] width 17 height 17
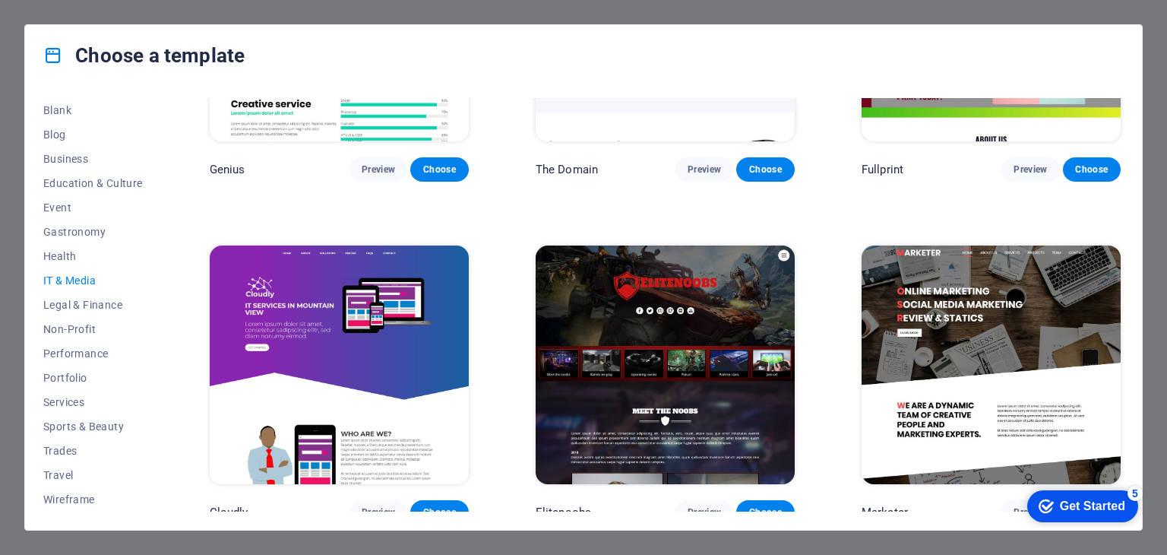
scroll to position [892, 0]
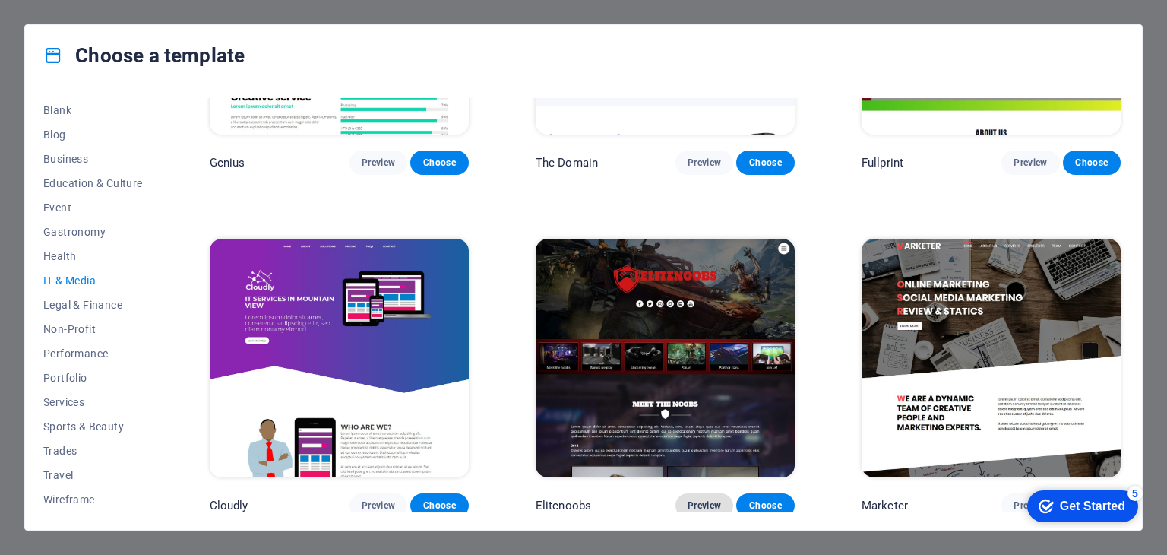
click at [696, 499] on span "Preview" at bounding box center [704, 505] width 33 height 12
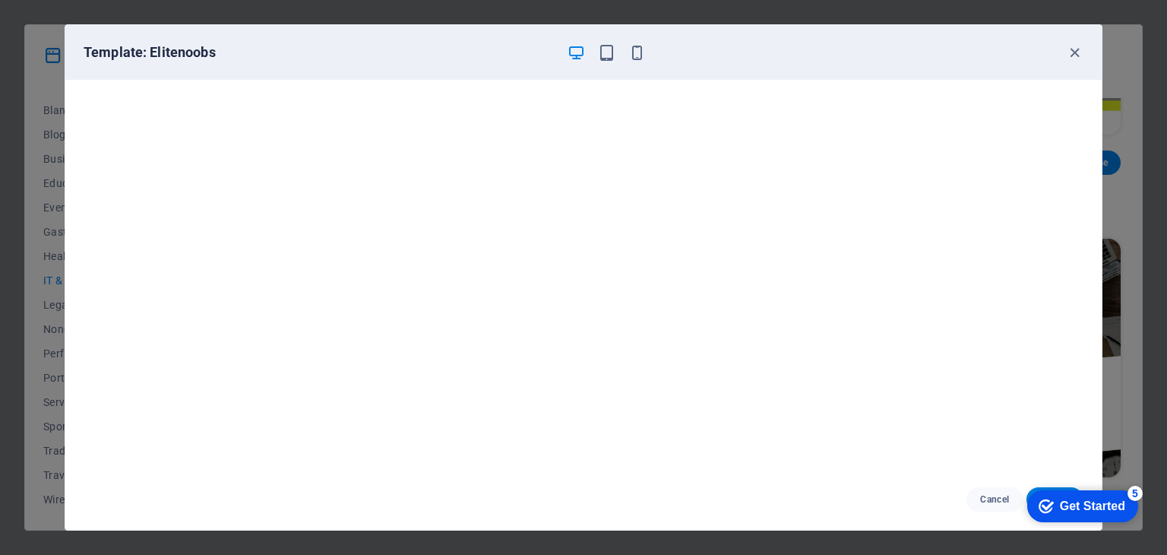
scroll to position [4, 0]
click at [1076, 47] on icon "button" at bounding box center [1074, 52] width 17 height 17
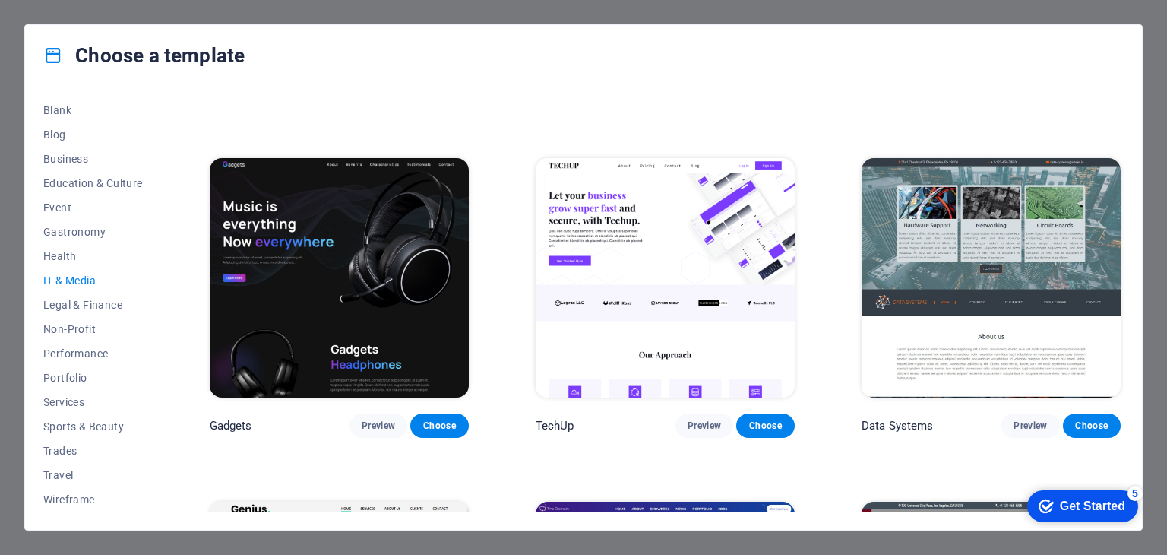
scroll to position [207, 0]
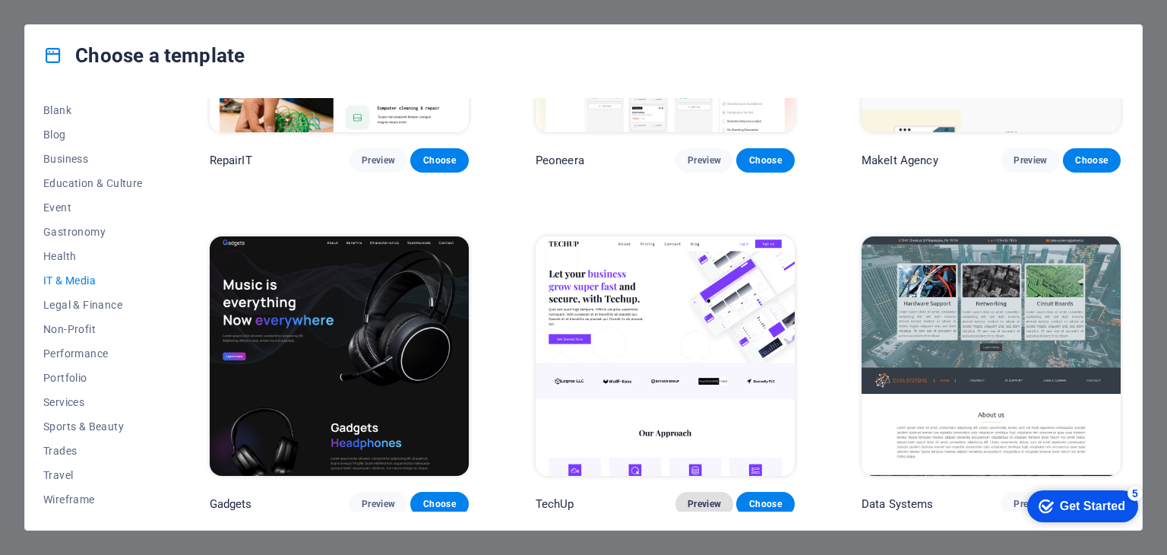
click at [708, 498] on span "Preview" at bounding box center [704, 504] width 33 height 12
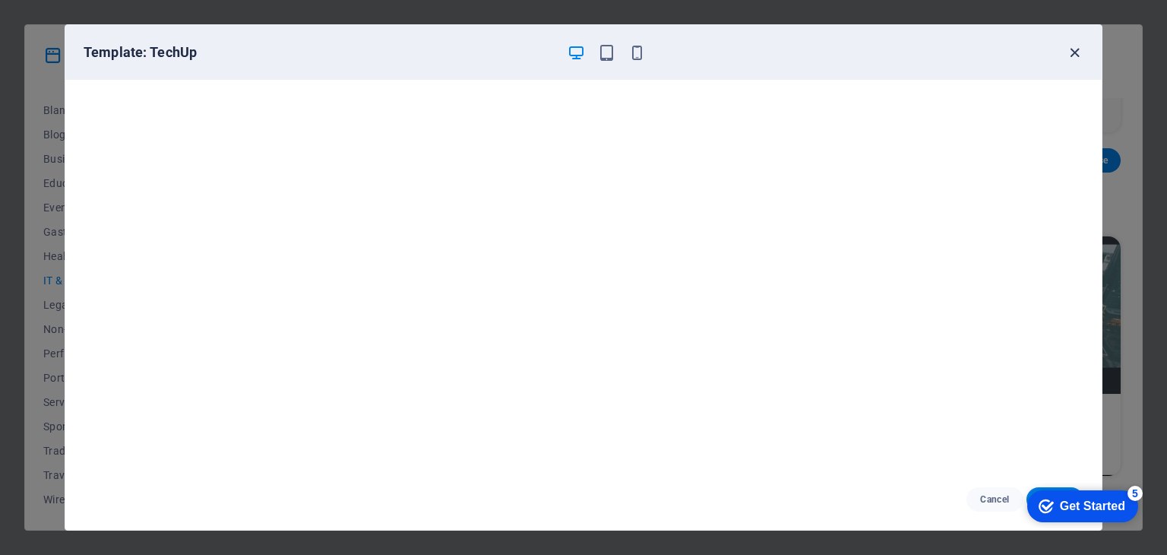
click at [1070, 49] on icon "button" at bounding box center [1074, 52] width 17 height 17
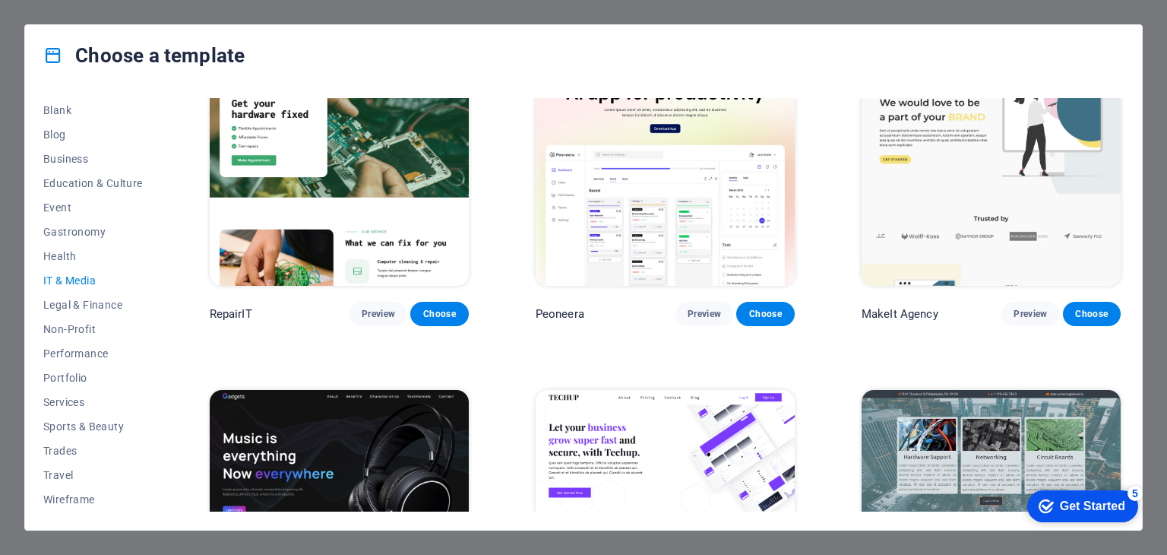
scroll to position [0, 0]
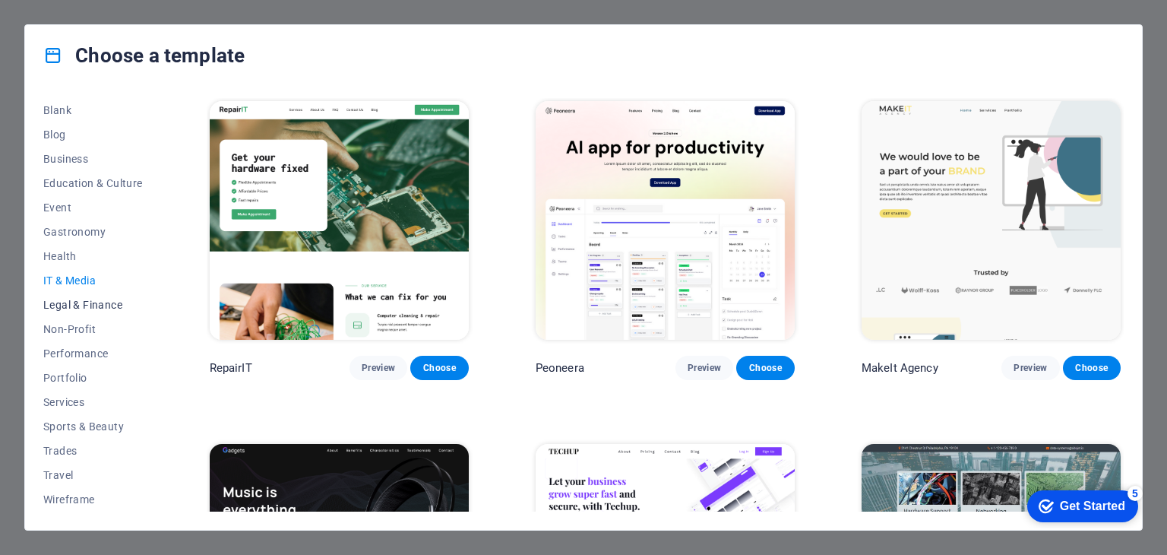
click at [71, 306] on span "Legal & Finance" at bounding box center [93, 305] width 100 height 12
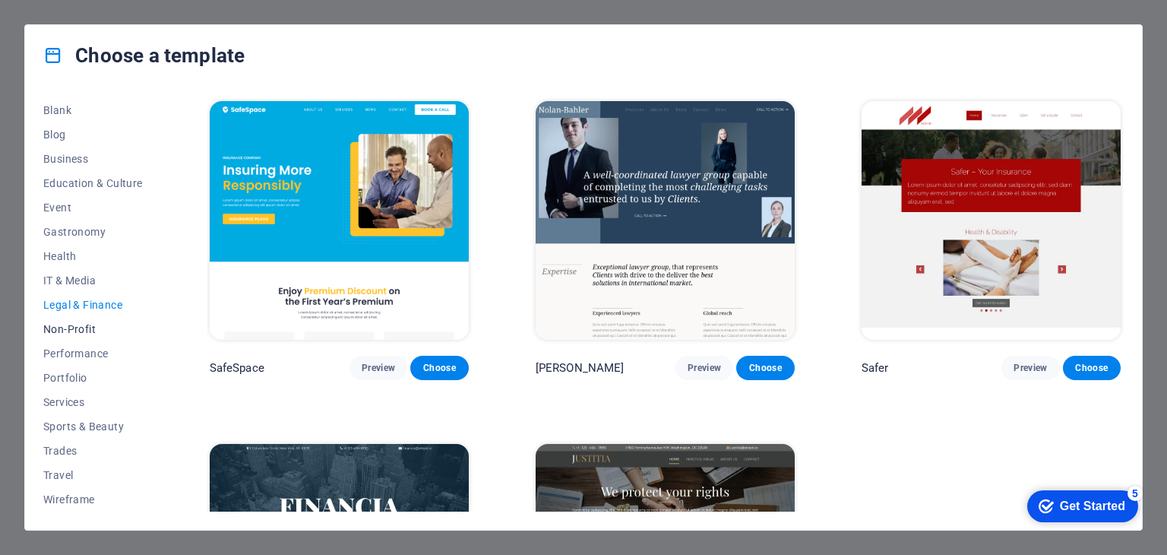
click at [70, 329] on span "Non-Profit" at bounding box center [93, 329] width 100 height 12
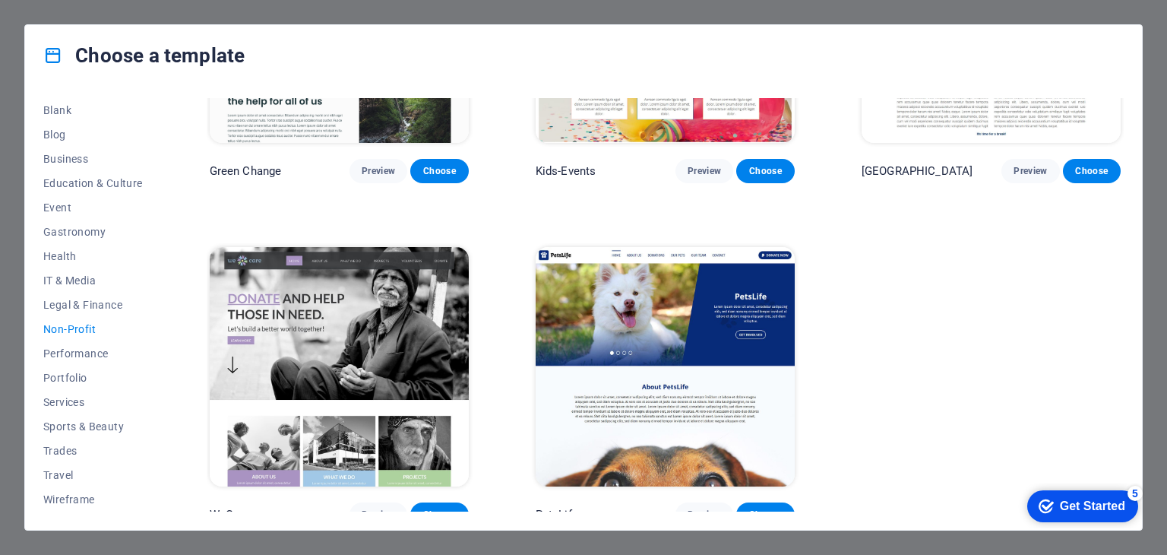
scroll to position [208, 0]
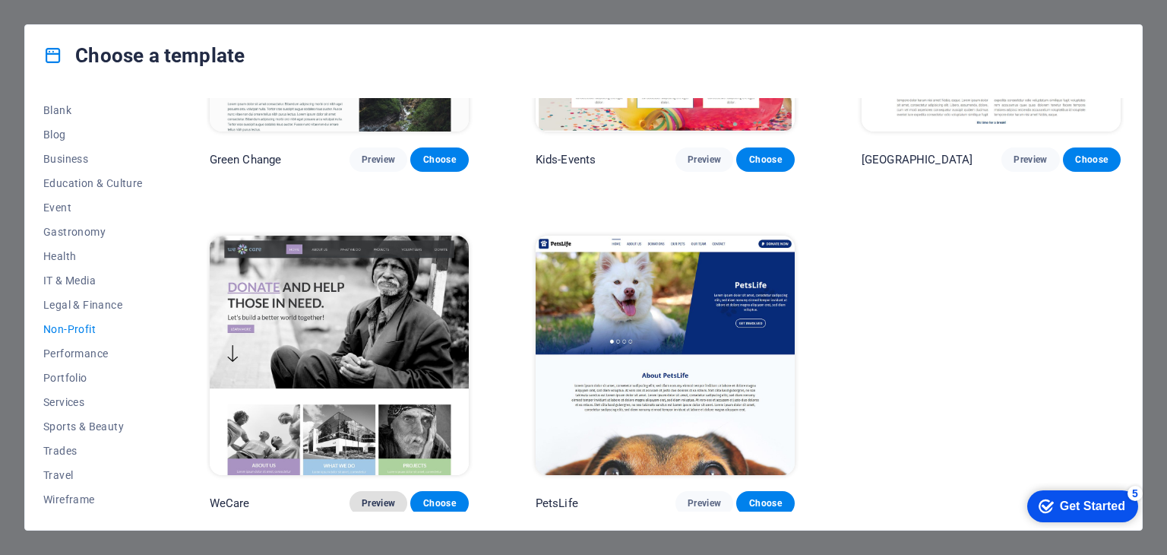
click at [389, 499] on span "Preview" at bounding box center [378, 503] width 33 height 12
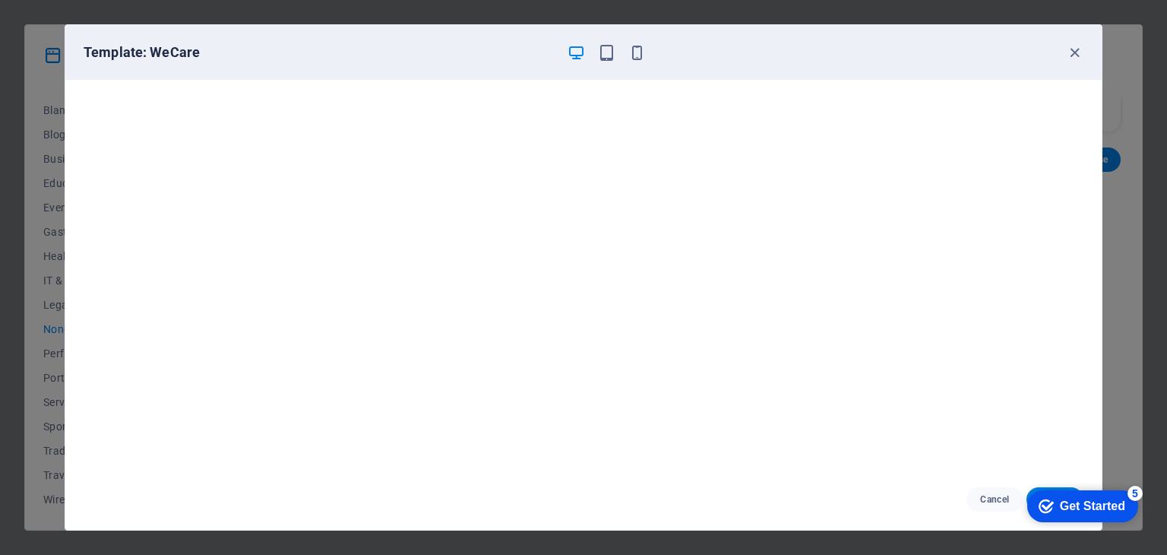
click at [47, 264] on div "Template: WeCare Cancel Choose" at bounding box center [583, 277] width 1167 height 555
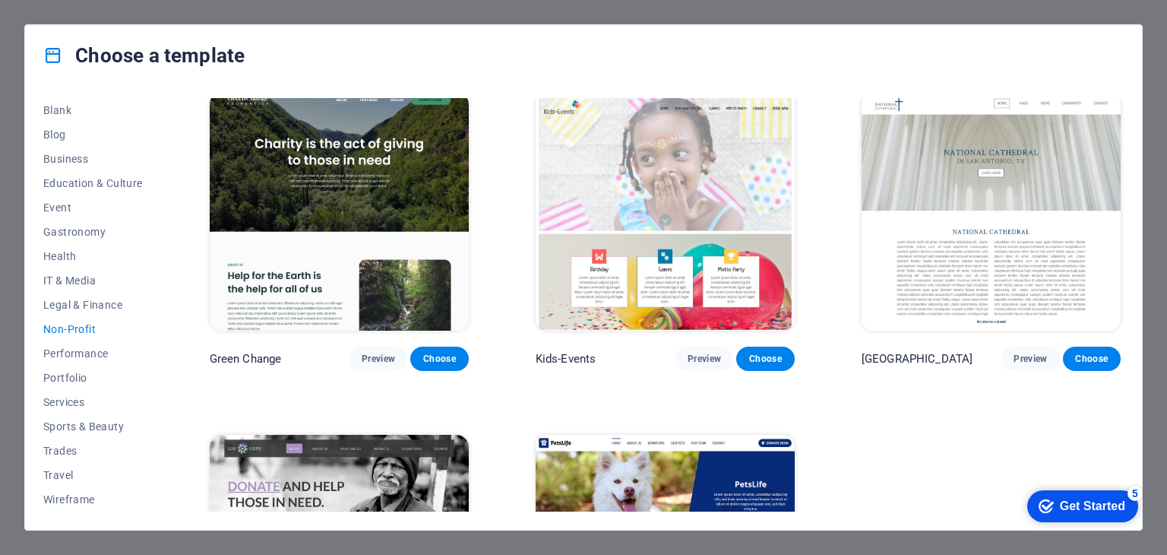
scroll to position [0, 0]
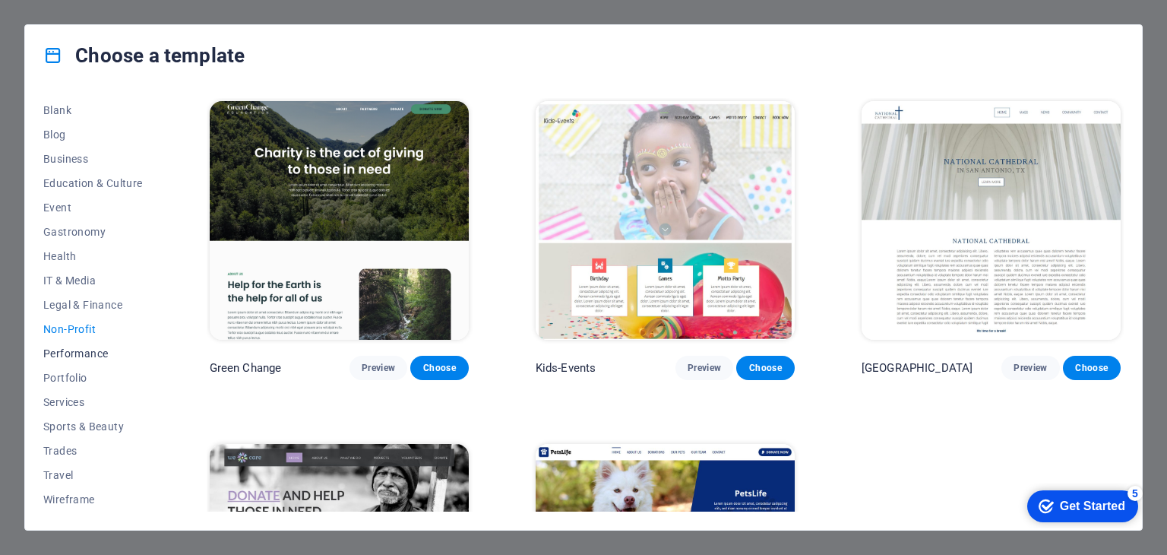
click at [104, 353] on span "Performance" at bounding box center [93, 353] width 100 height 12
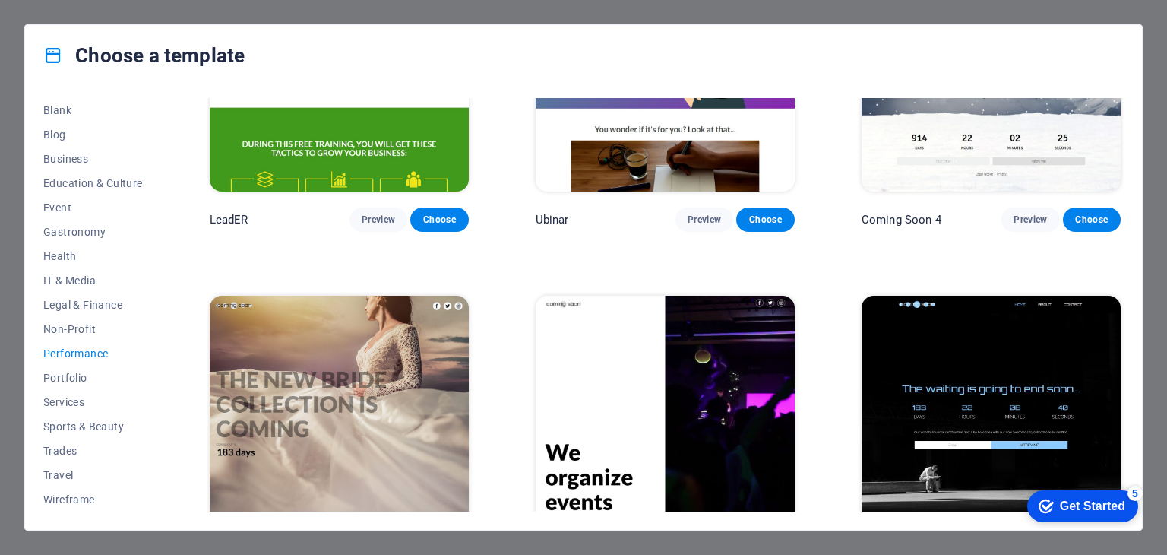
scroll to position [1575, 0]
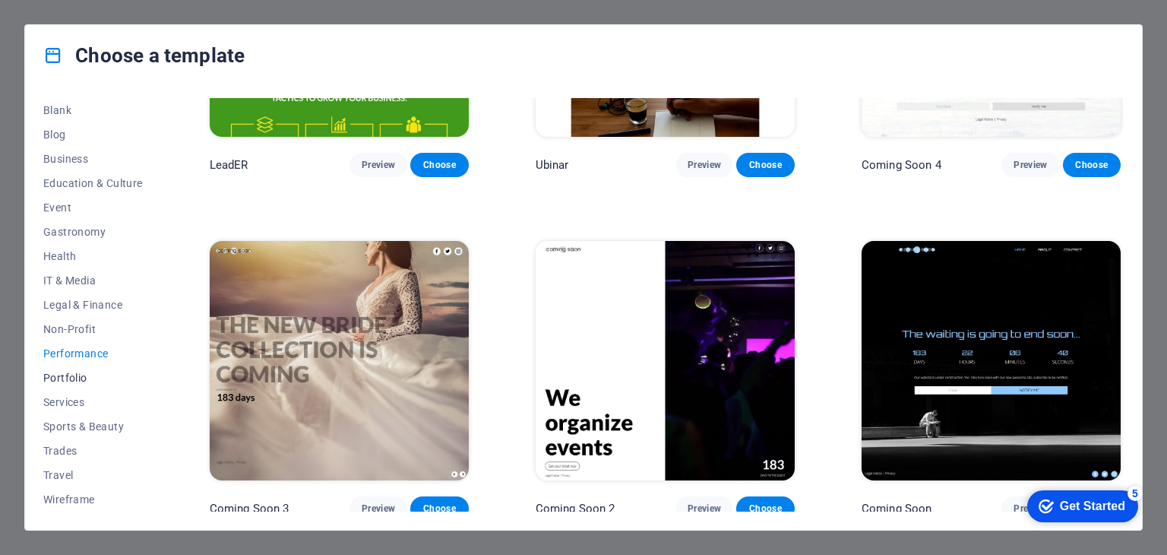
click at [52, 375] on span "Portfolio" at bounding box center [93, 378] width 100 height 12
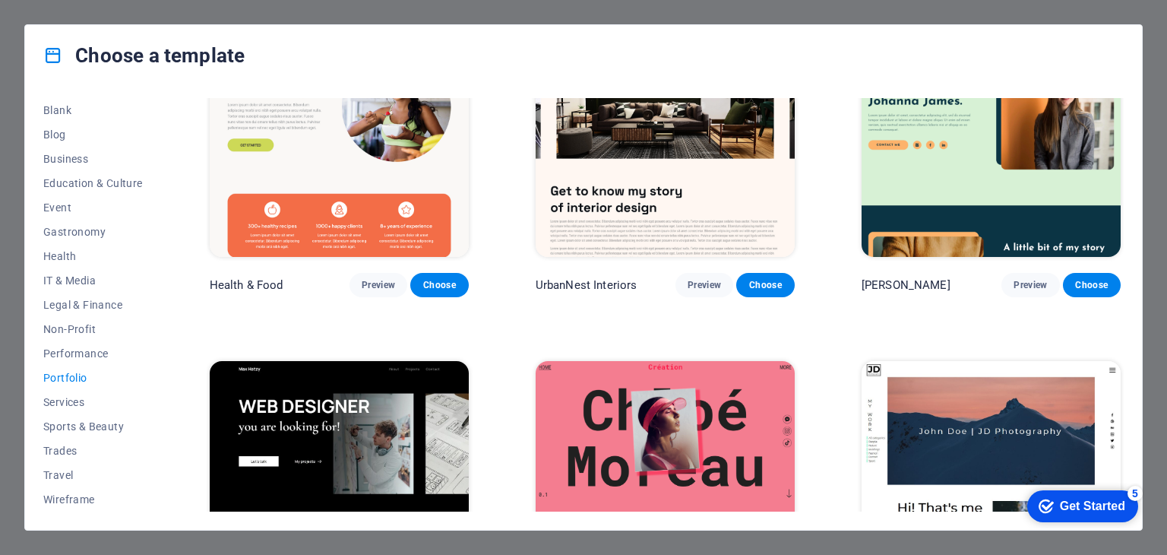
scroll to position [0, 0]
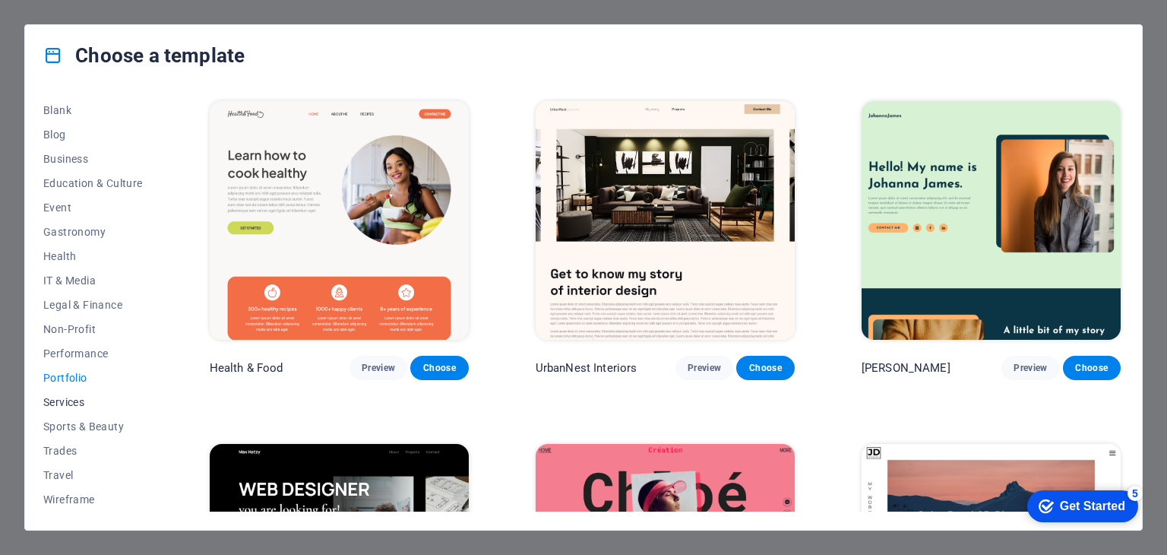
click at [65, 397] on span "Services" at bounding box center [93, 402] width 100 height 12
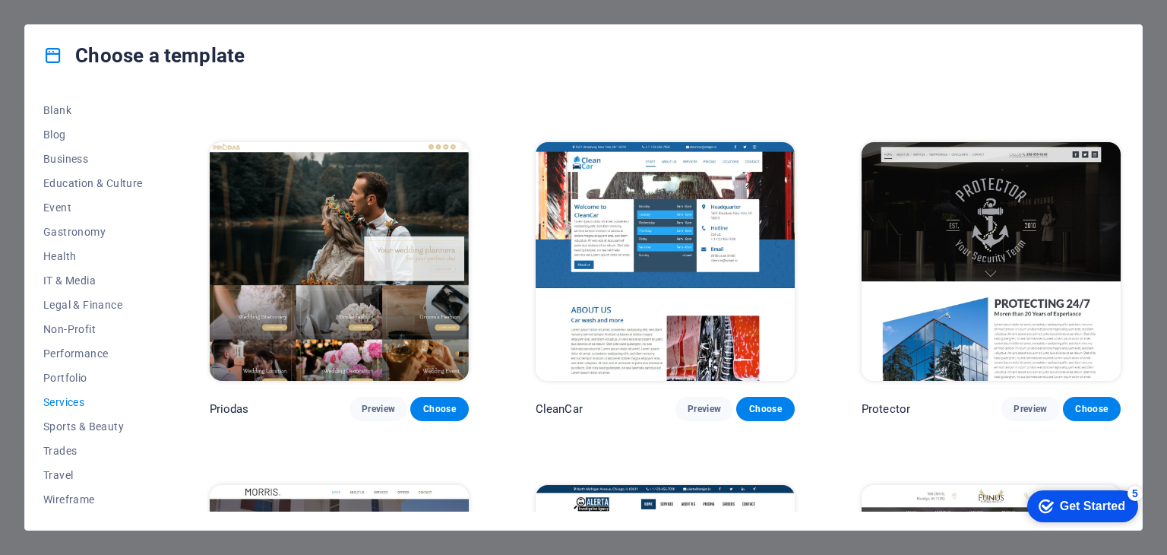
scroll to position [912, 0]
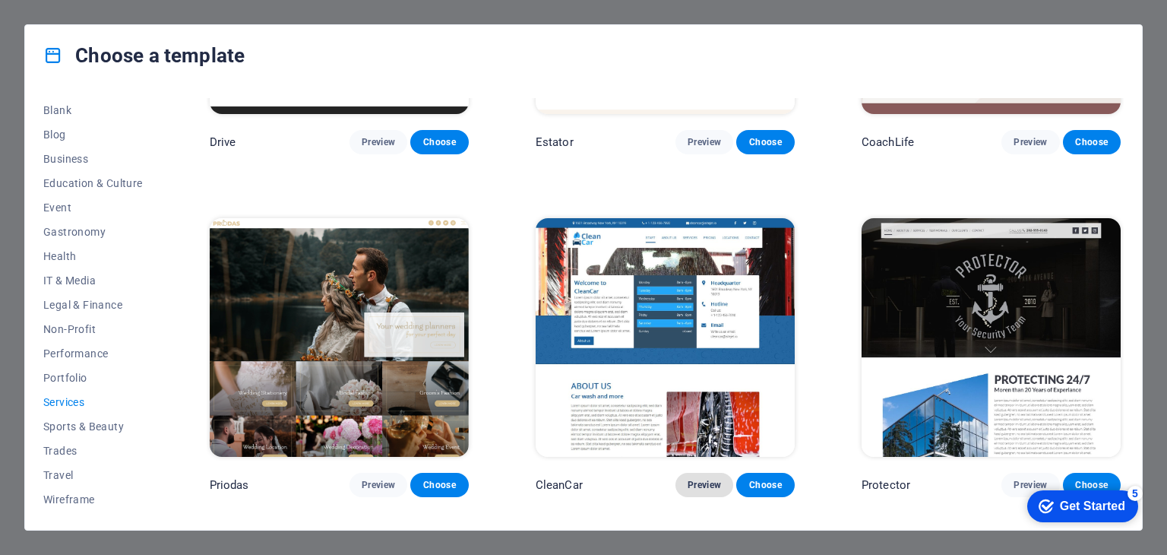
click at [702, 479] on span "Preview" at bounding box center [704, 485] width 33 height 12
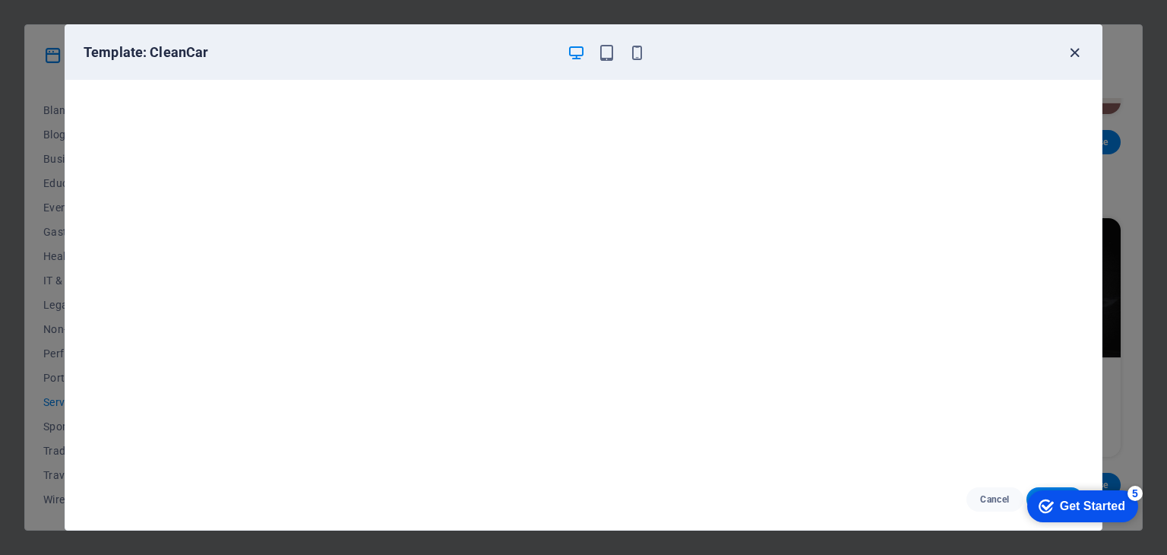
click at [1073, 51] on icon "button" at bounding box center [1074, 52] width 17 height 17
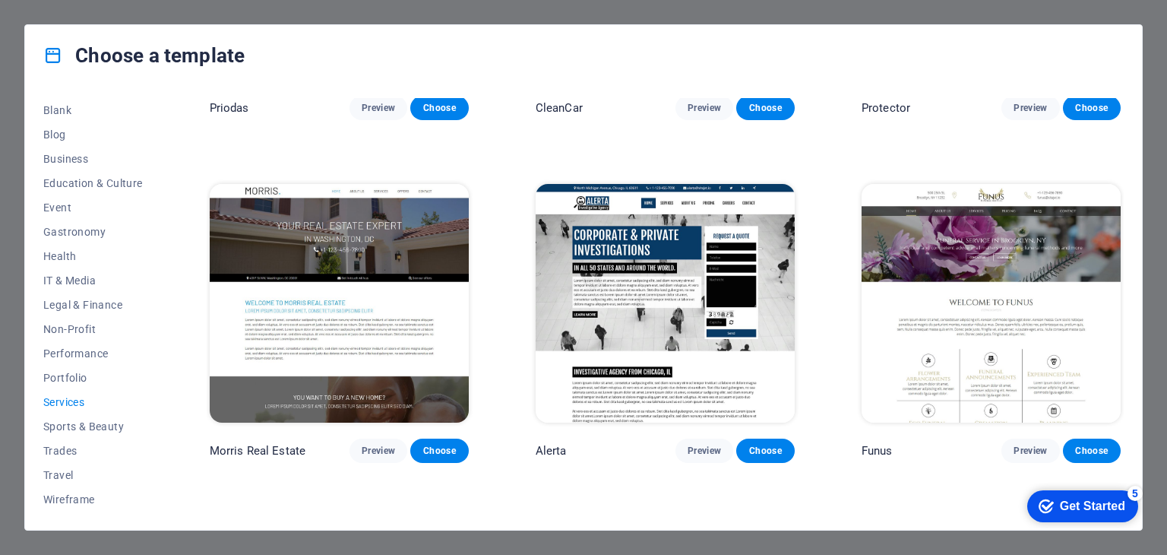
scroll to position [1292, 0]
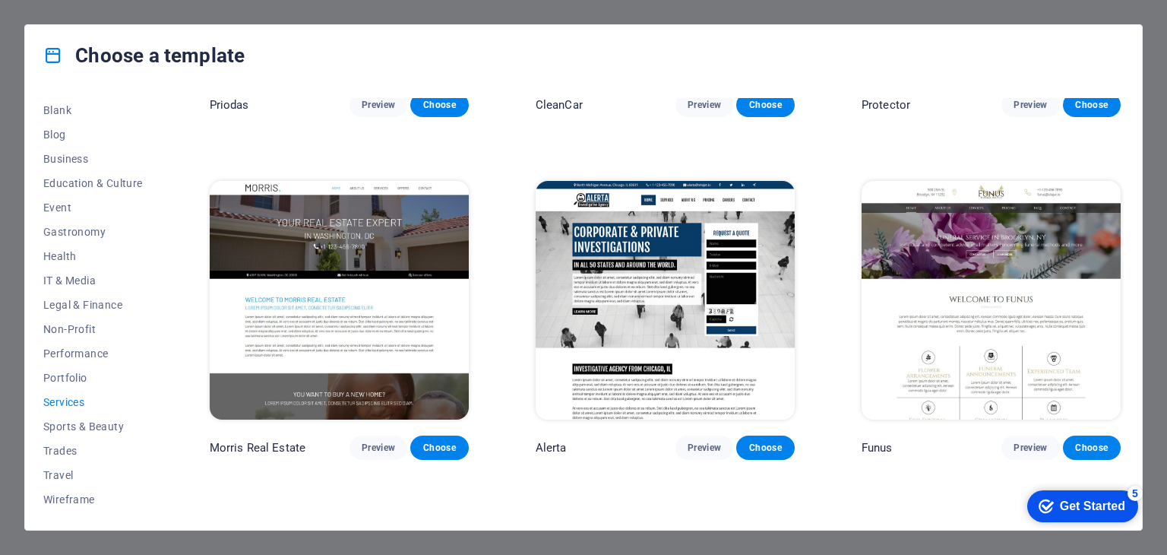
click at [675, 283] on img at bounding box center [665, 300] width 259 height 239
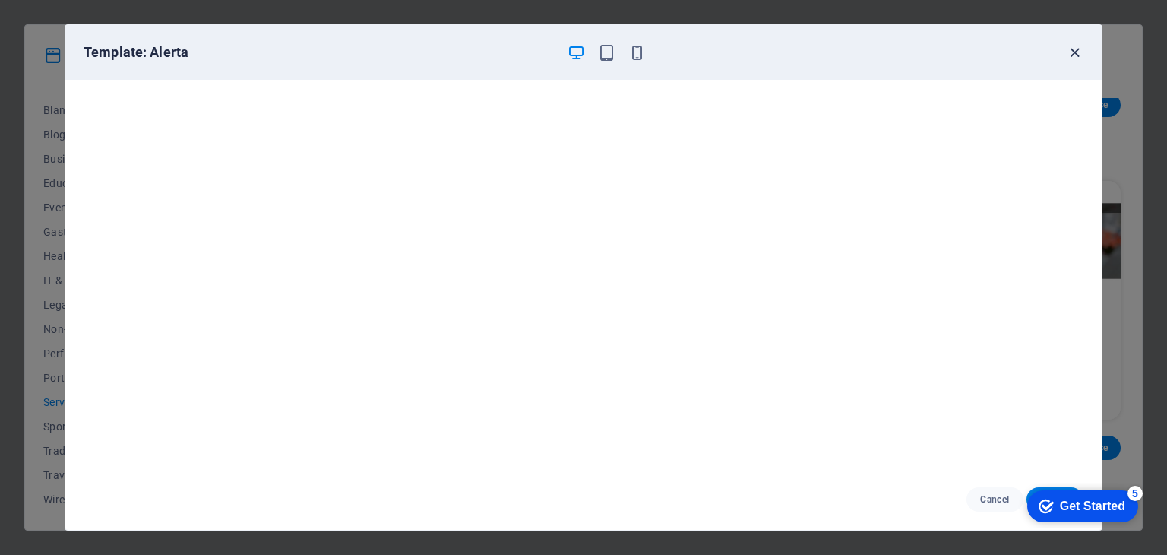
click at [1071, 51] on icon "button" at bounding box center [1074, 52] width 17 height 17
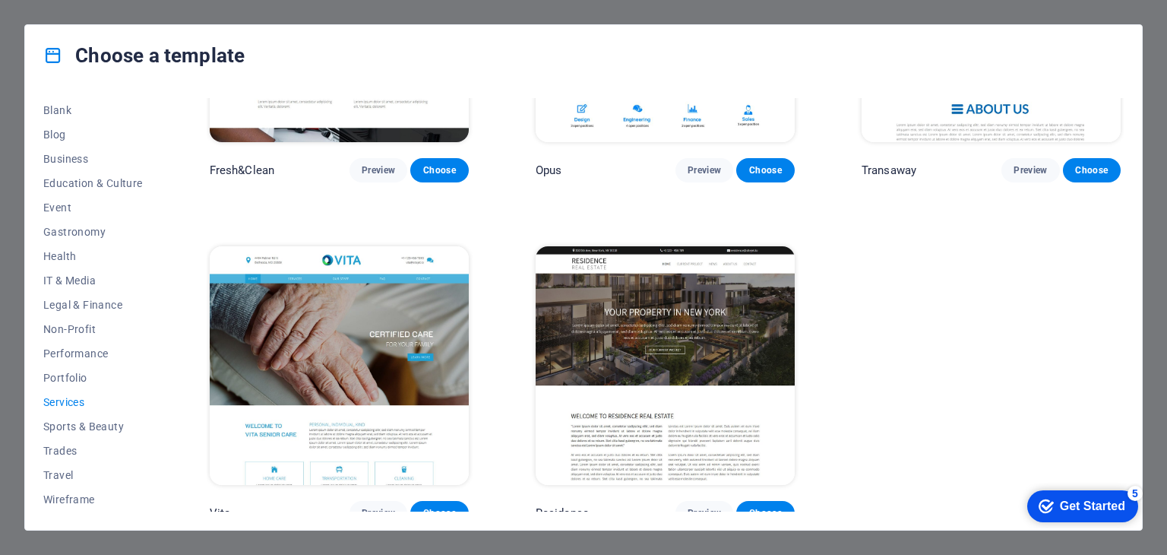
scroll to position [1916, 0]
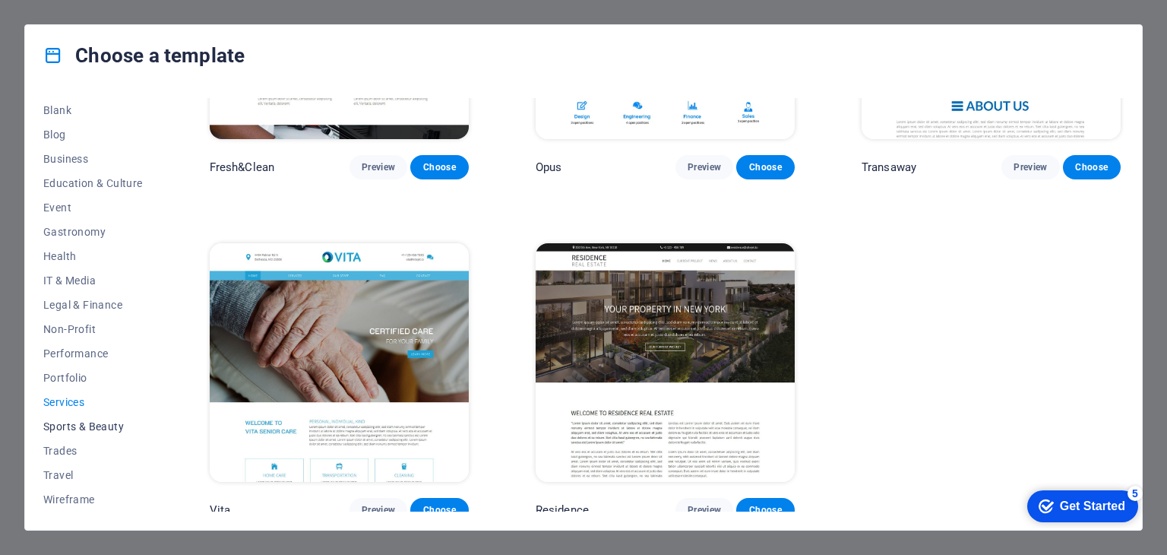
click at [91, 423] on span "Sports & Beauty" at bounding box center [93, 426] width 100 height 12
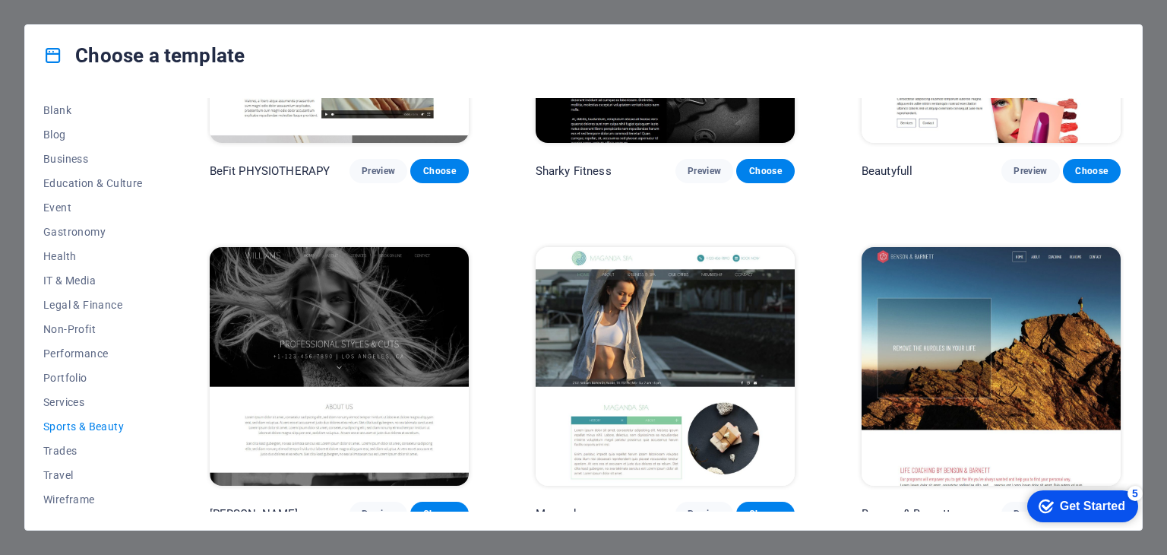
scroll to position [1234, 0]
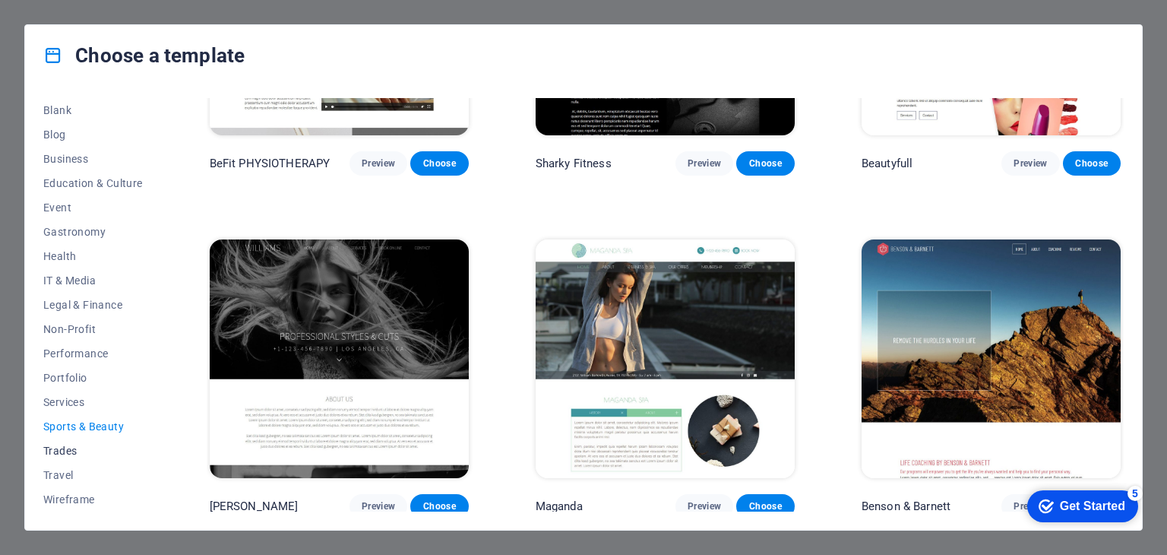
click at [61, 449] on span "Trades" at bounding box center [93, 451] width 100 height 12
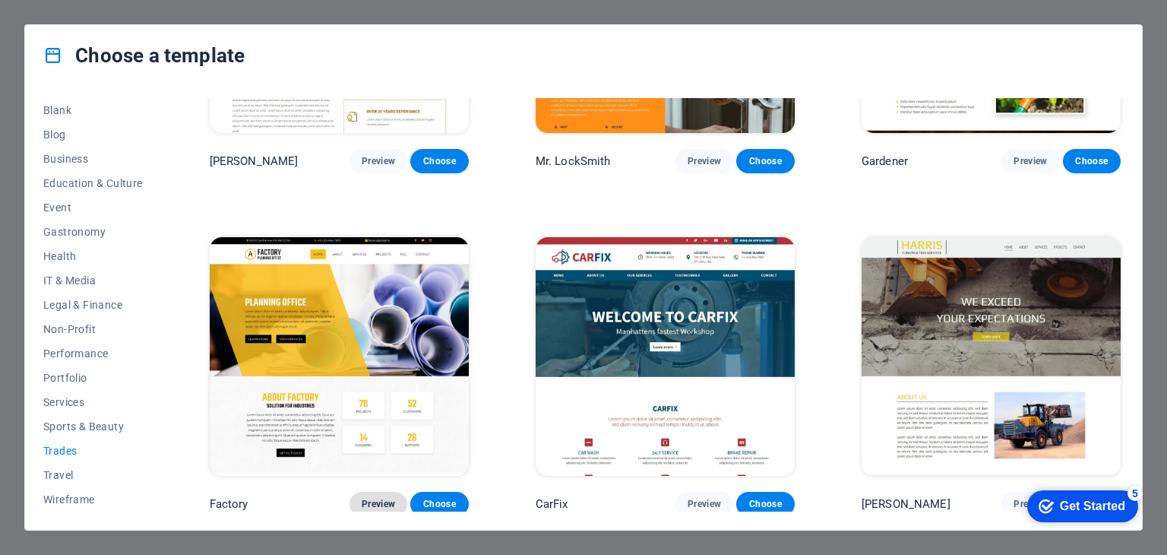
click at [370, 498] on span "Preview" at bounding box center [378, 504] width 33 height 12
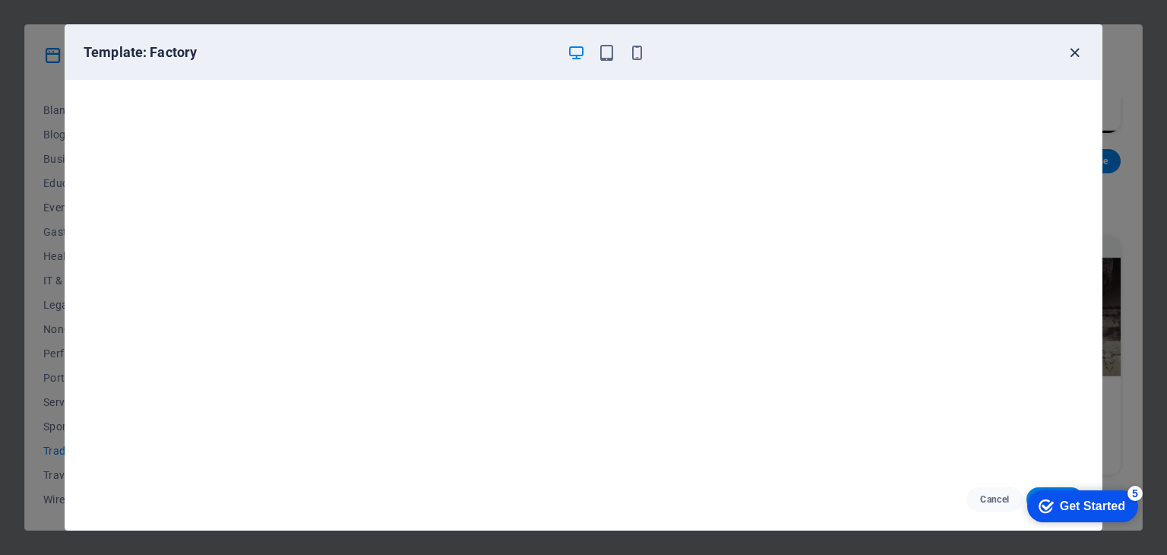
click at [1075, 48] on icon "button" at bounding box center [1074, 52] width 17 height 17
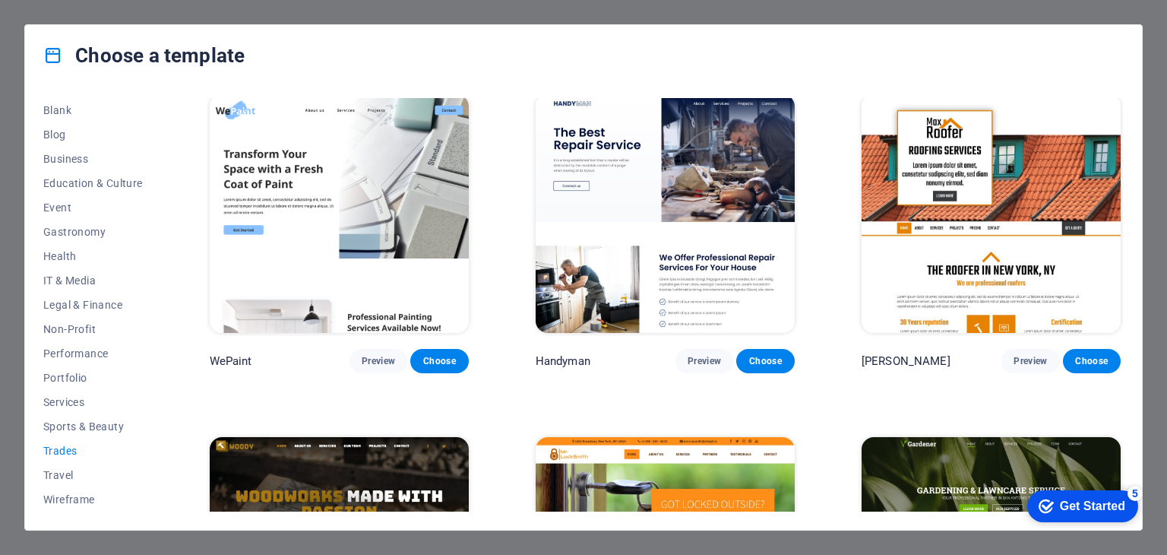
scroll to position [0, 0]
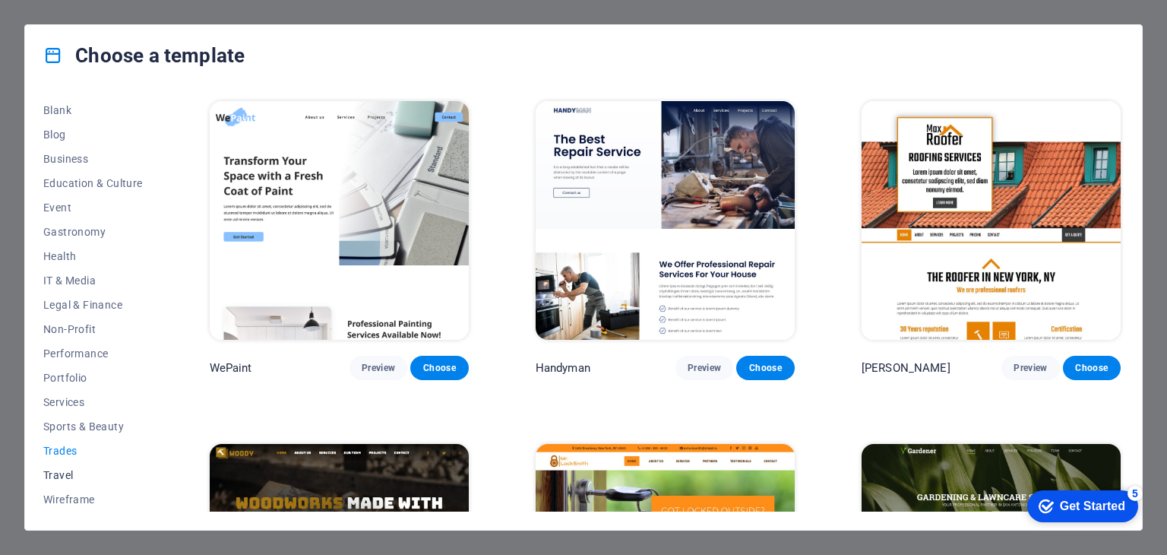
click at [66, 473] on span "Travel" at bounding box center [93, 475] width 100 height 12
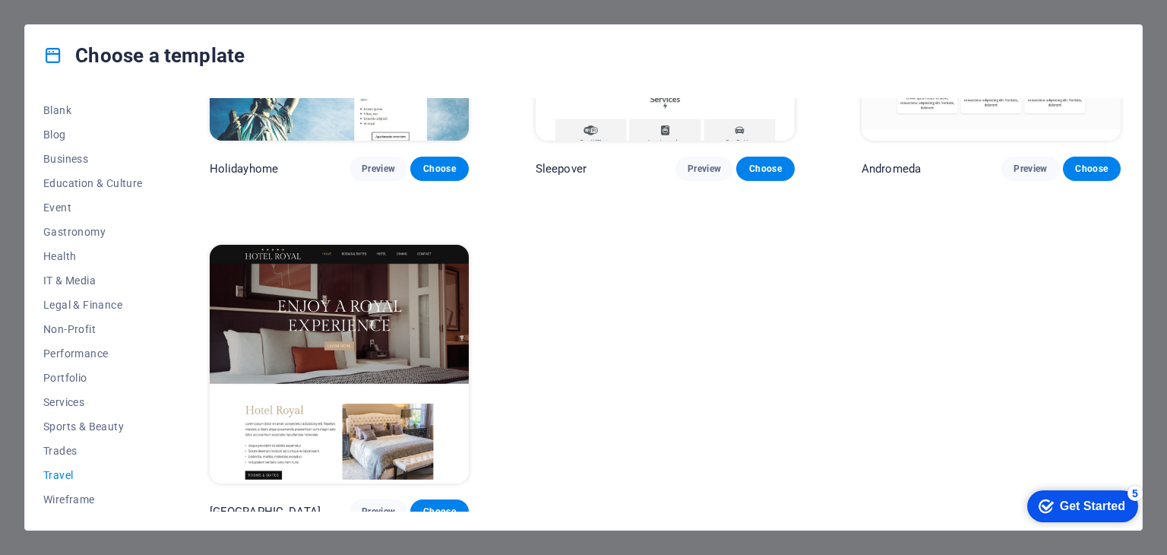
scroll to position [550, 0]
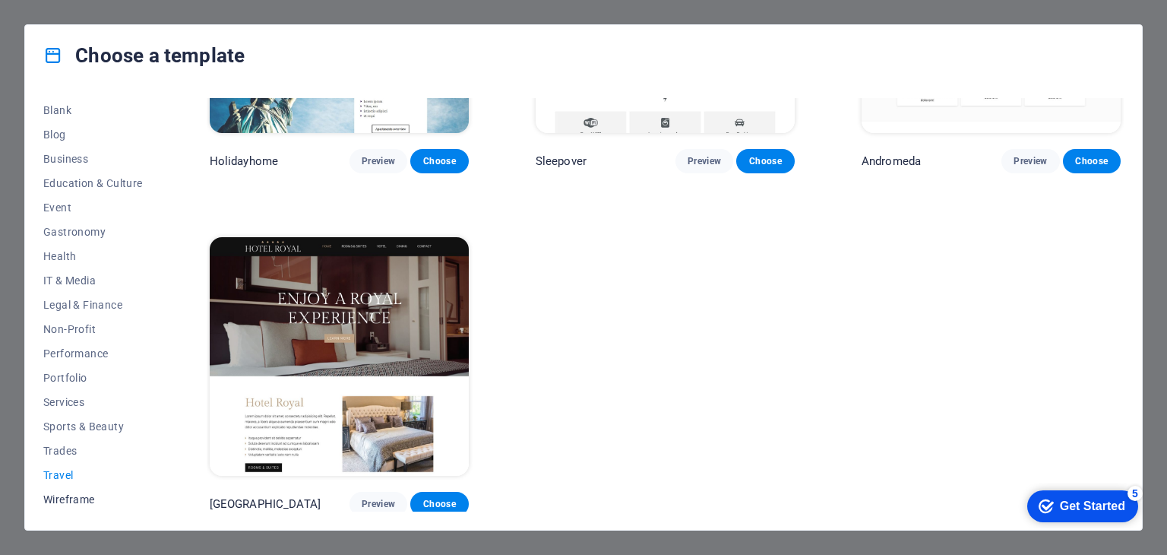
click at [64, 496] on span "Wireframe" at bounding box center [93, 499] width 100 height 12
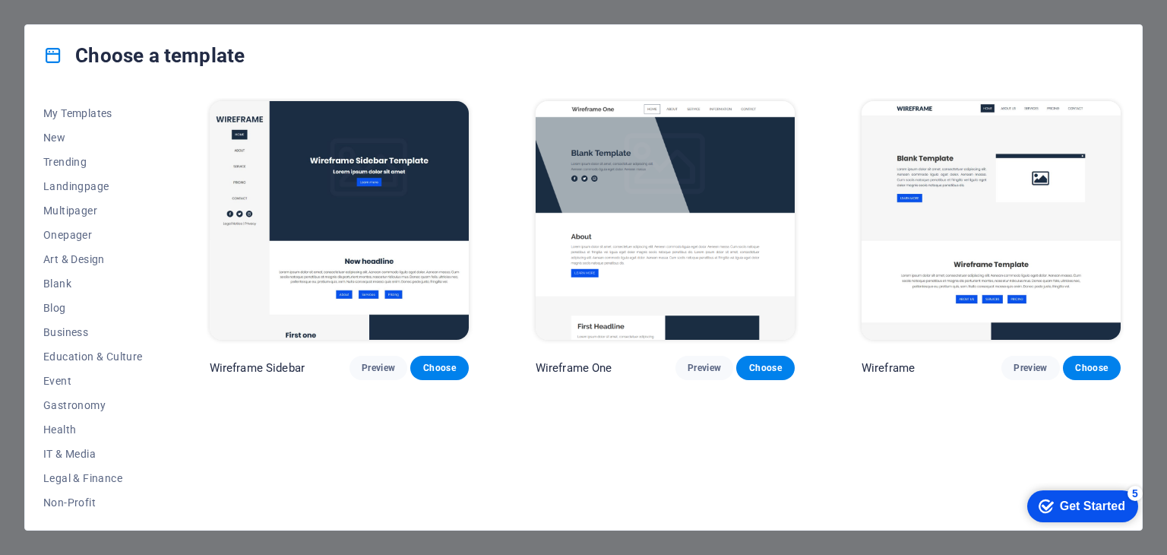
scroll to position [0, 0]
click at [372, 369] on span "Preview" at bounding box center [378, 368] width 33 height 12
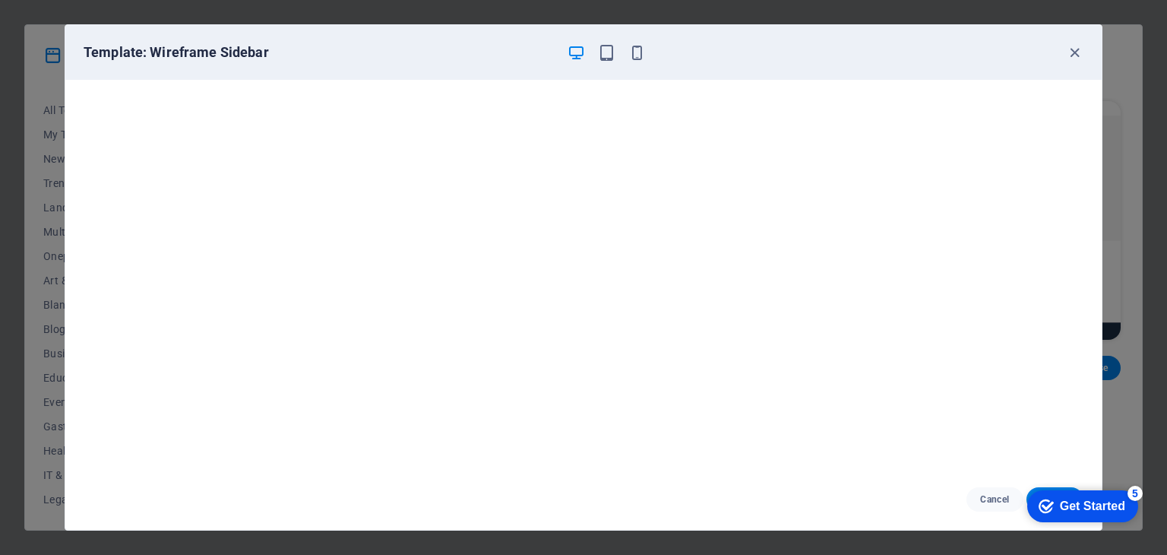
scroll to position [4, 0]
click at [999, 497] on span "Cancel" at bounding box center [995, 499] width 33 height 12
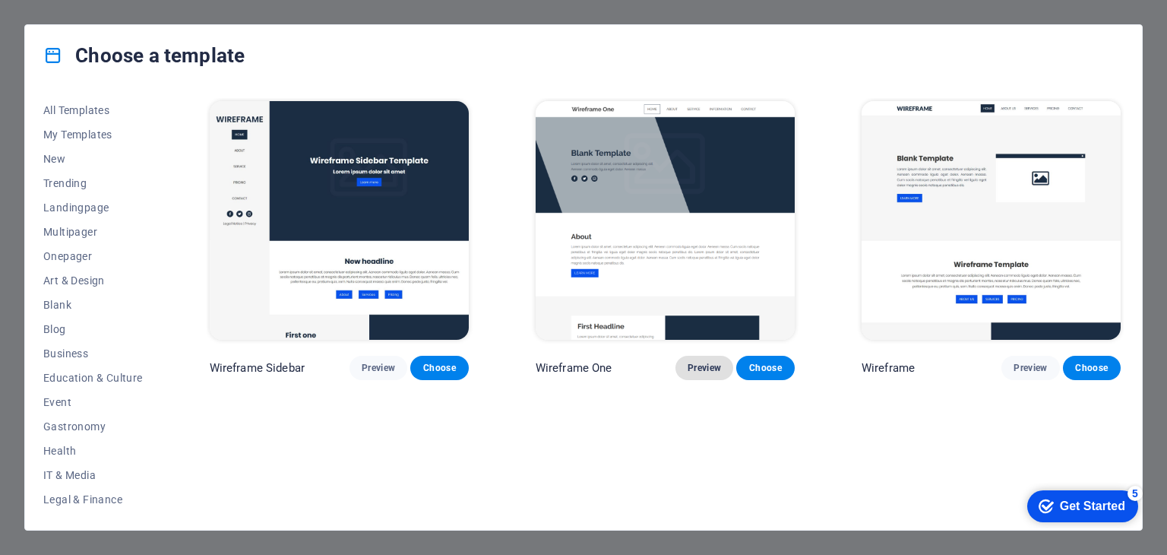
click at [699, 363] on span "Preview" at bounding box center [704, 368] width 33 height 12
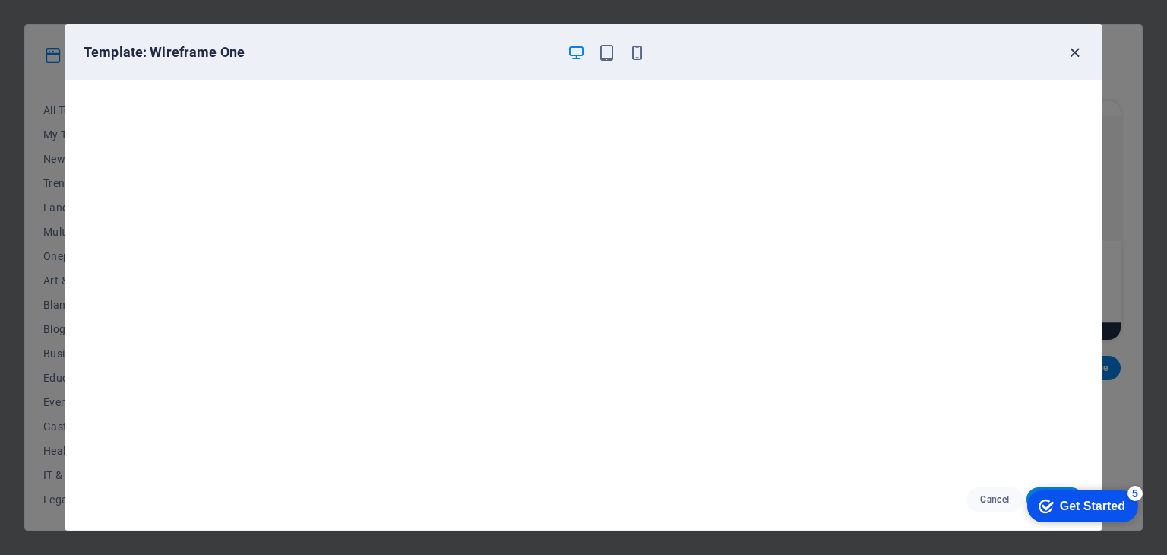
click at [1071, 52] on icon "button" at bounding box center [1074, 52] width 17 height 17
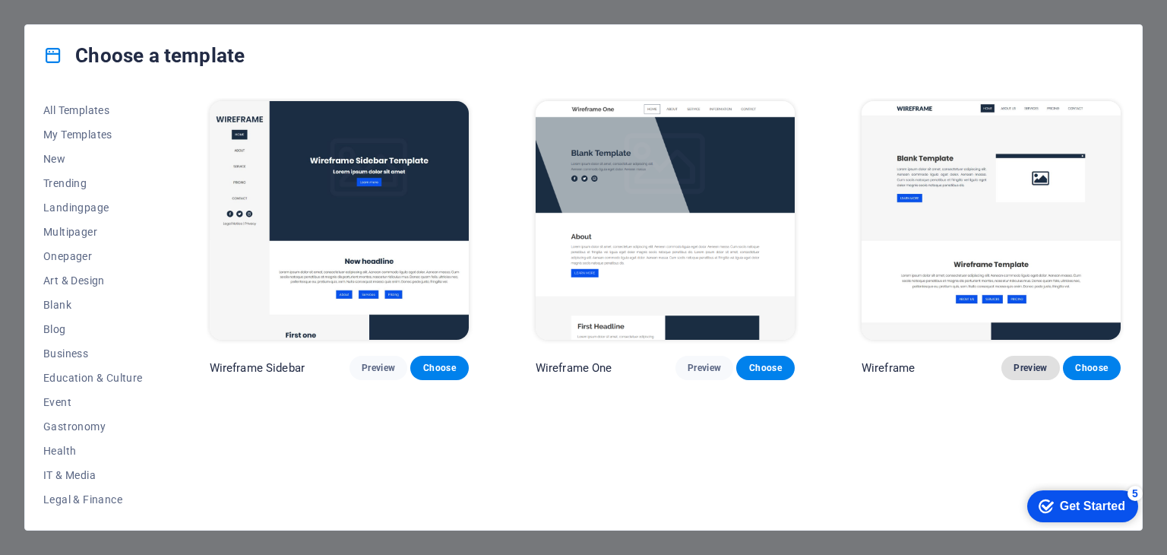
click at [1028, 360] on button "Preview" at bounding box center [1031, 368] width 58 height 24
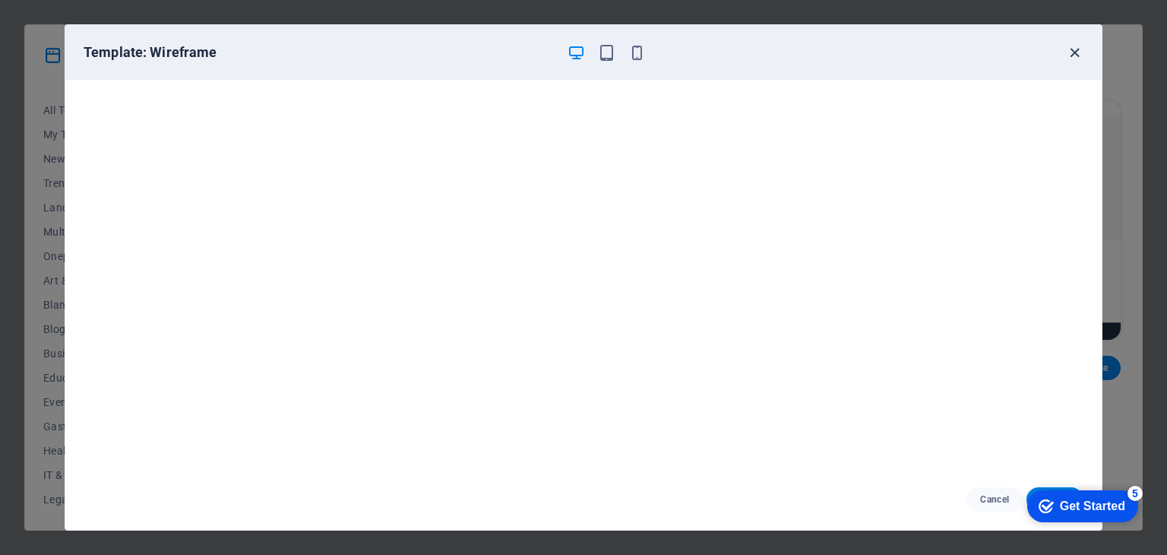
click at [1075, 48] on icon "button" at bounding box center [1074, 52] width 17 height 17
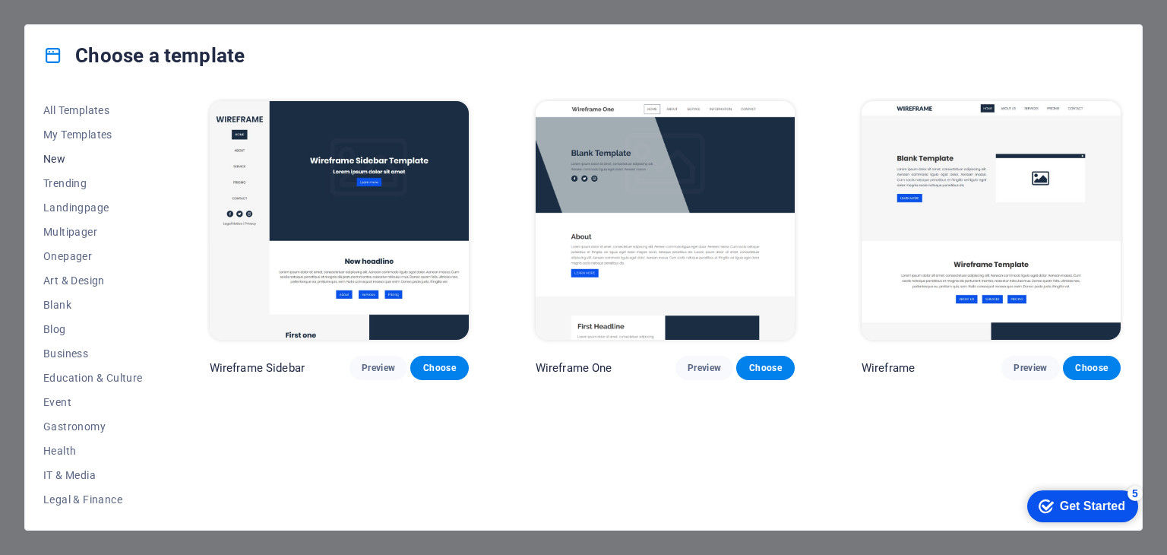
click at [61, 156] on span "New" at bounding box center [93, 159] width 100 height 12
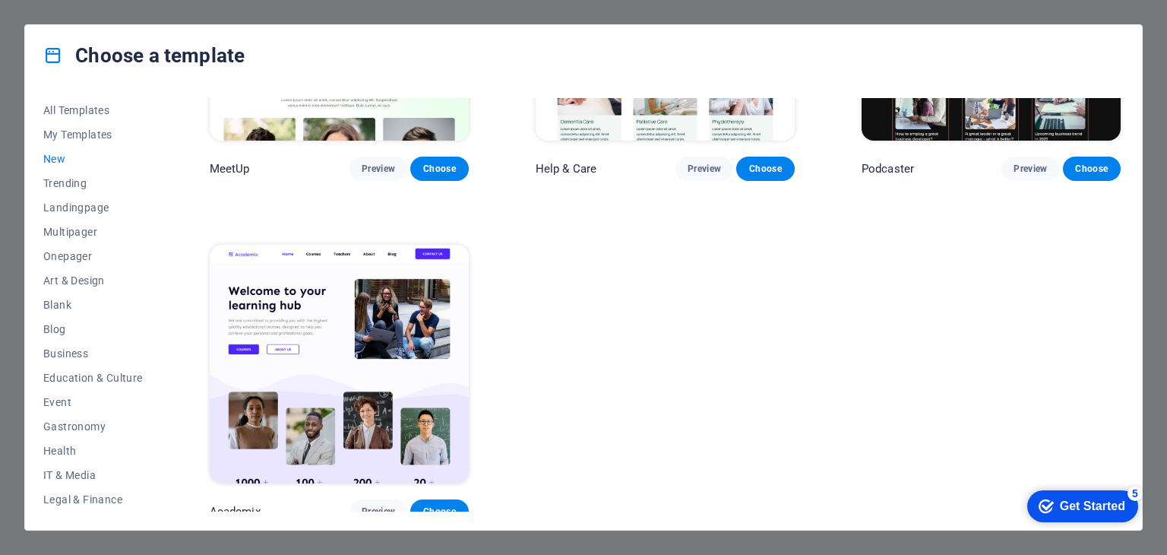
scroll to position [1234, 0]
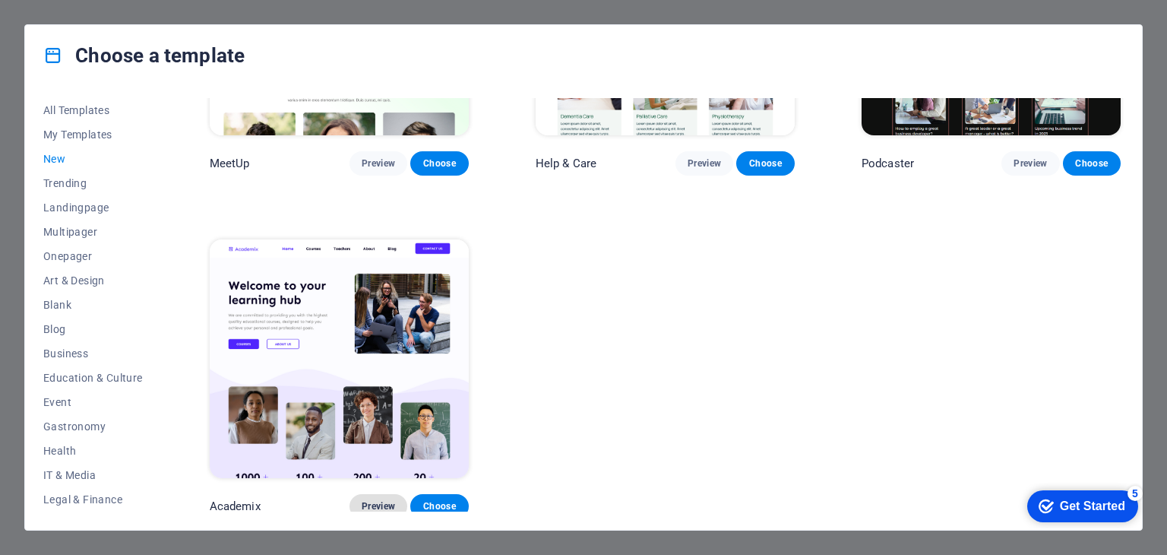
click at [384, 502] on span "Preview" at bounding box center [378, 506] width 33 height 12
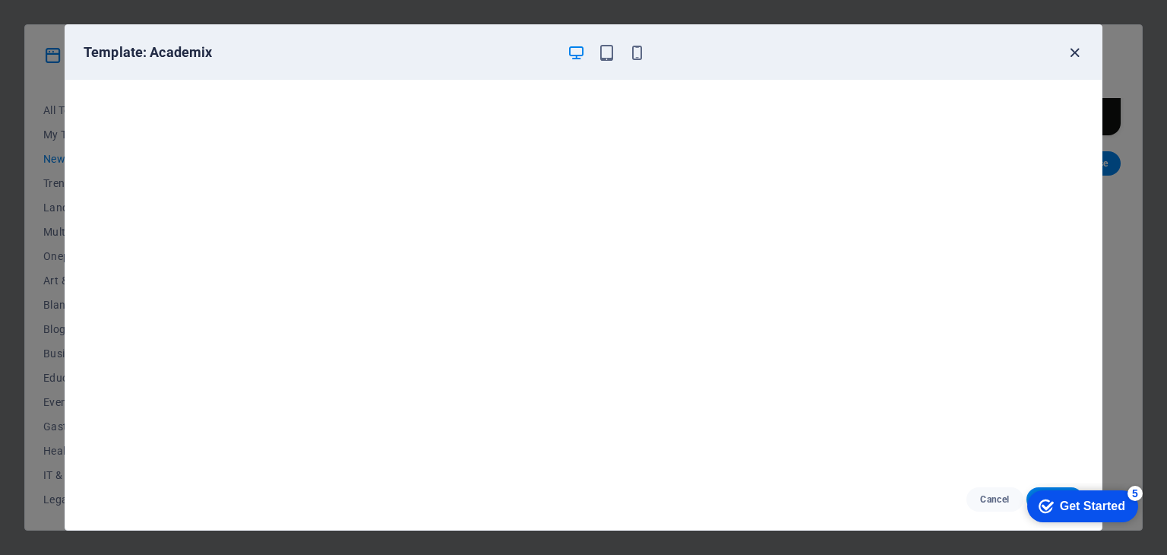
click at [1070, 46] on icon "button" at bounding box center [1074, 52] width 17 height 17
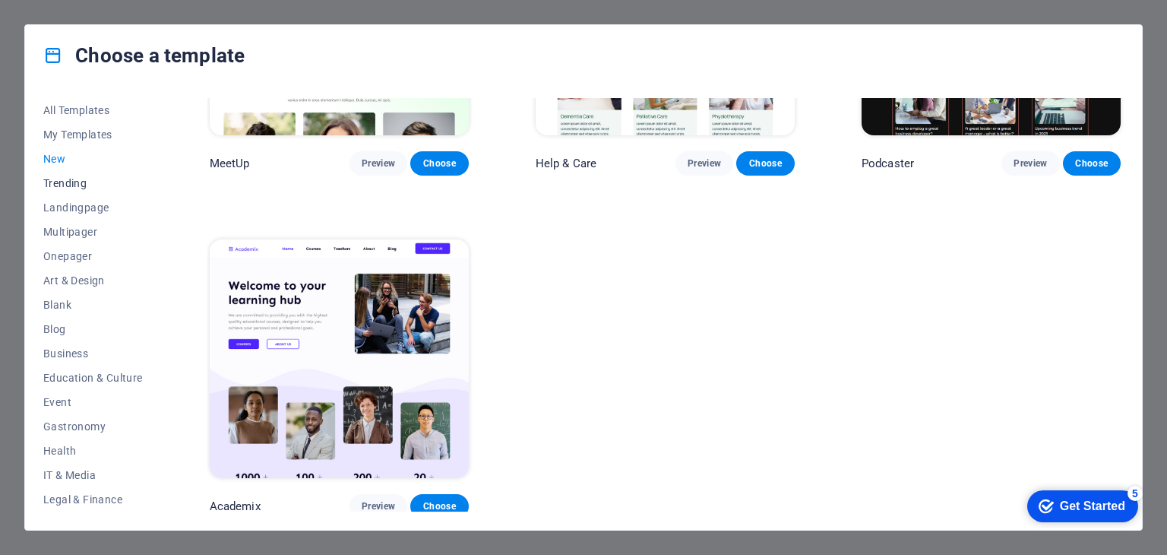
click at [88, 187] on span "Trending" at bounding box center [93, 183] width 100 height 12
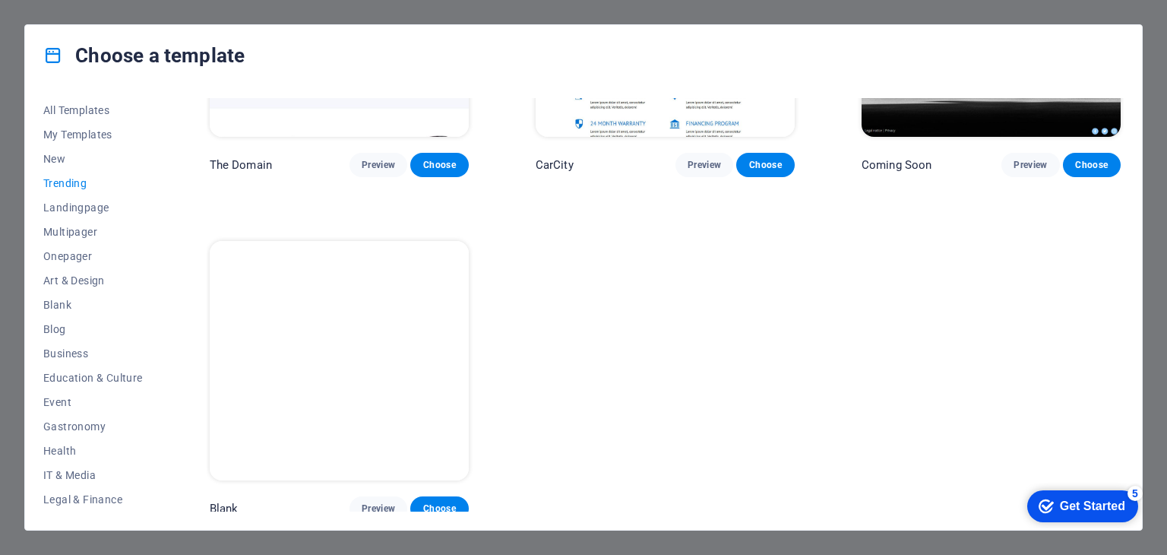
scroll to position [1195, 0]
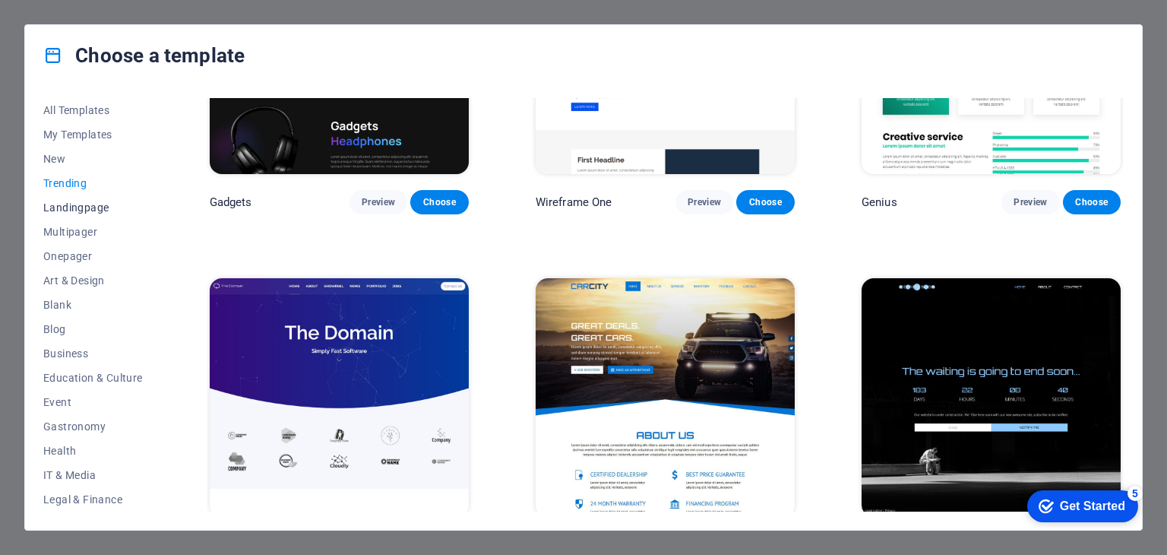
click at [68, 202] on span "Landingpage" at bounding box center [93, 207] width 100 height 12
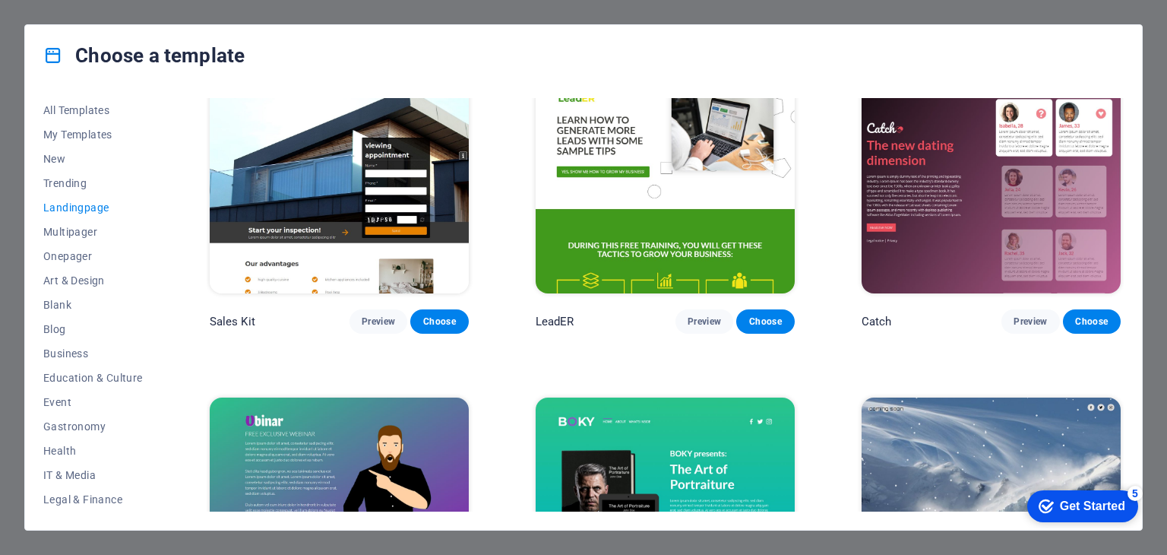
scroll to position [2257, 0]
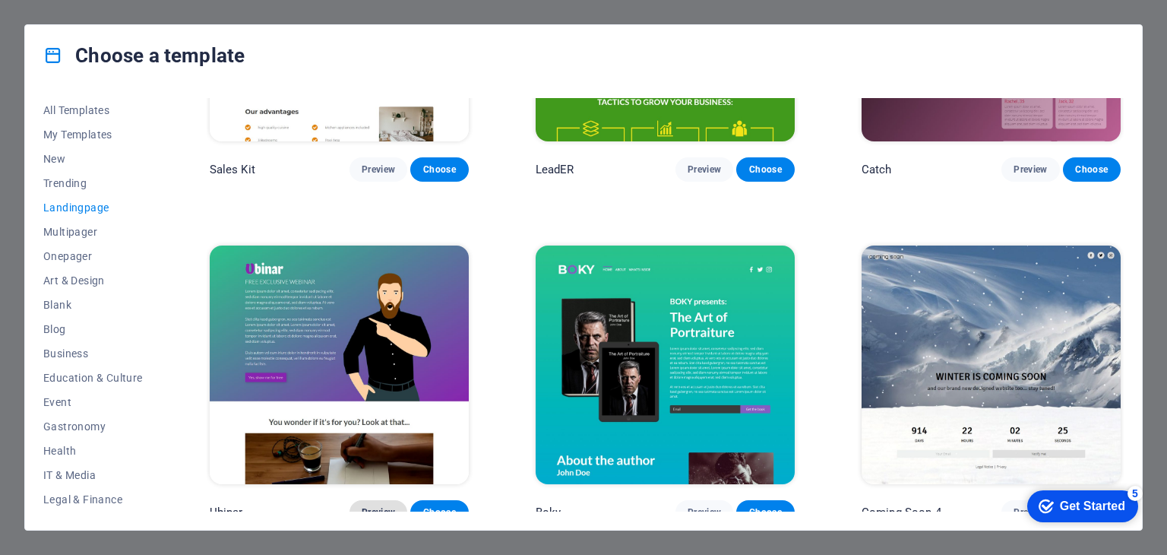
click at [380, 506] on span "Preview" at bounding box center [378, 512] width 33 height 12
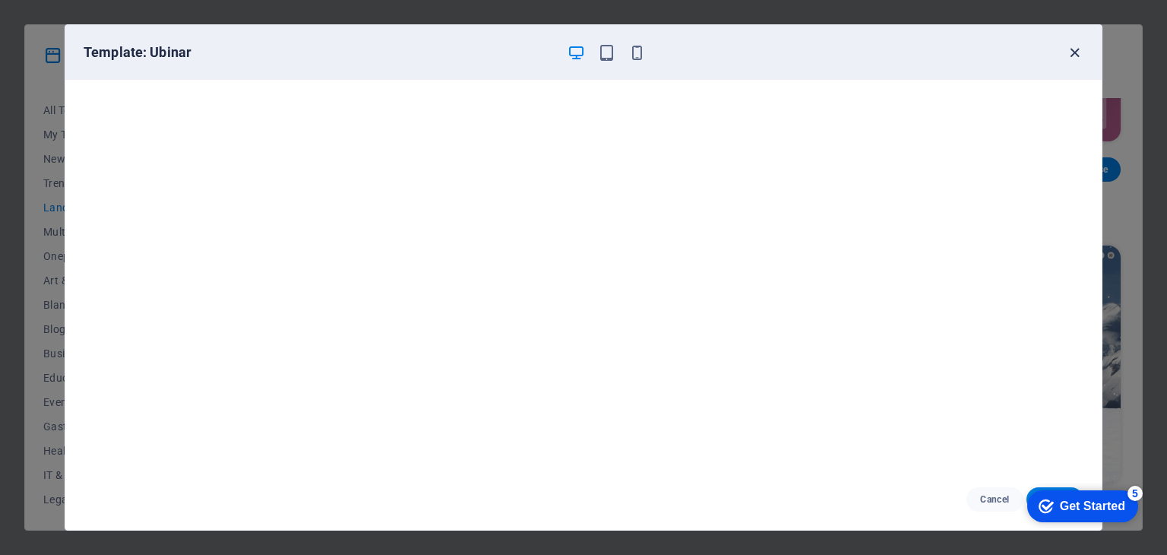
click at [1071, 52] on icon "button" at bounding box center [1074, 52] width 17 height 17
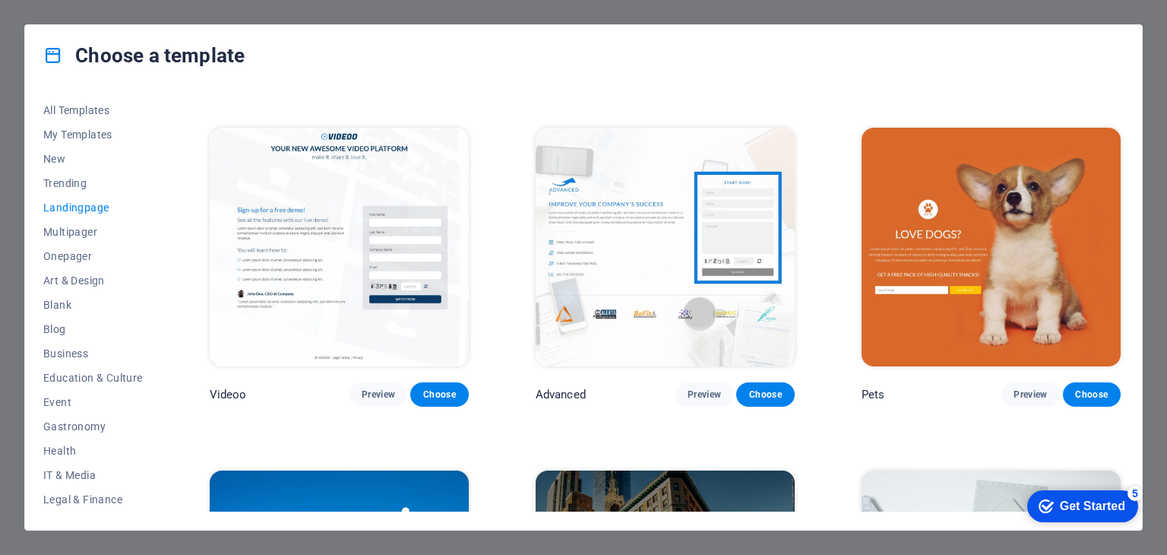
scroll to position [662, 0]
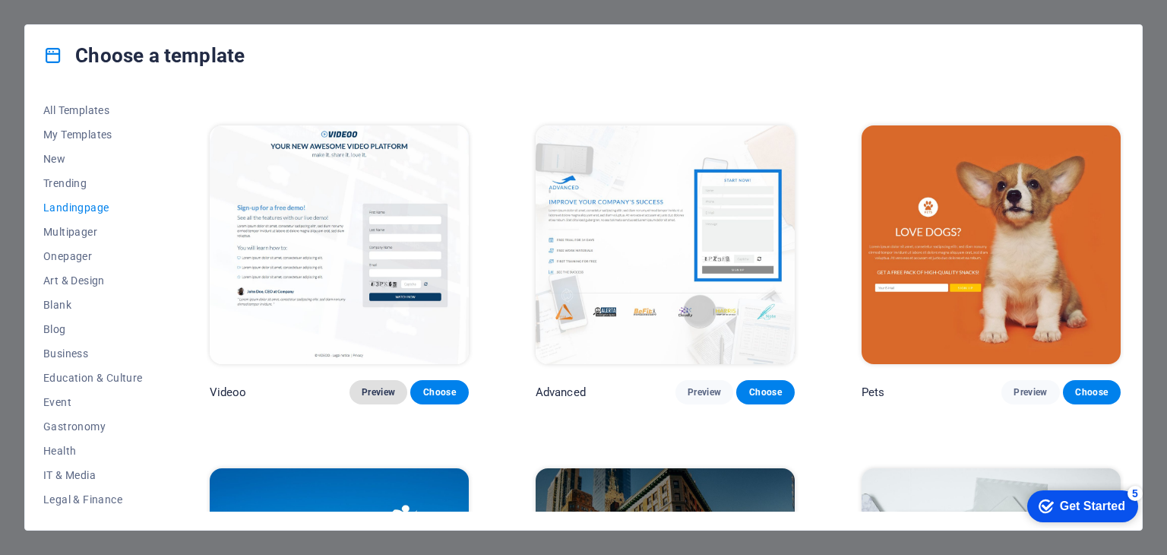
click at [371, 387] on span "Preview" at bounding box center [378, 392] width 33 height 12
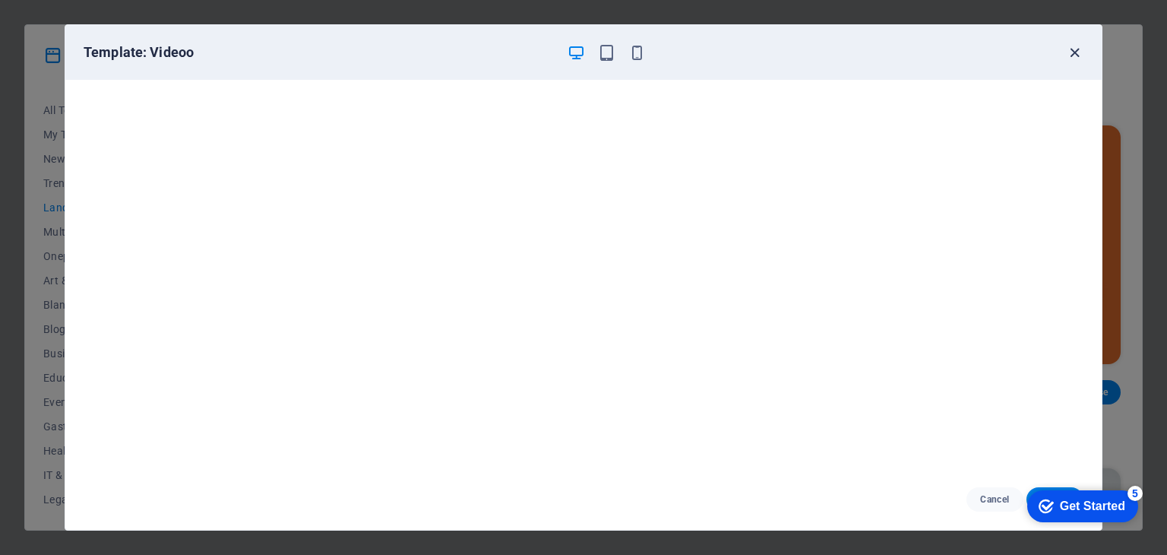
click at [1074, 46] on icon "button" at bounding box center [1074, 52] width 17 height 17
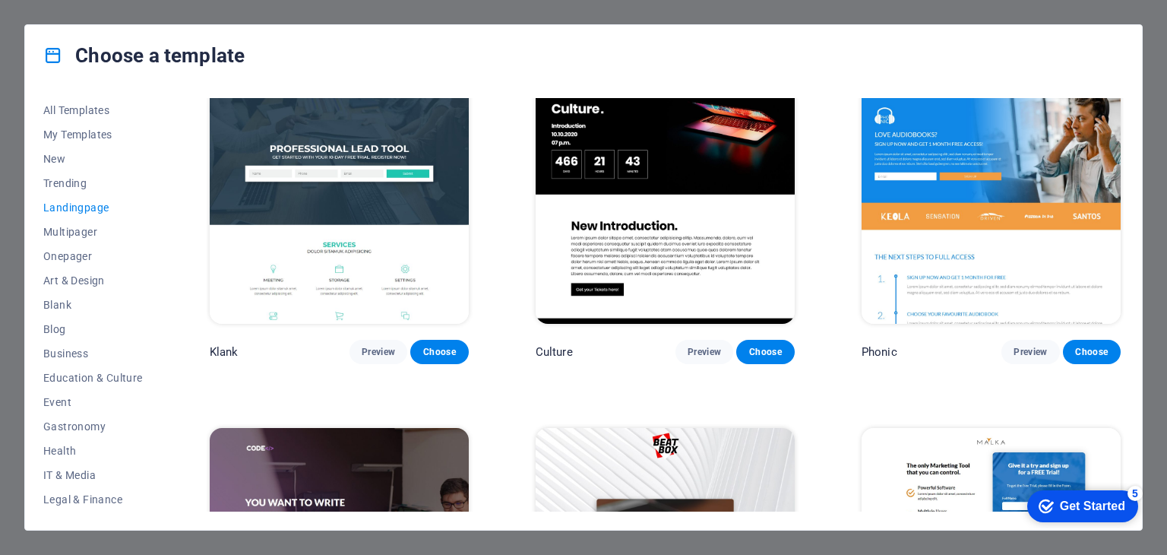
scroll to position [0, 0]
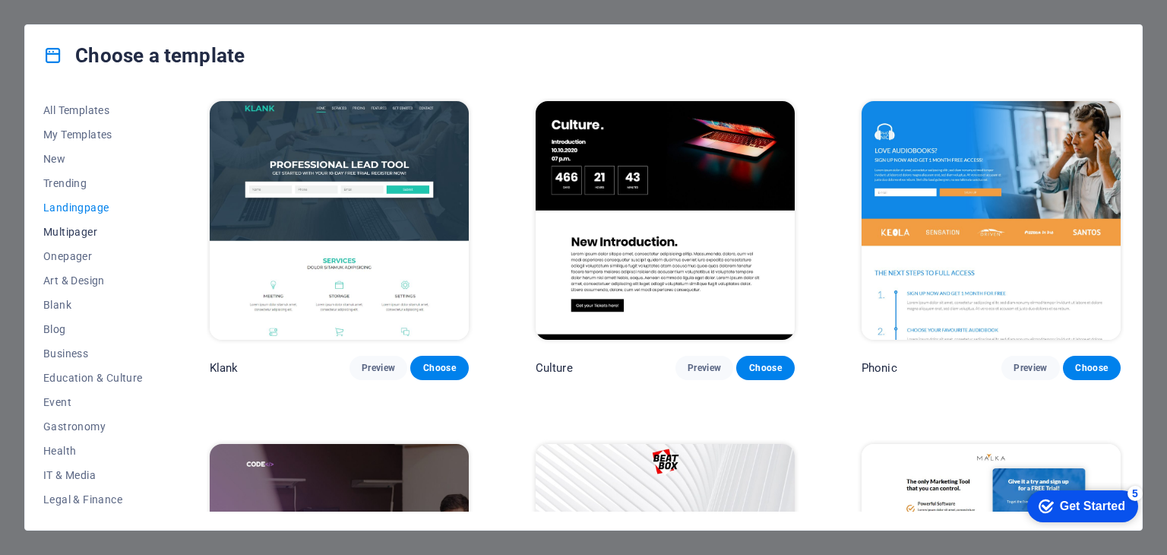
click at [64, 223] on button "Multipager" at bounding box center [93, 232] width 100 height 24
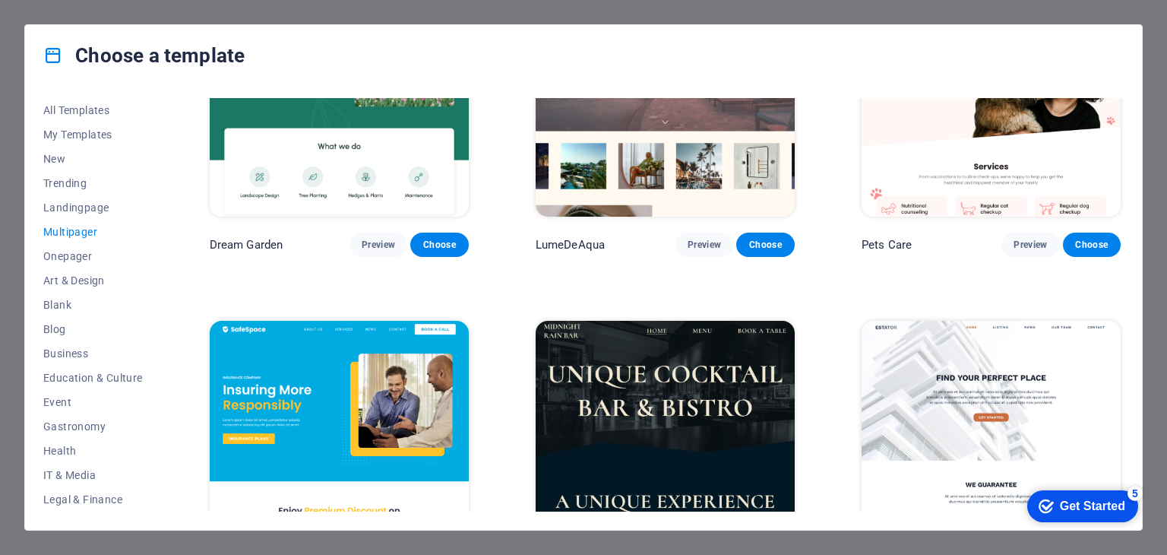
scroll to position [1672, 0]
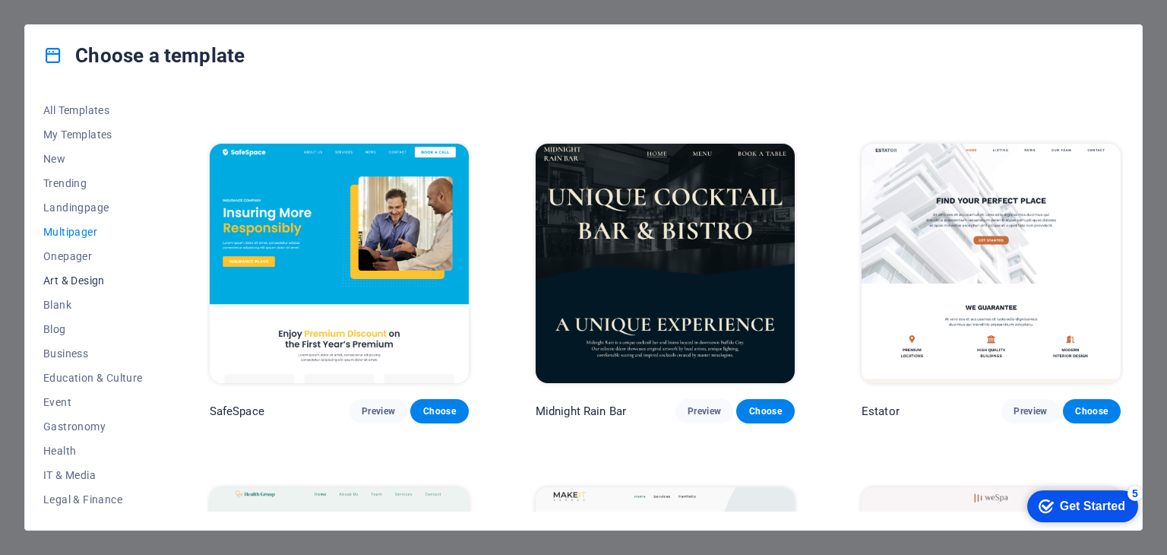
click at [86, 283] on span "Art & Design" at bounding box center [93, 280] width 100 height 12
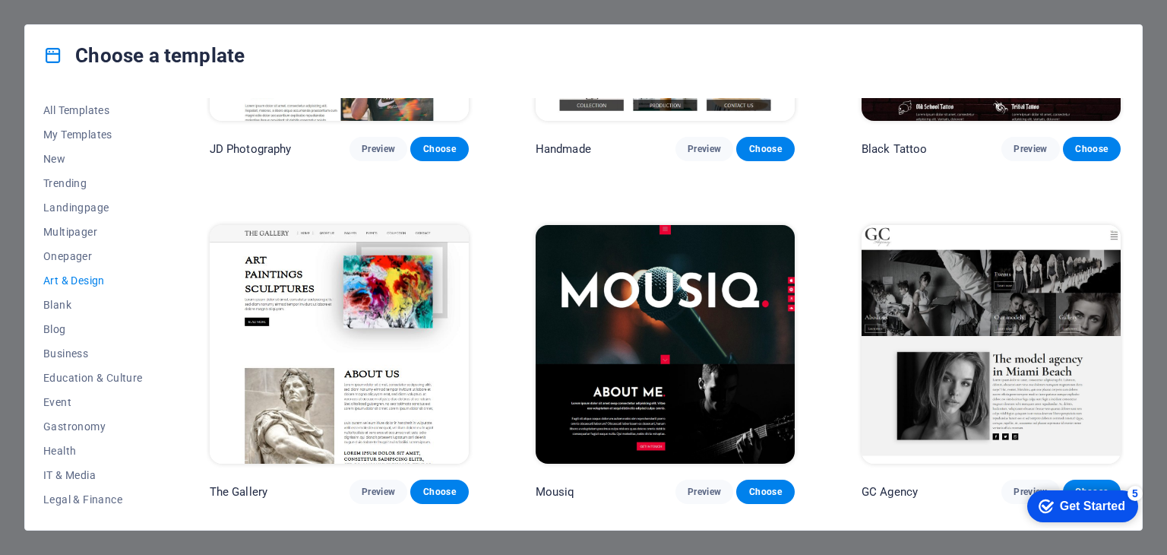
scroll to position [550, 0]
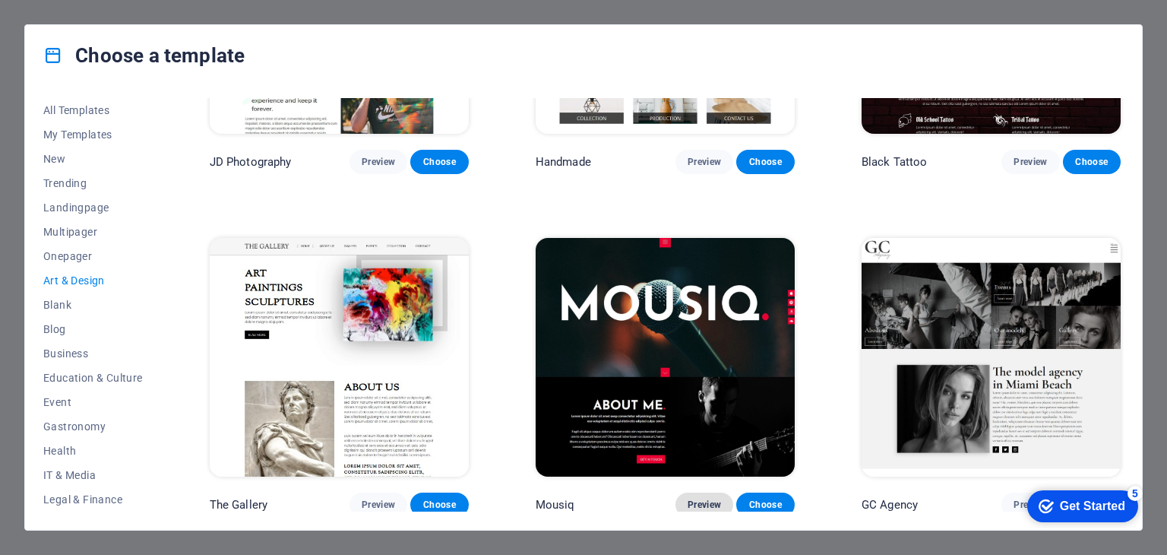
click at [698, 502] on span "Preview" at bounding box center [704, 505] width 33 height 12
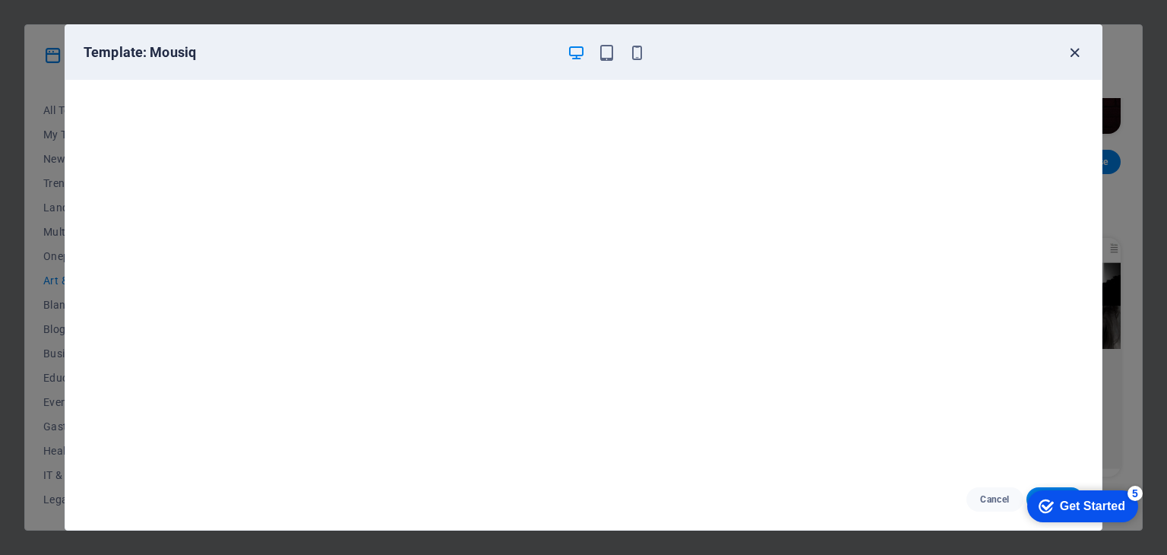
click at [1076, 46] on icon "button" at bounding box center [1074, 52] width 17 height 17
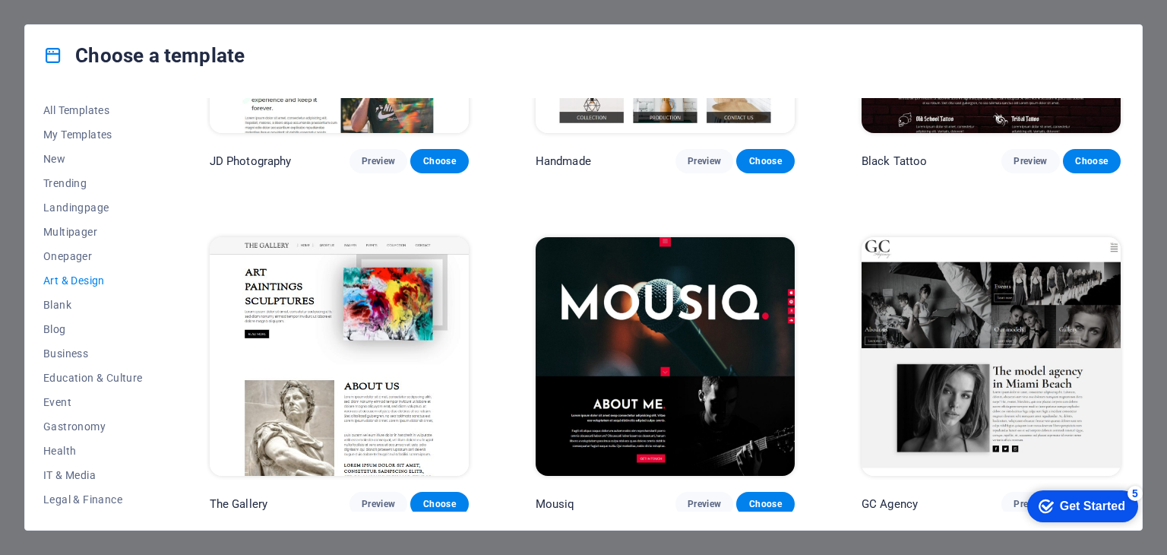
scroll to position [626, 0]
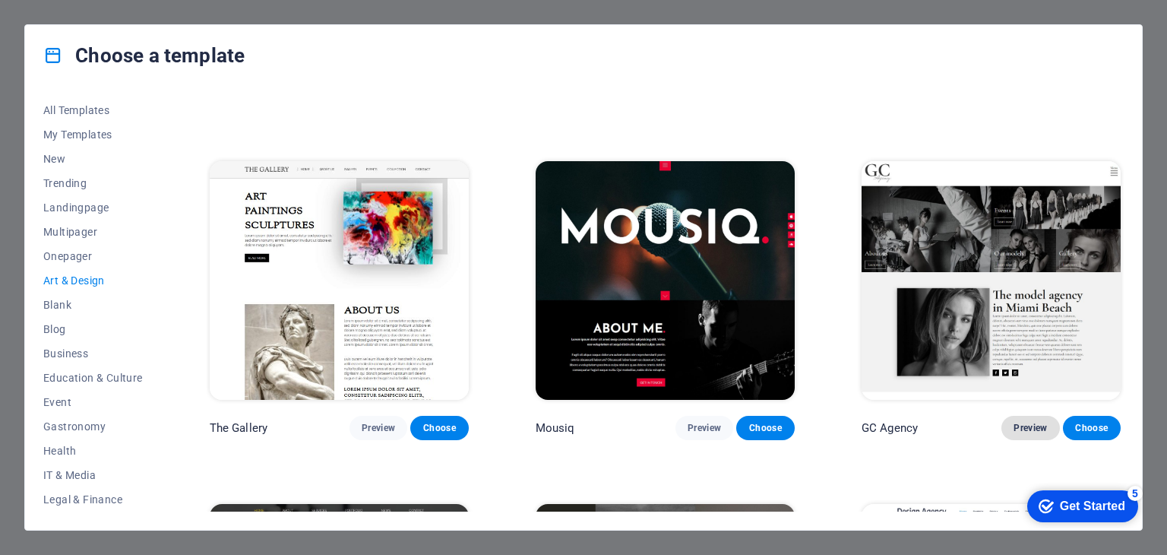
click at [1018, 416] on button "Preview" at bounding box center [1031, 428] width 58 height 24
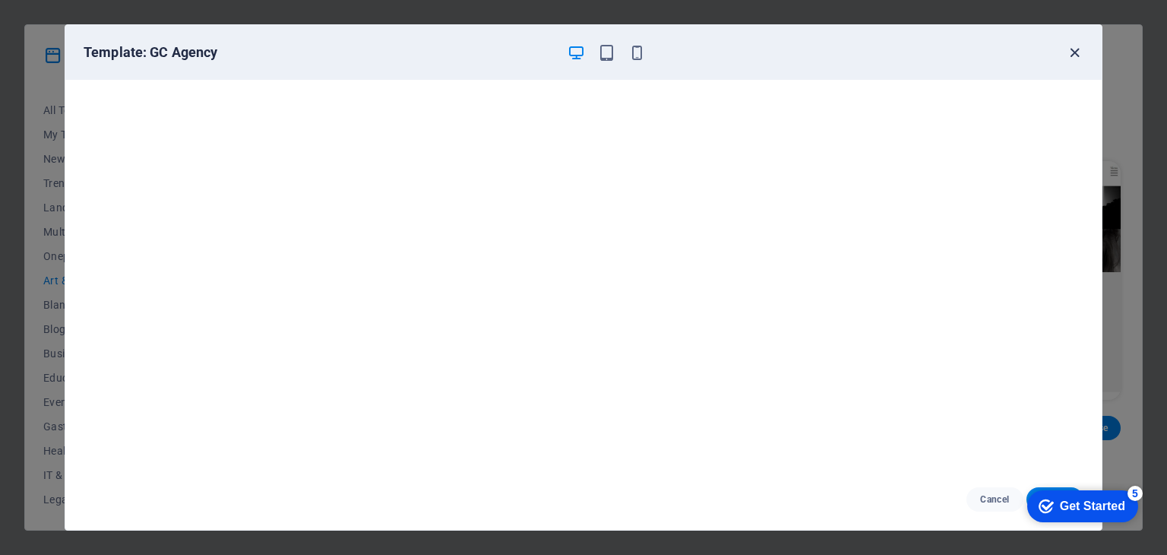
click at [1079, 52] on icon "button" at bounding box center [1074, 52] width 17 height 17
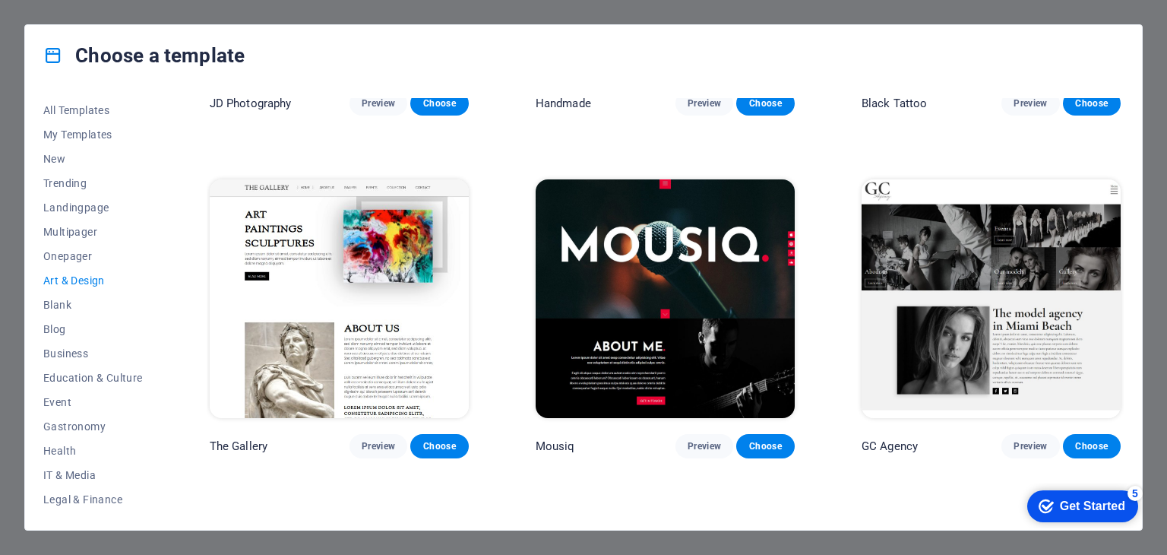
scroll to position [684, 0]
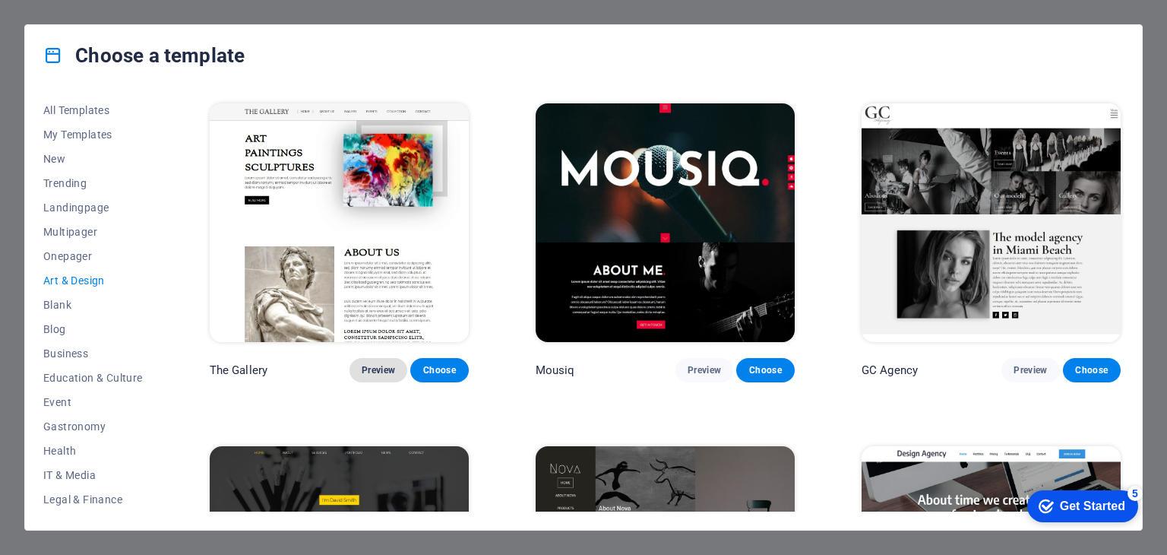
click at [371, 366] on span "Preview" at bounding box center [378, 370] width 33 height 12
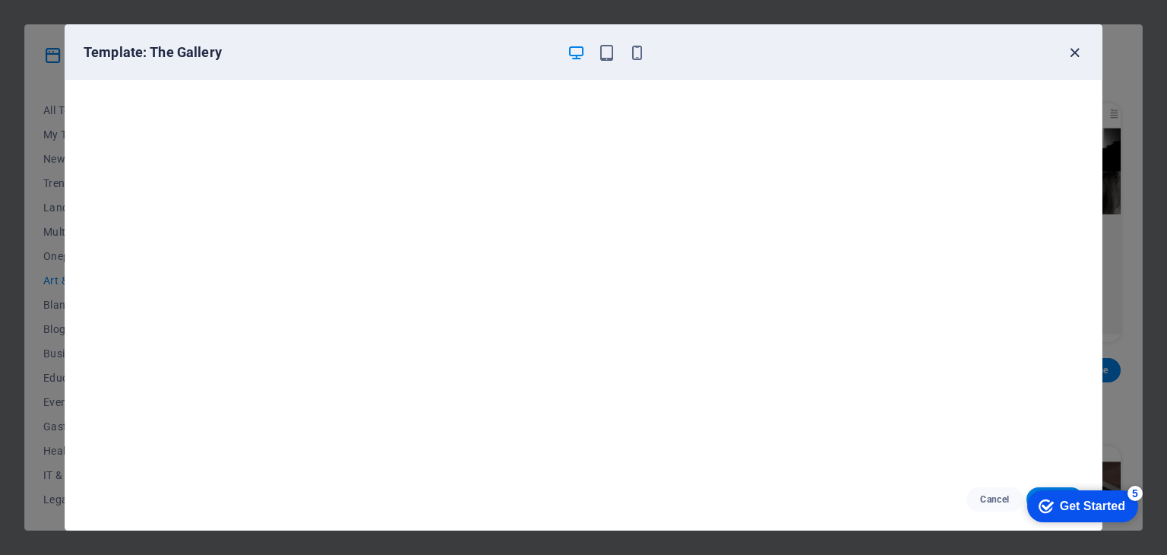
click at [1077, 50] on icon "button" at bounding box center [1074, 52] width 17 height 17
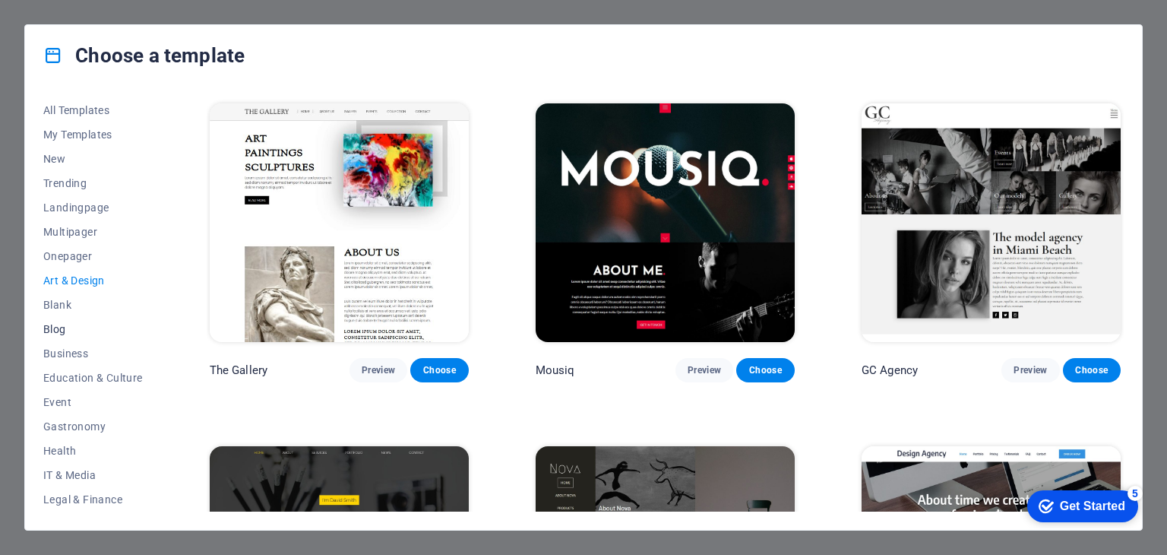
click at [61, 325] on span "Blog" at bounding box center [93, 329] width 100 height 12
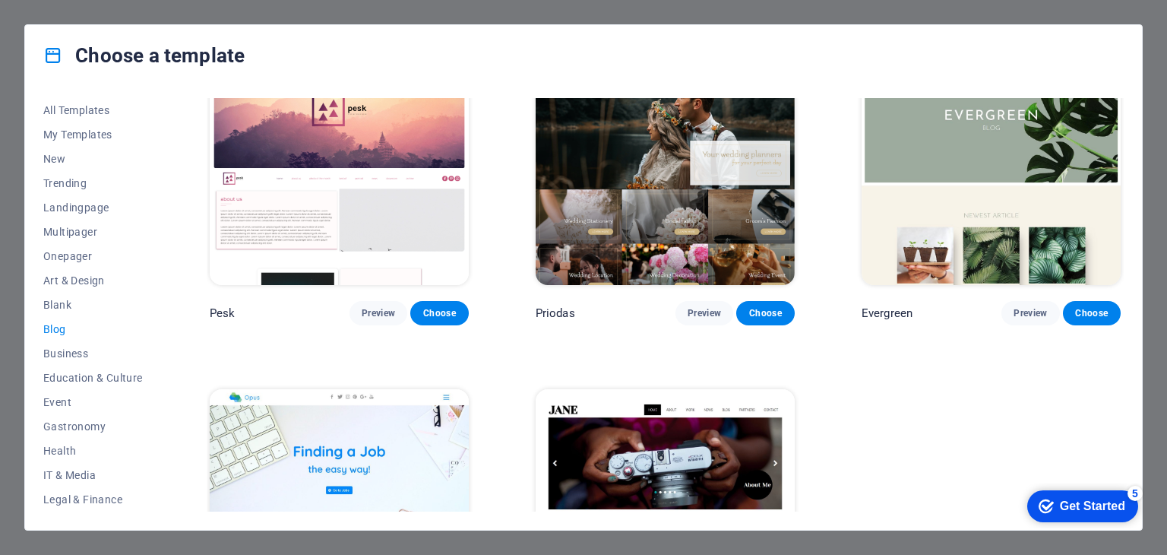
scroll to position [2258, 0]
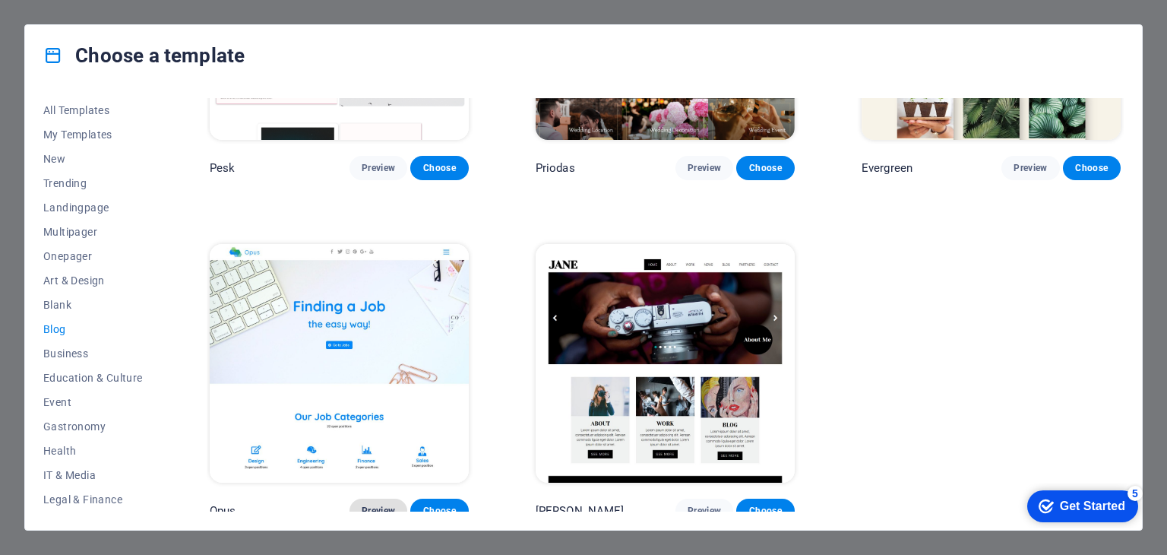
click at [390, 505] on span "Preview" at bounding box center [378, 511] width 33 height 12
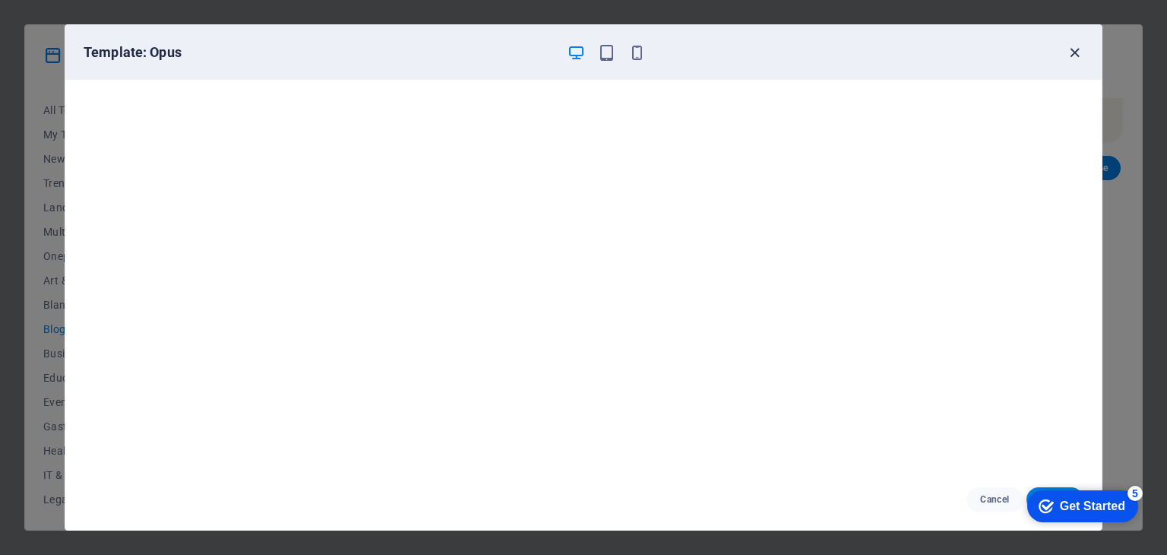
click at [1075, 52] on icon "button" at bounding box center [1074, 52] width 17 height 17
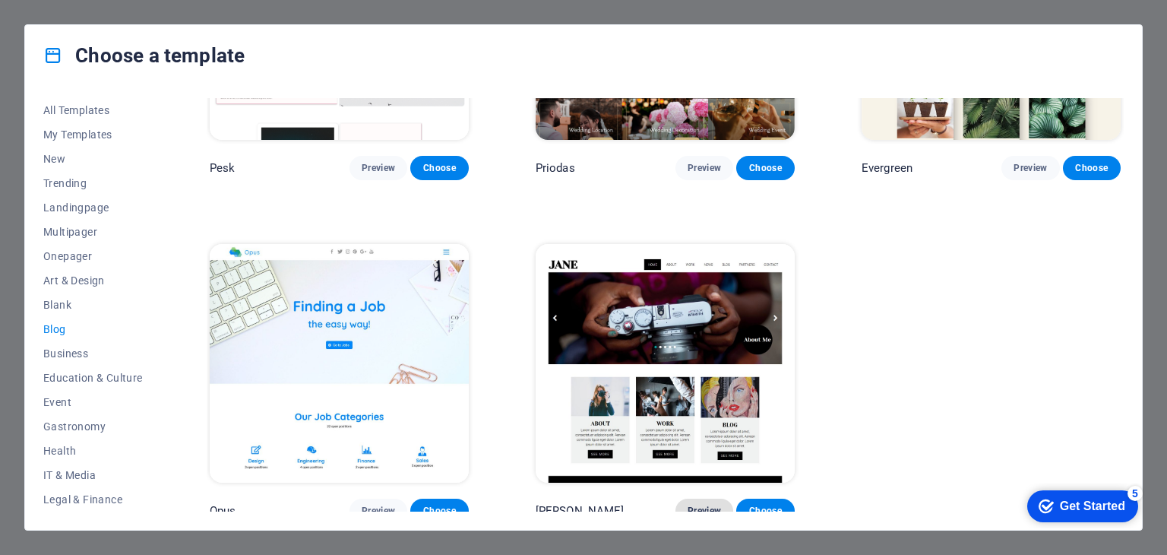
click at [702, 505] on span "Preview" at bounding box center [704, 511] width 33 height 12
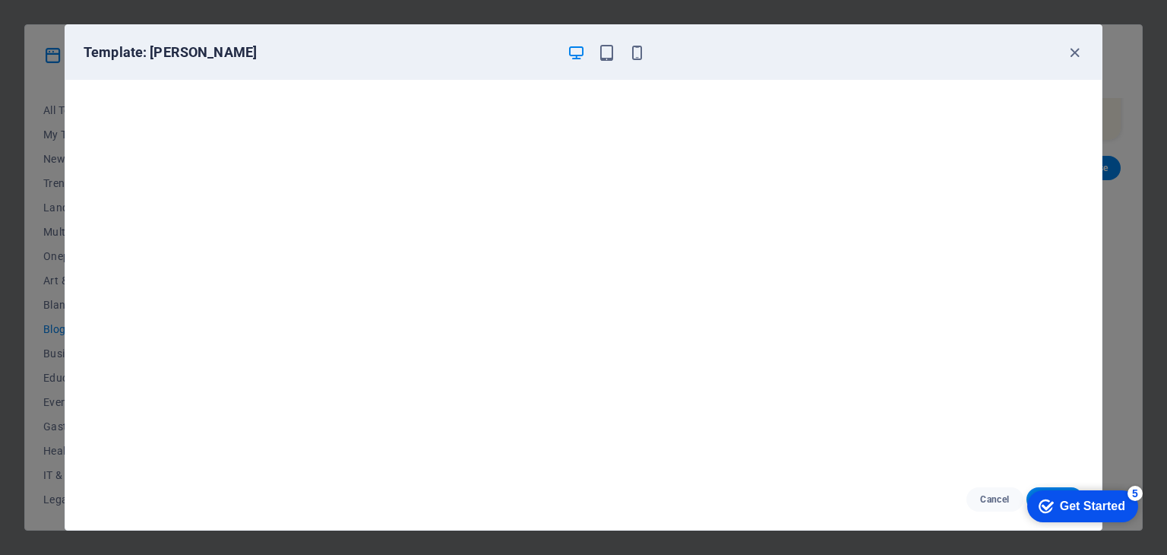
scroll to position [4, 0]
click at [1067, 50] on icon "button" at bounding box center [1074, 52] width 17 height 17
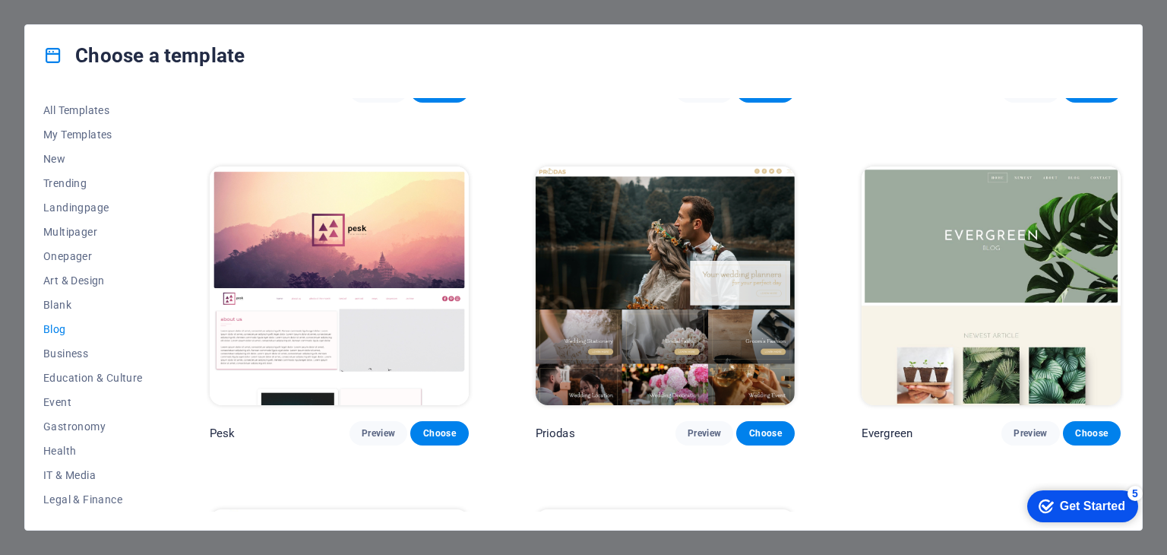
scroll to position [1954, 0]
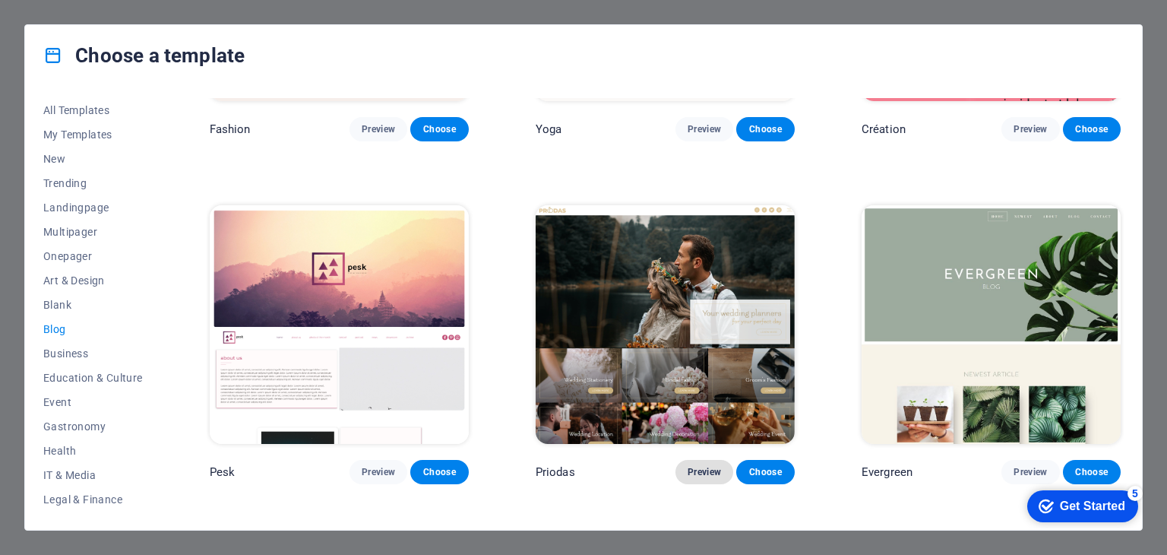
click at [705, 466] on span "Preview" at bounding box center [704, 472] width 33 height 12
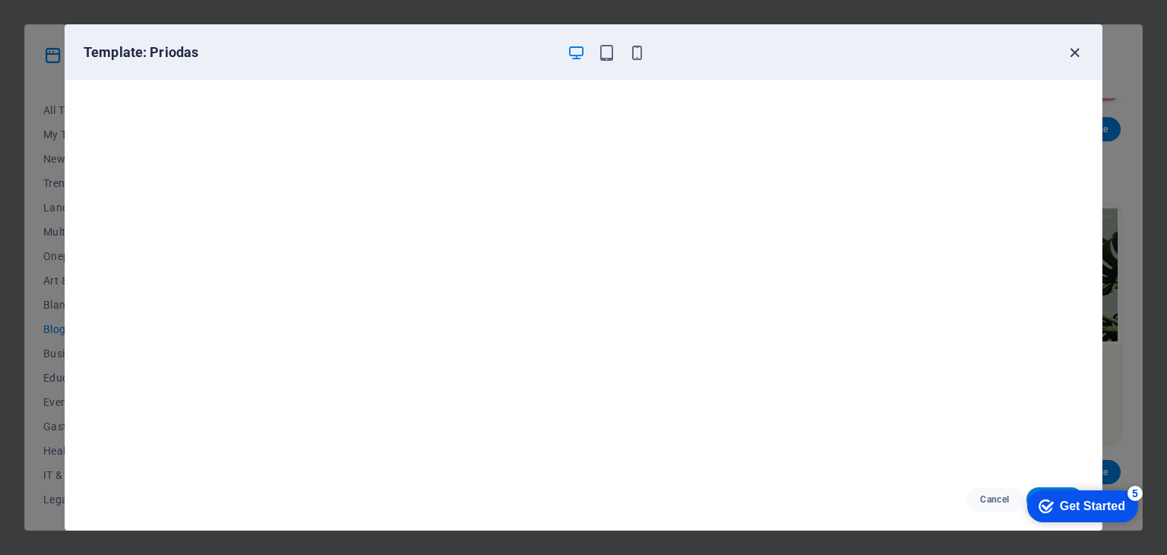
click at [1081, 49] on icon "button" at bounding box center [1074, 52] width 17 height 17
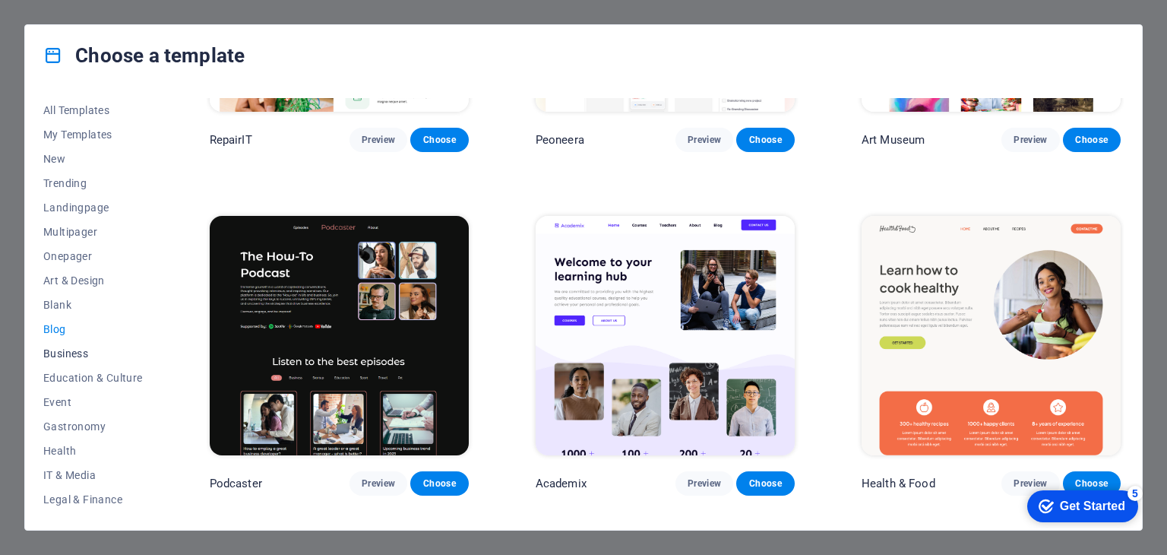
scroll to position [195, 0]
click at [66, 280] on span "IT & Media" at bounding box center [93, 280] width 100 height 12
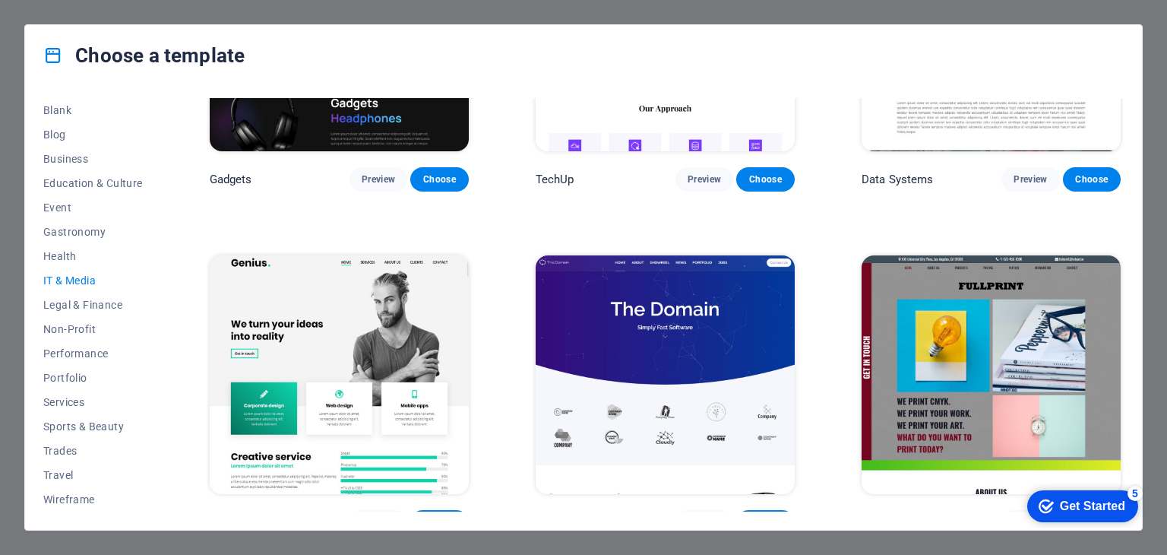
scroll to position [836, 0]
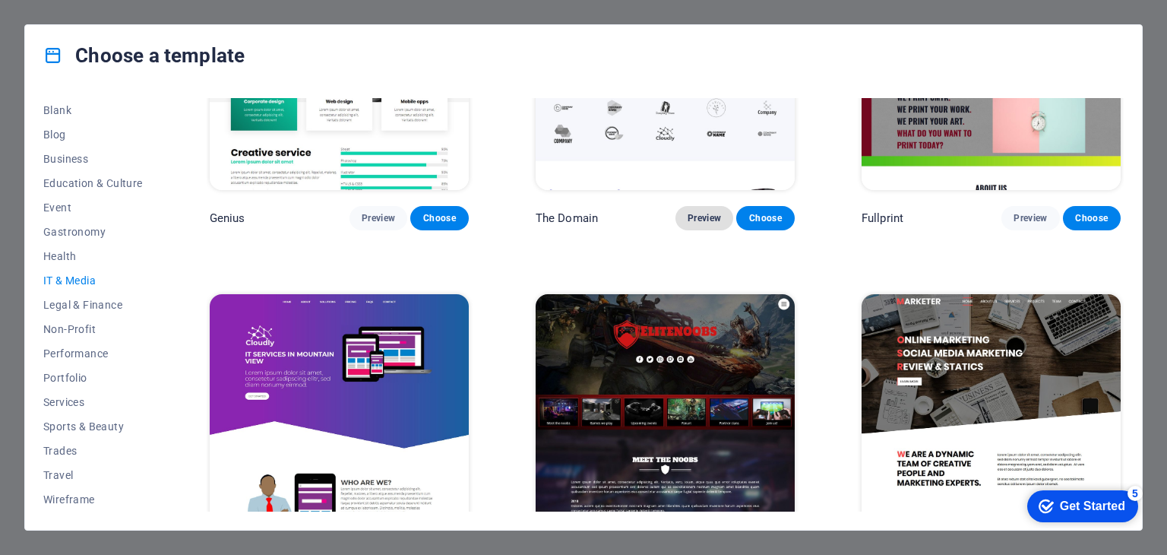
click at [699, 212] on span "Preview" at bounding box center [704, 218] width 33 height 12
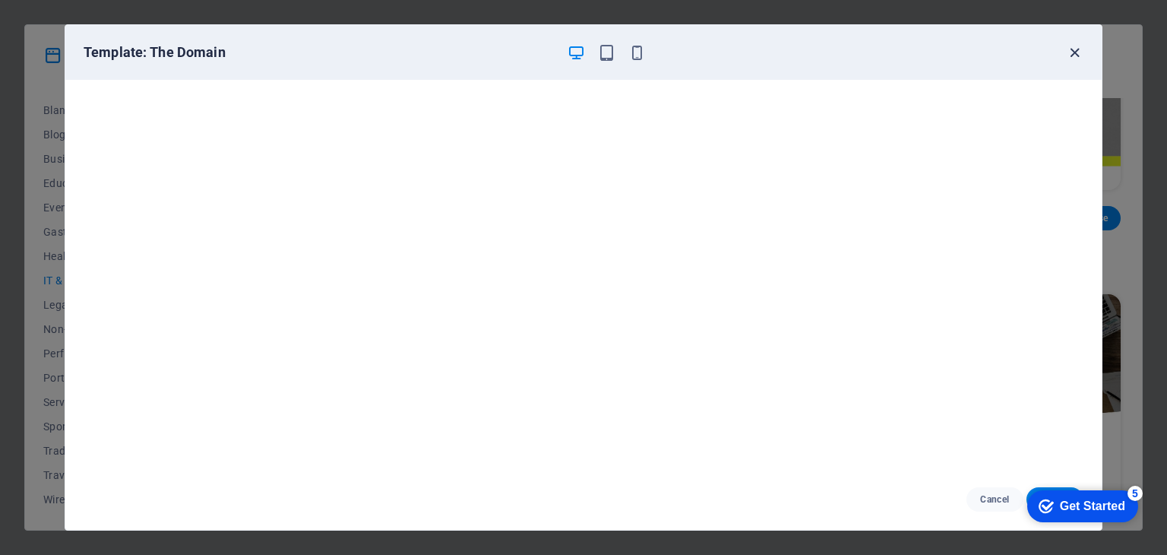
click at [1075, 52] on icon "button" at bounding box center [1074, 52] width 17 height 17
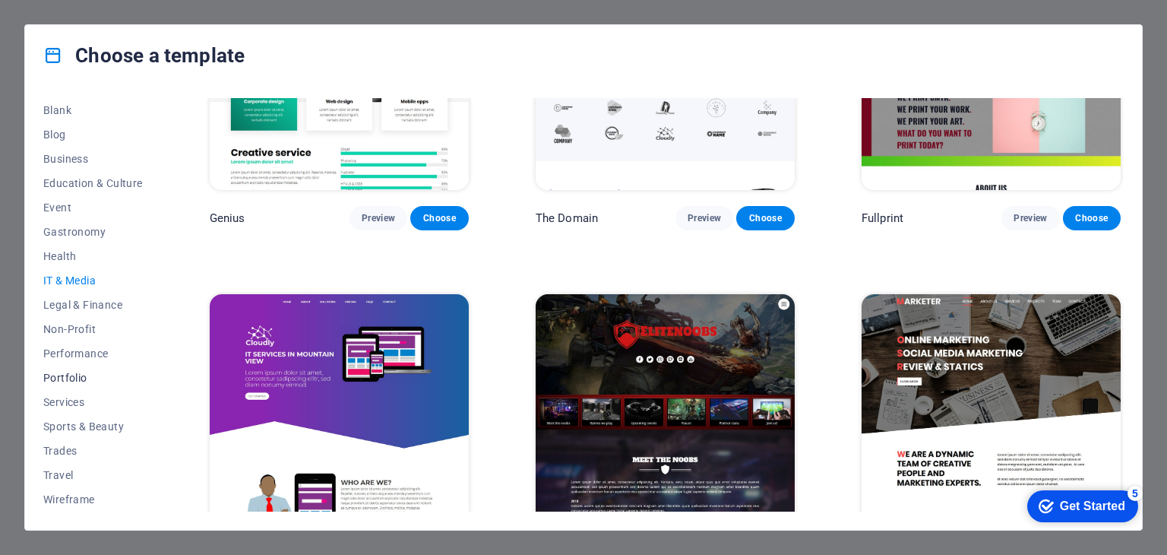
click at [78, 378] on span "Portfolio" at bounding box center [93, 378] width 100 height 12
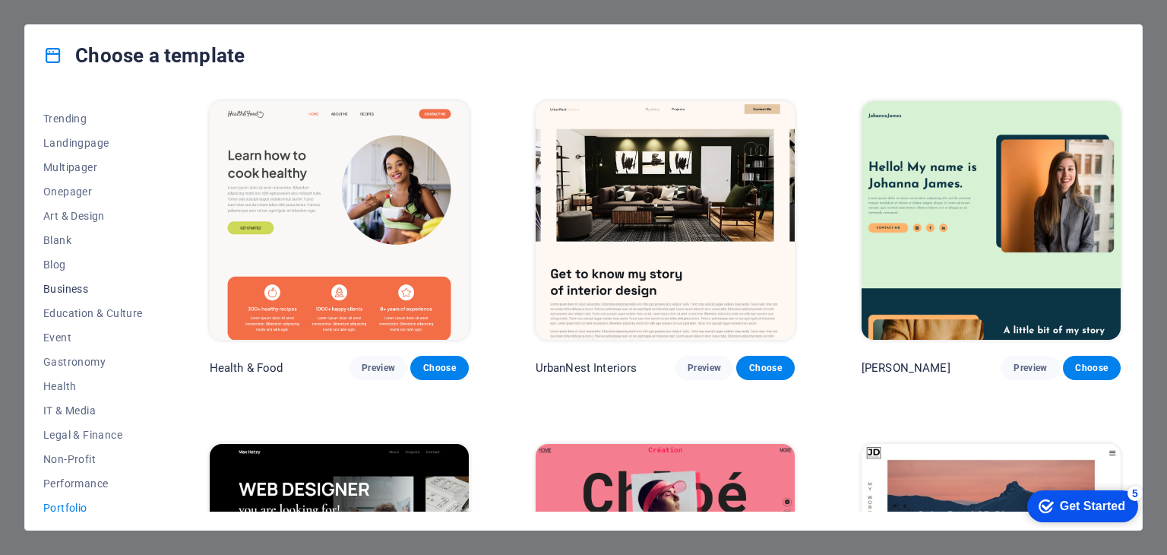
scroll to position [43, 0]
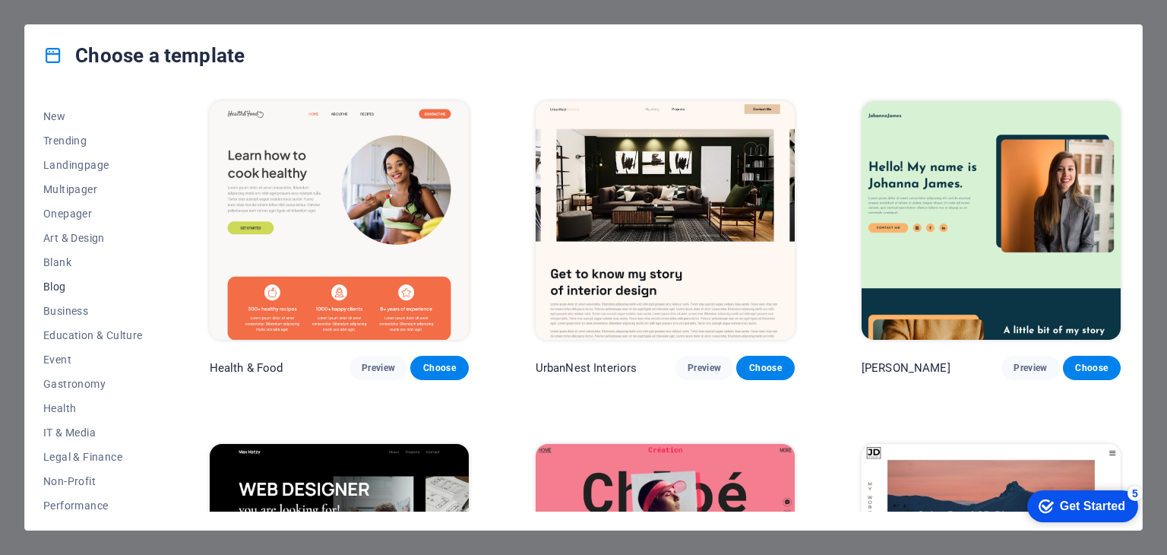
click at [74, 283] on span "Blog" at bounding box center [93, 286] width 100 height 12
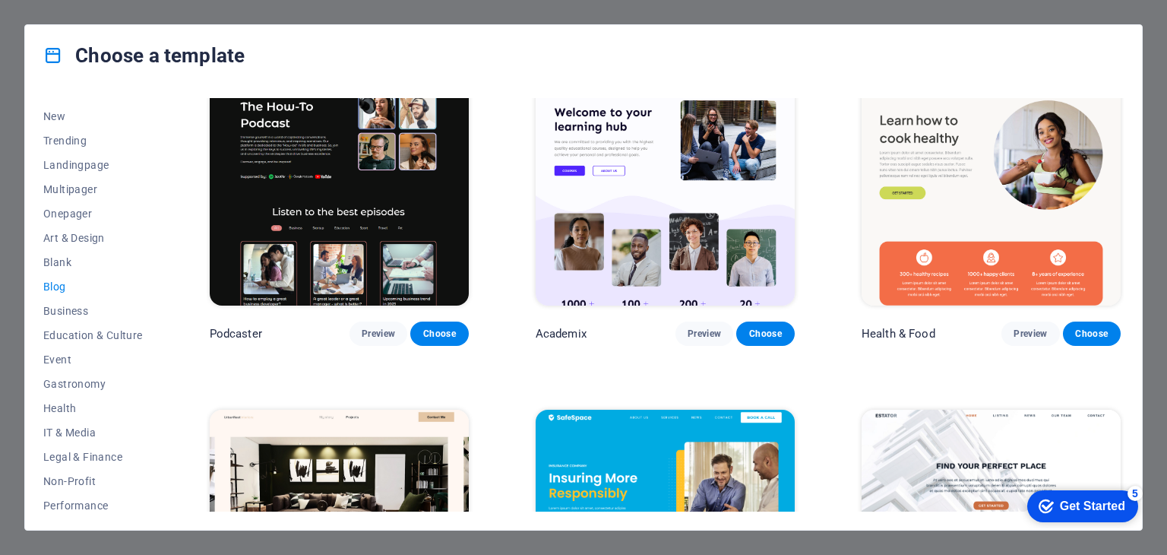
scroll to position [380, 0]
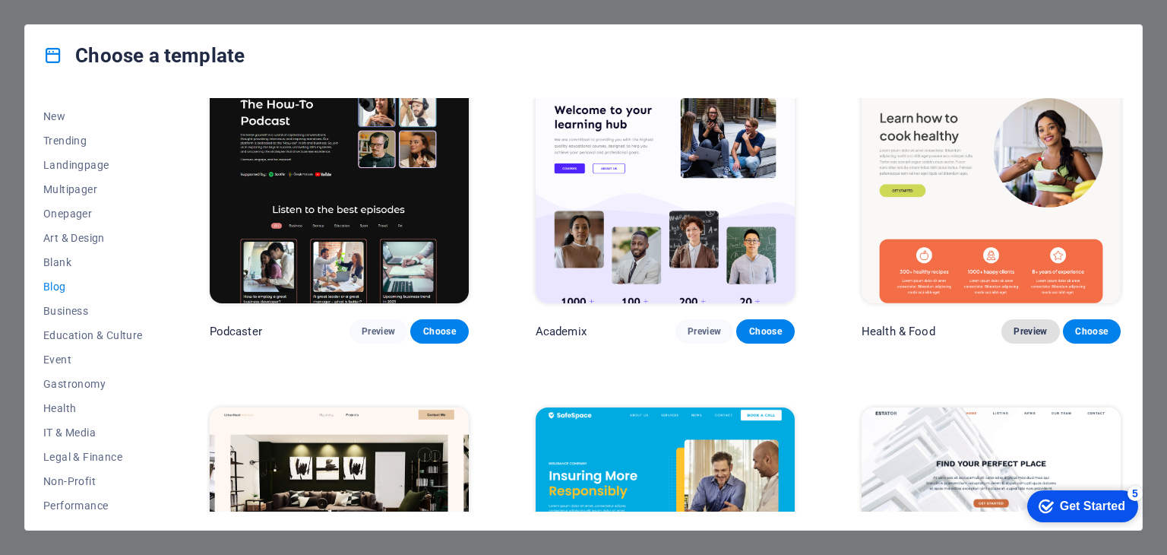
click at [1023, 331] on span "Preview" at bounding box center [1030, 331] width 33 height 12
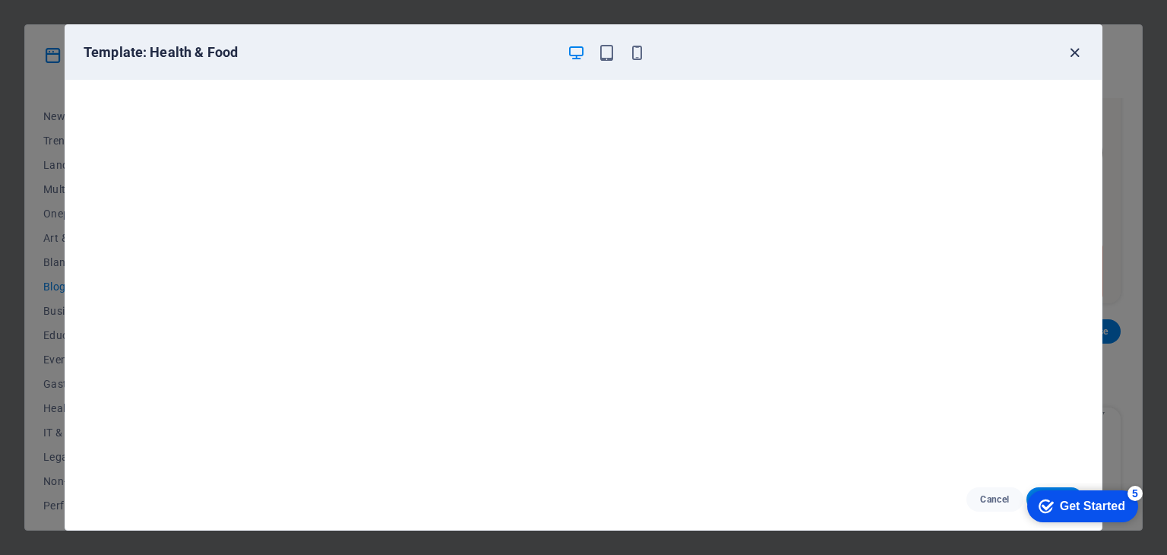
click at [1073, 50] on icon "button" at bounding box center [1074, 52] width 17 height 17
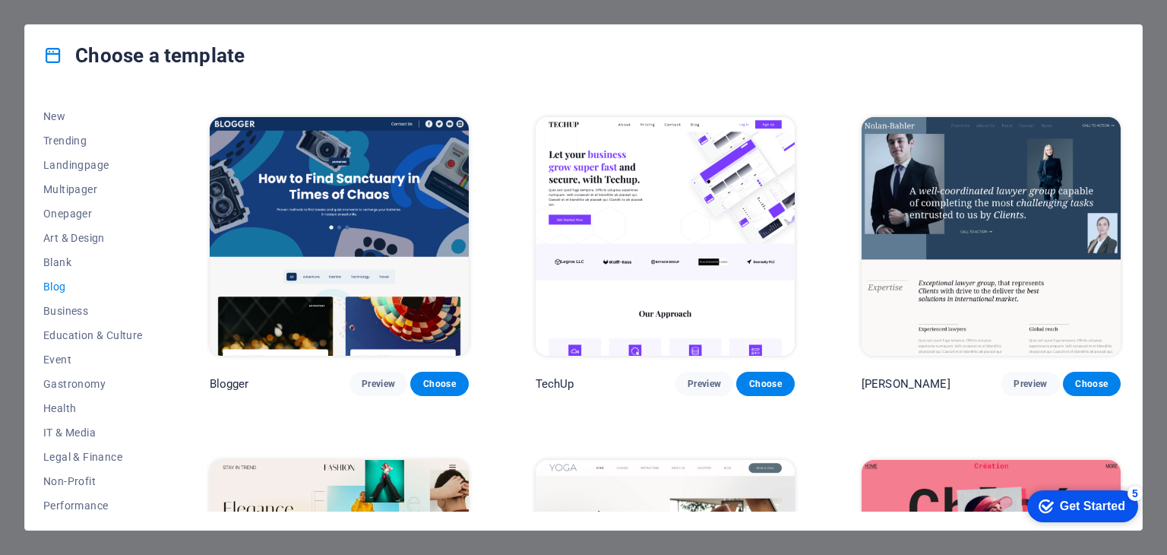
scroll to position [1444, 0]
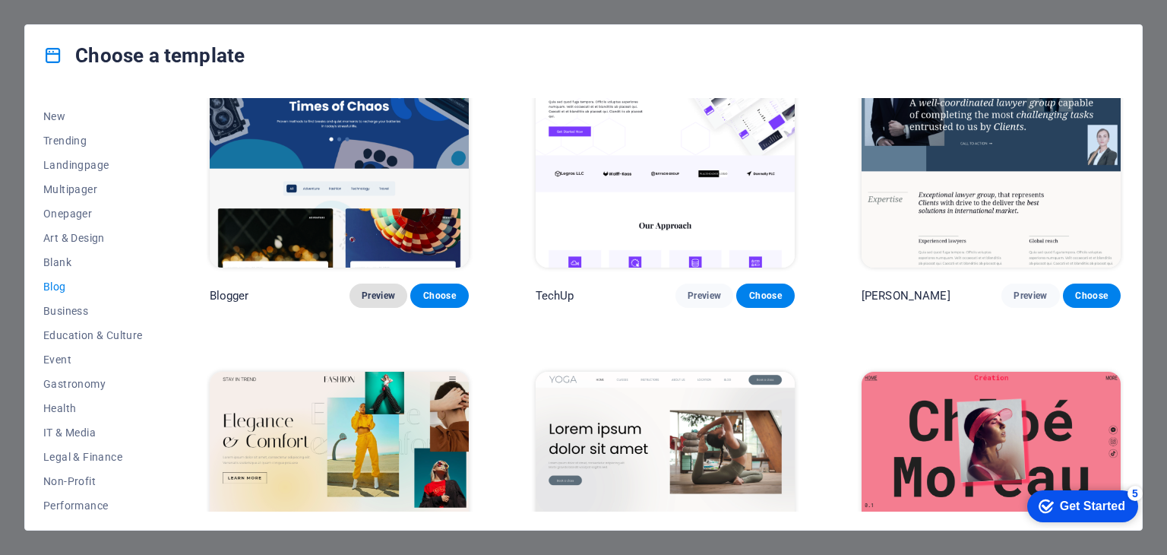
click at [382, 290] on span "Preview" at bounding box center [378, 296] width 33 height 12
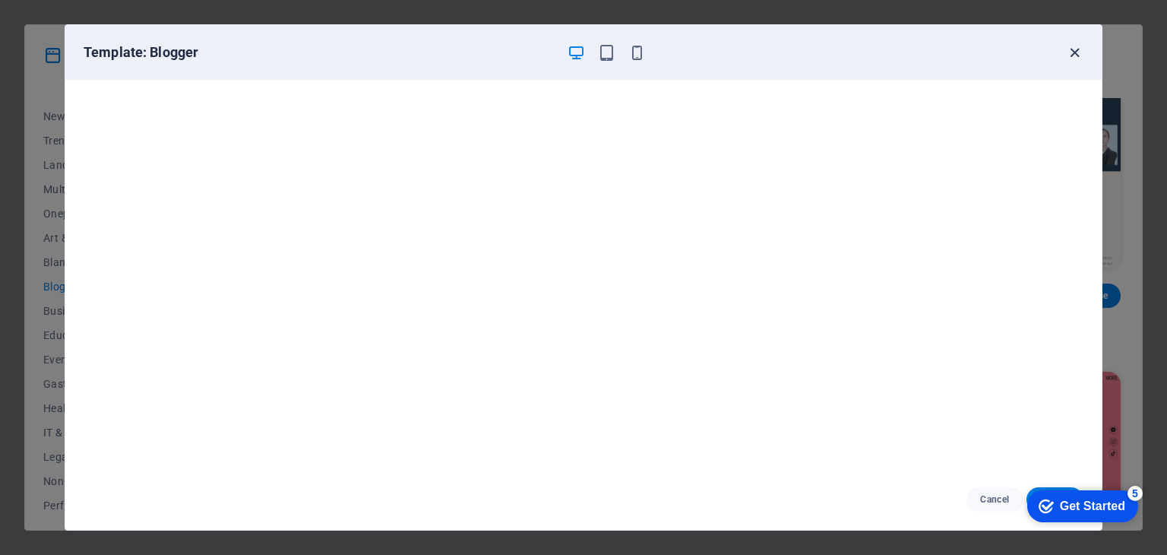
click at [1079, 52] on icon "button" at bounding box center [1074, 52] width 17 height 17
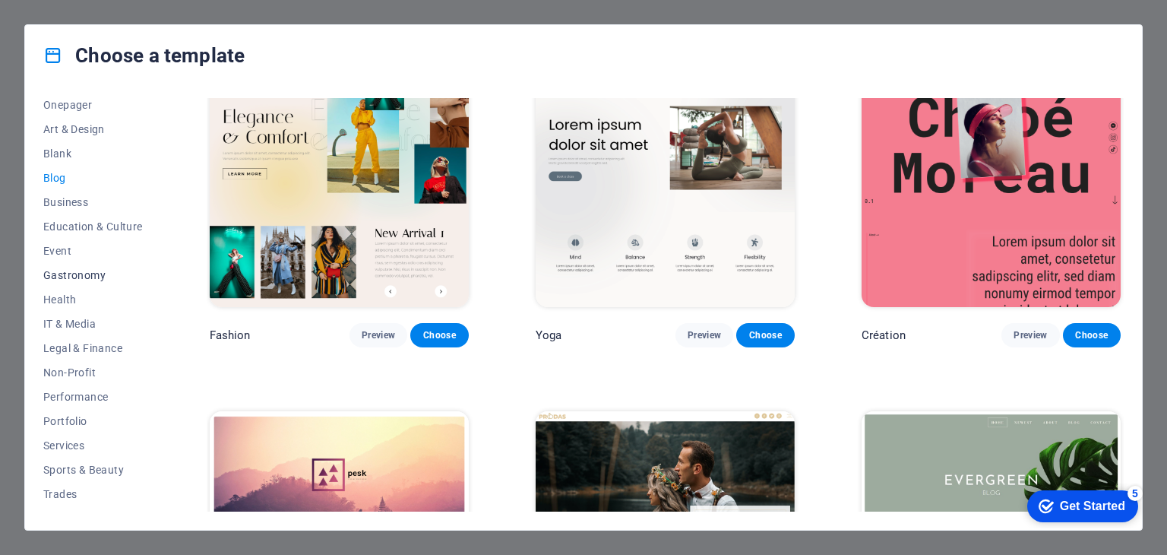
scroll to position [195, 0]
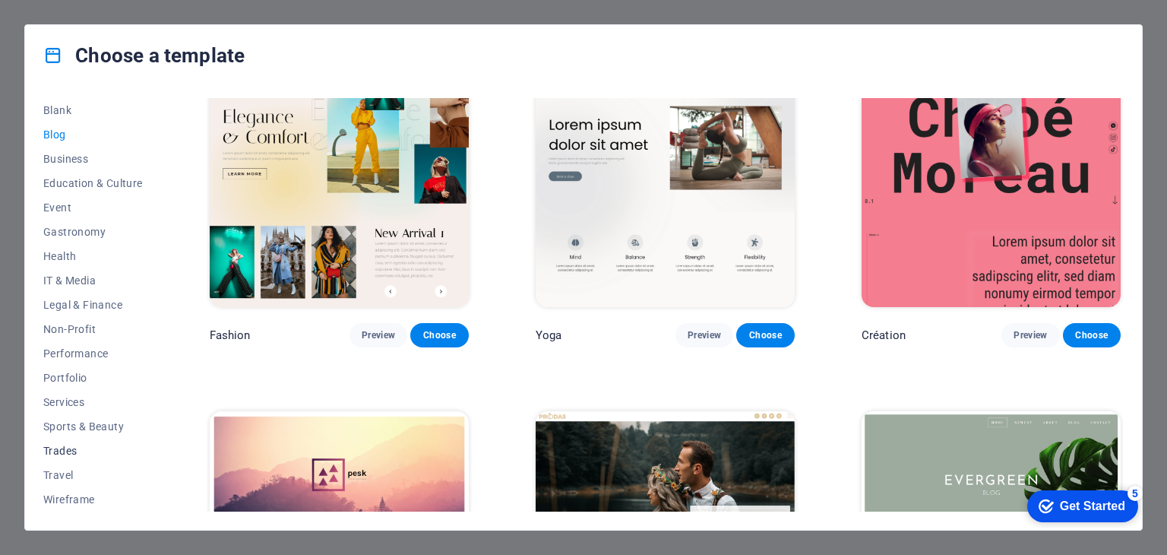
click at [69, 451] on span "Trades" at bounding box center [93, 451] width 100 height 12
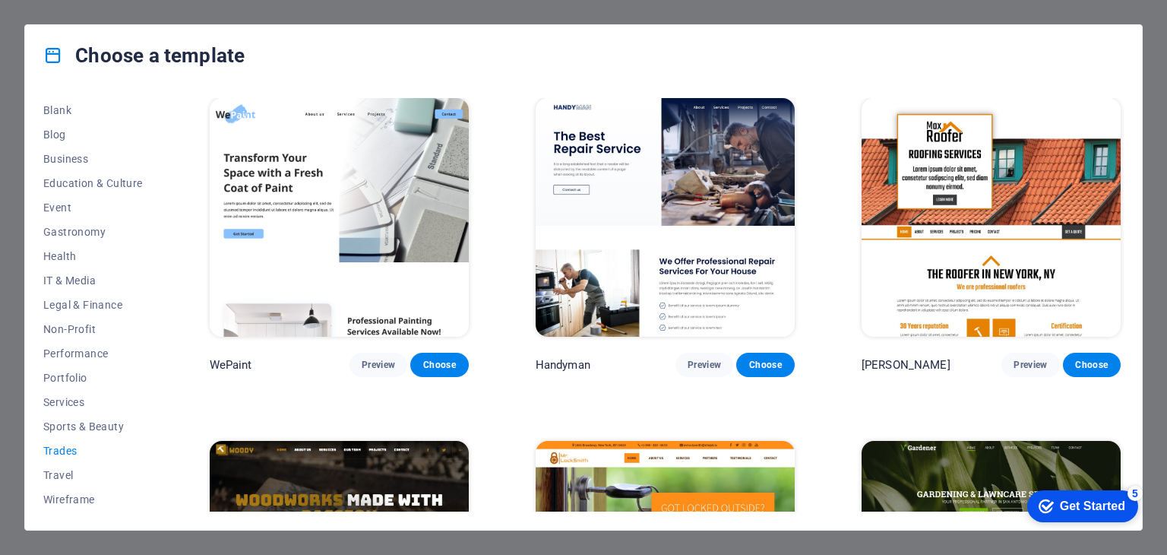
scroll to position [0, 0]
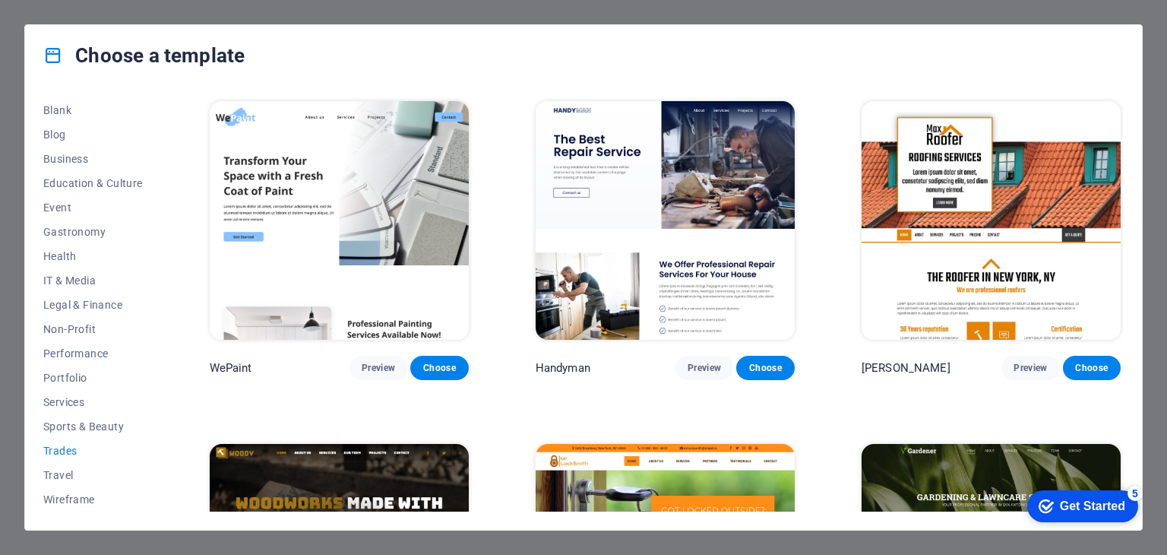
click at [1167, 401] on div "Choose a template All Templates My Templates New Trending Landingpage Multipage…" at bounding box center [583, 277] width 1167 height 555
click at [144, 16] on div "Choose a template All Templates My Templates New Trending Landingpage Multipage…" at bounding box center [583, 277] width 1167 height 555
click at [1079, 502] on div "Get Started" at bounding box center [1092, 506] width 65 height 14
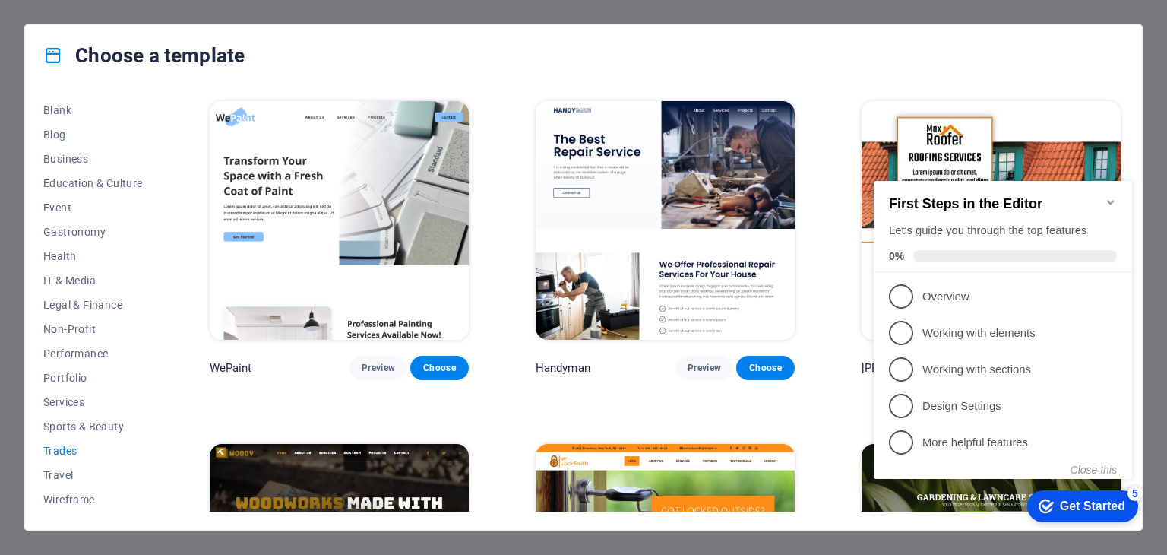
scroll to position [380, 0]
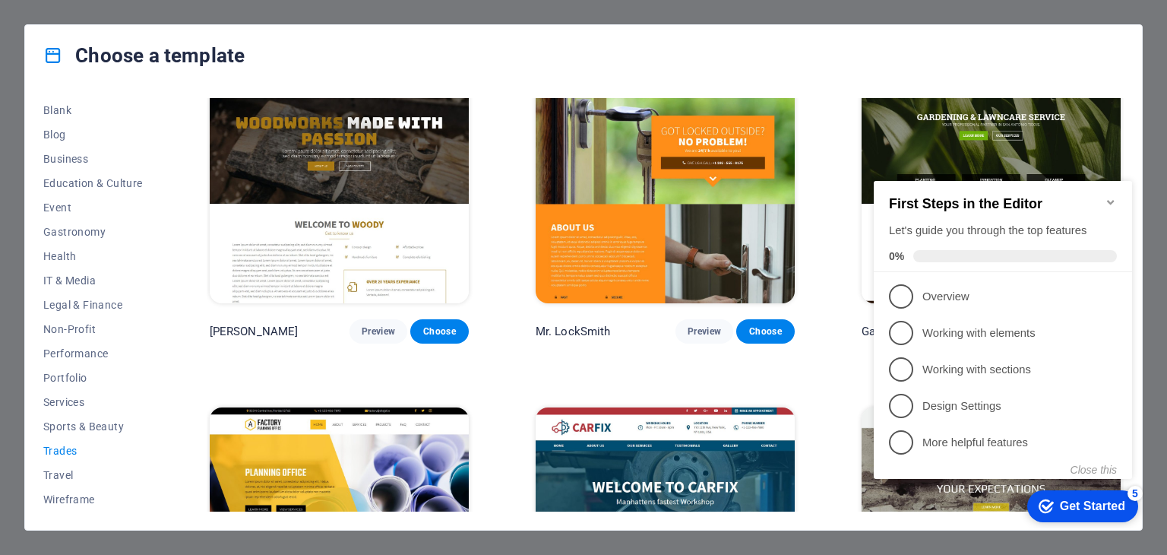
click at [109, 54] on h4 "Choose a template" at bounding box center [143, 55] width 201 height 24
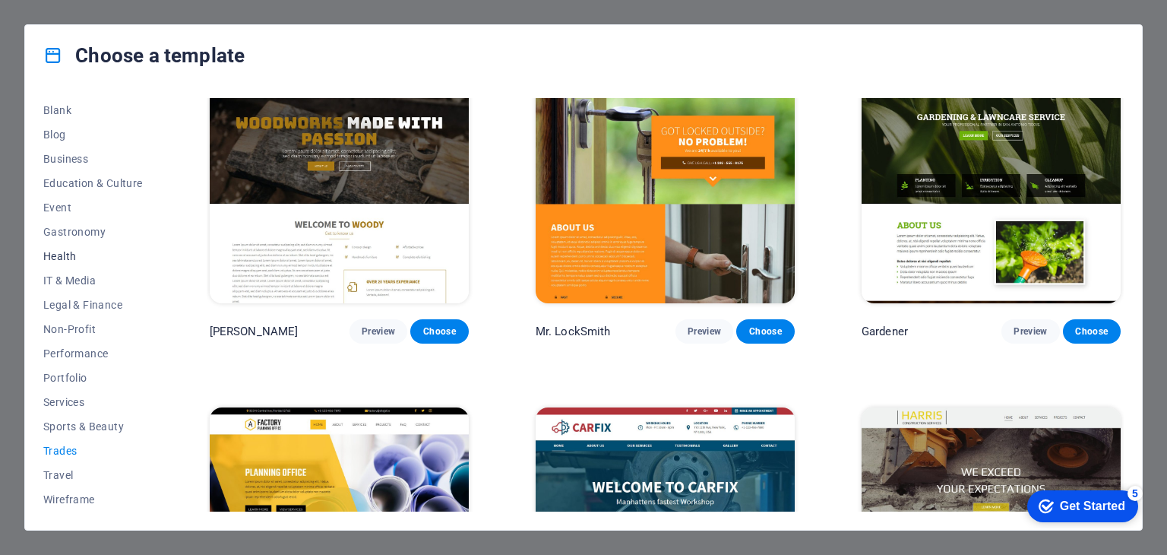
scroll to position [0, 0]
click at [78, 156] on span "New" at bounding box center [93, 159] width 100 height 12
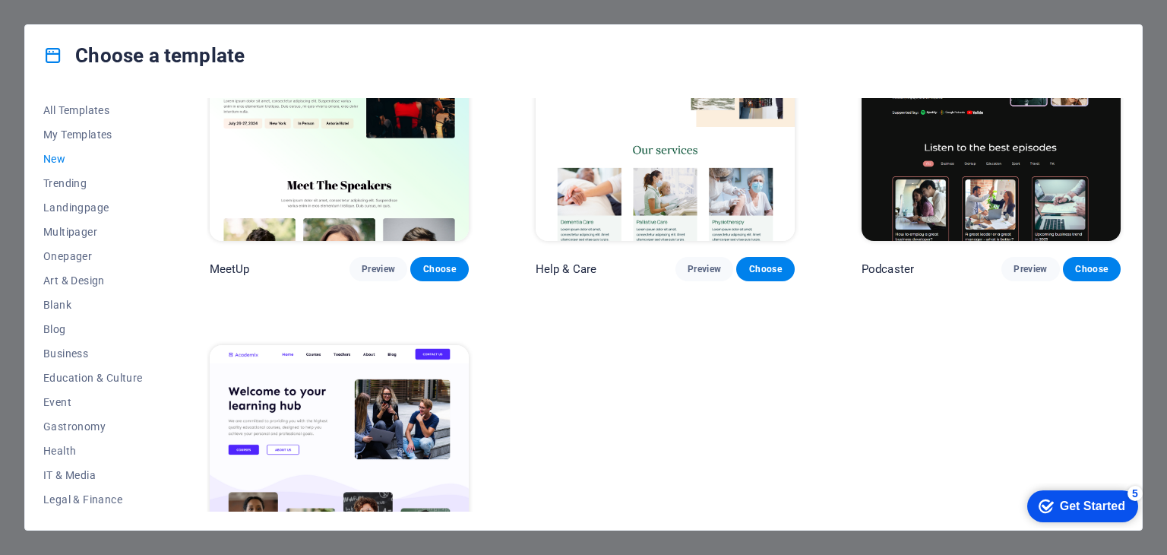
scroll to position [1234, 0]
